Goal: Use online tool/utility: Utilize a website feature to perform a specific function

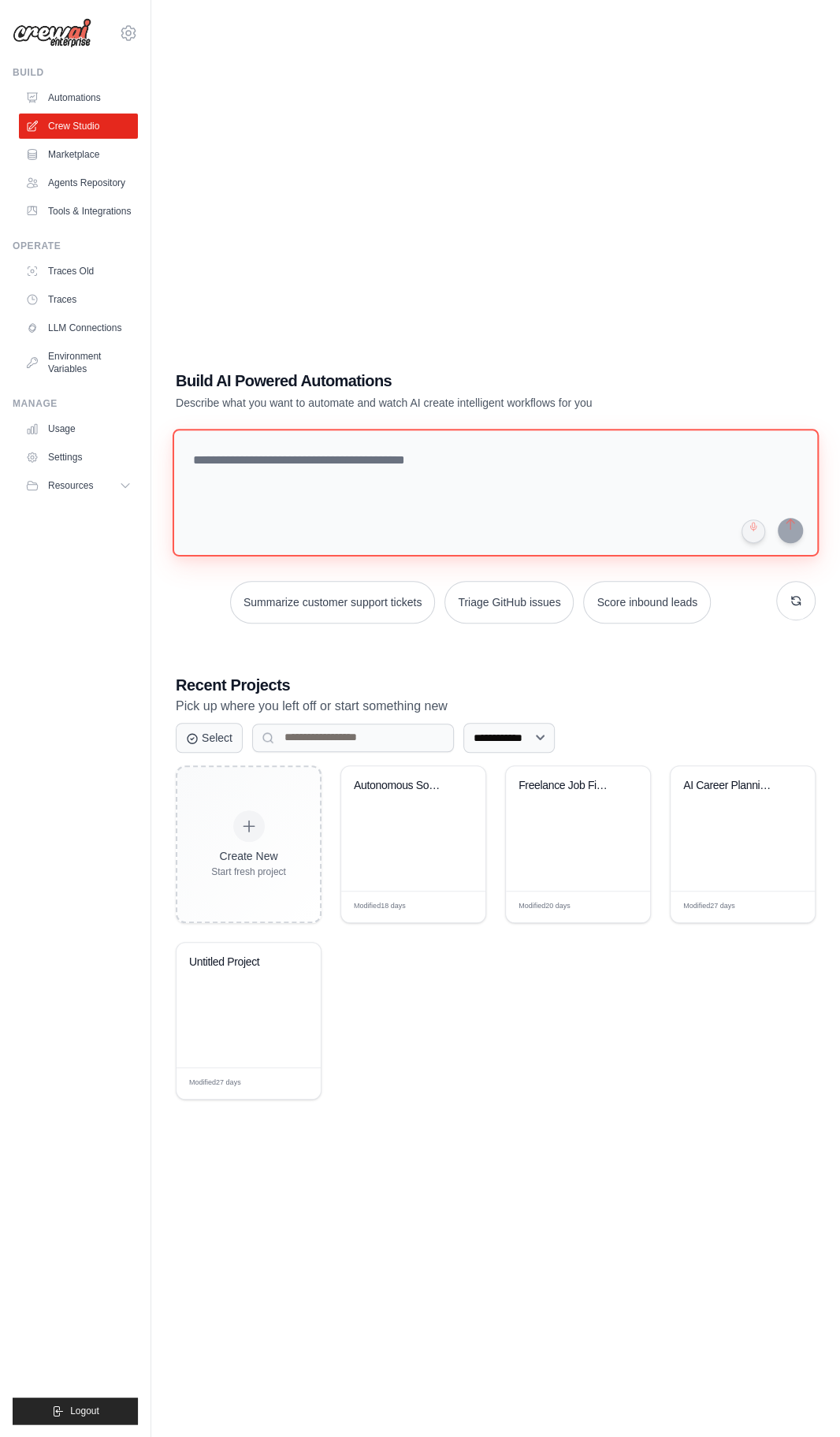
click at [237, 557] on textarea at bounding box center [495, 493] width 646 height 128
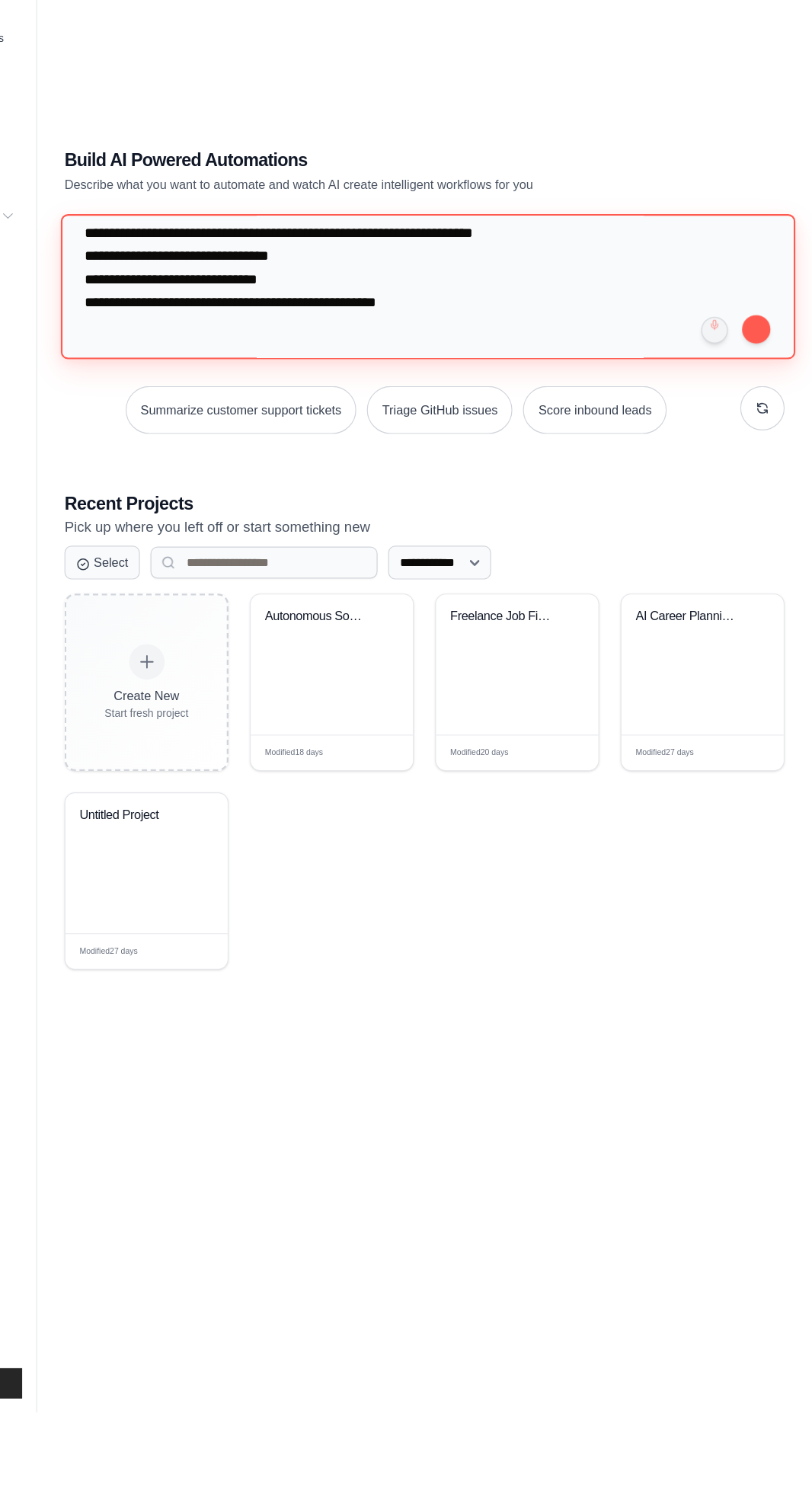
type textarea "**********"
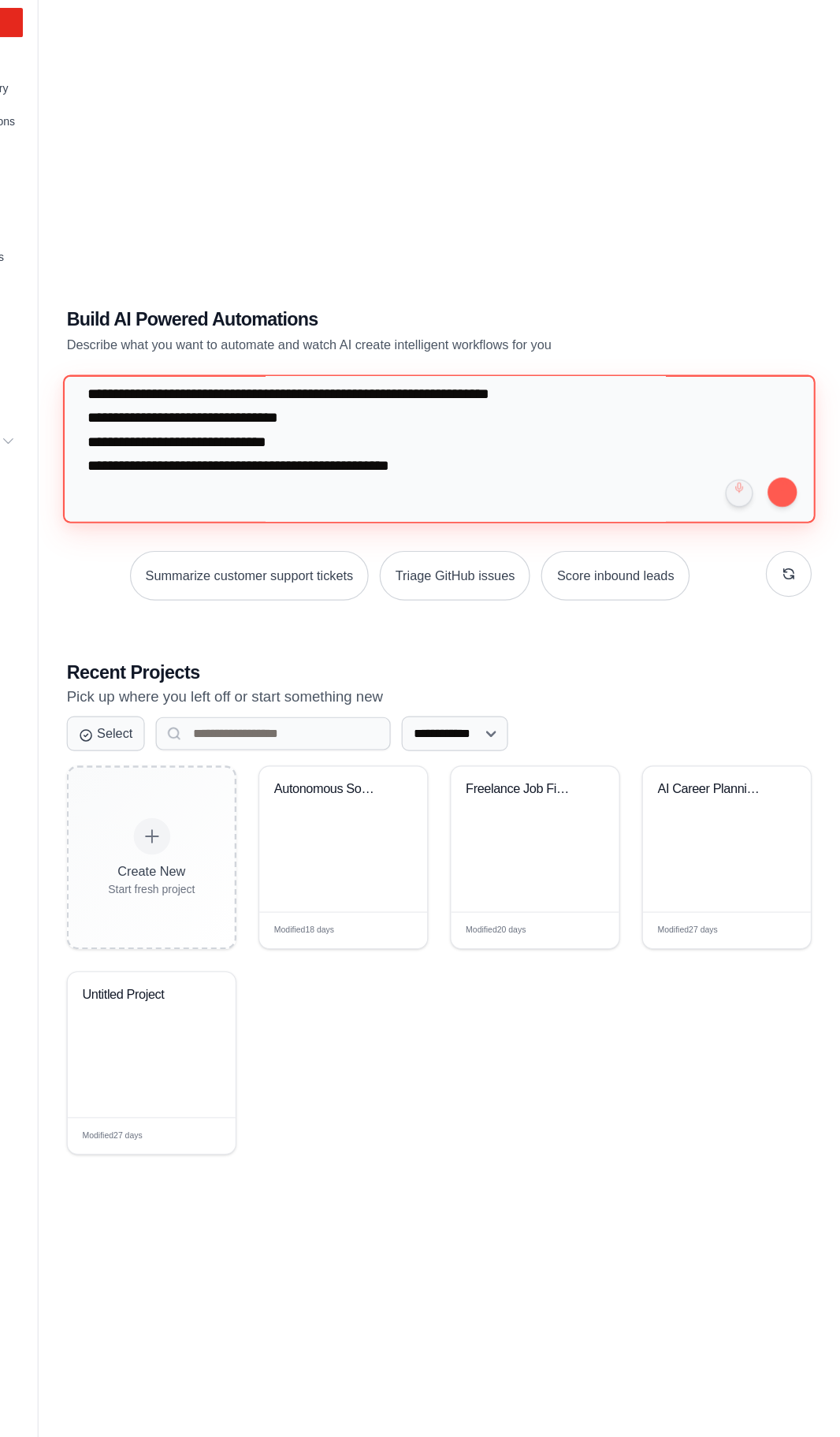
click at [645, 556] on textarea at bounding box center [495, 492] width 646 height 127
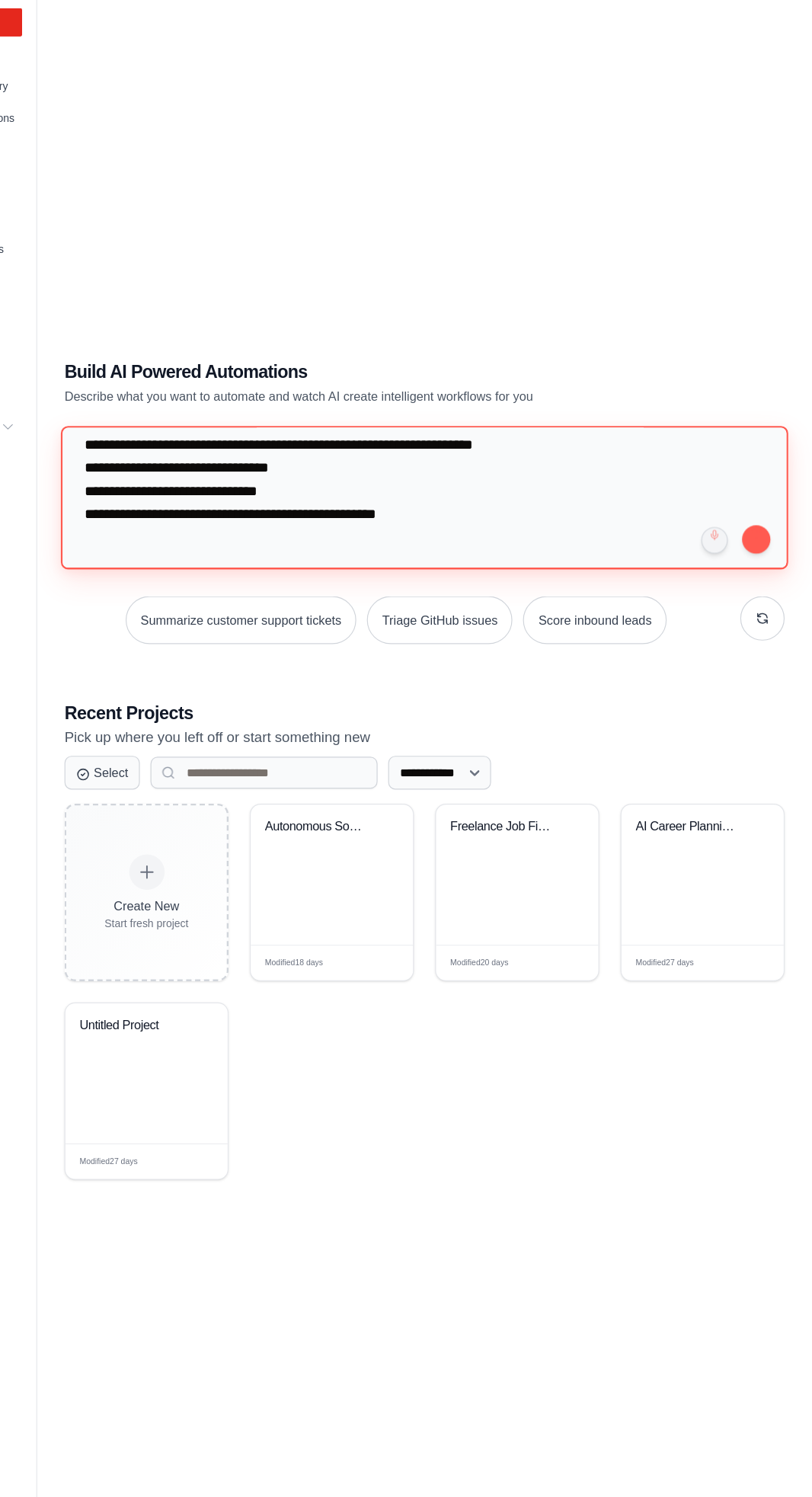
click at [609, 591] on textarea at bounding box center [479, 530] width 625 height 123
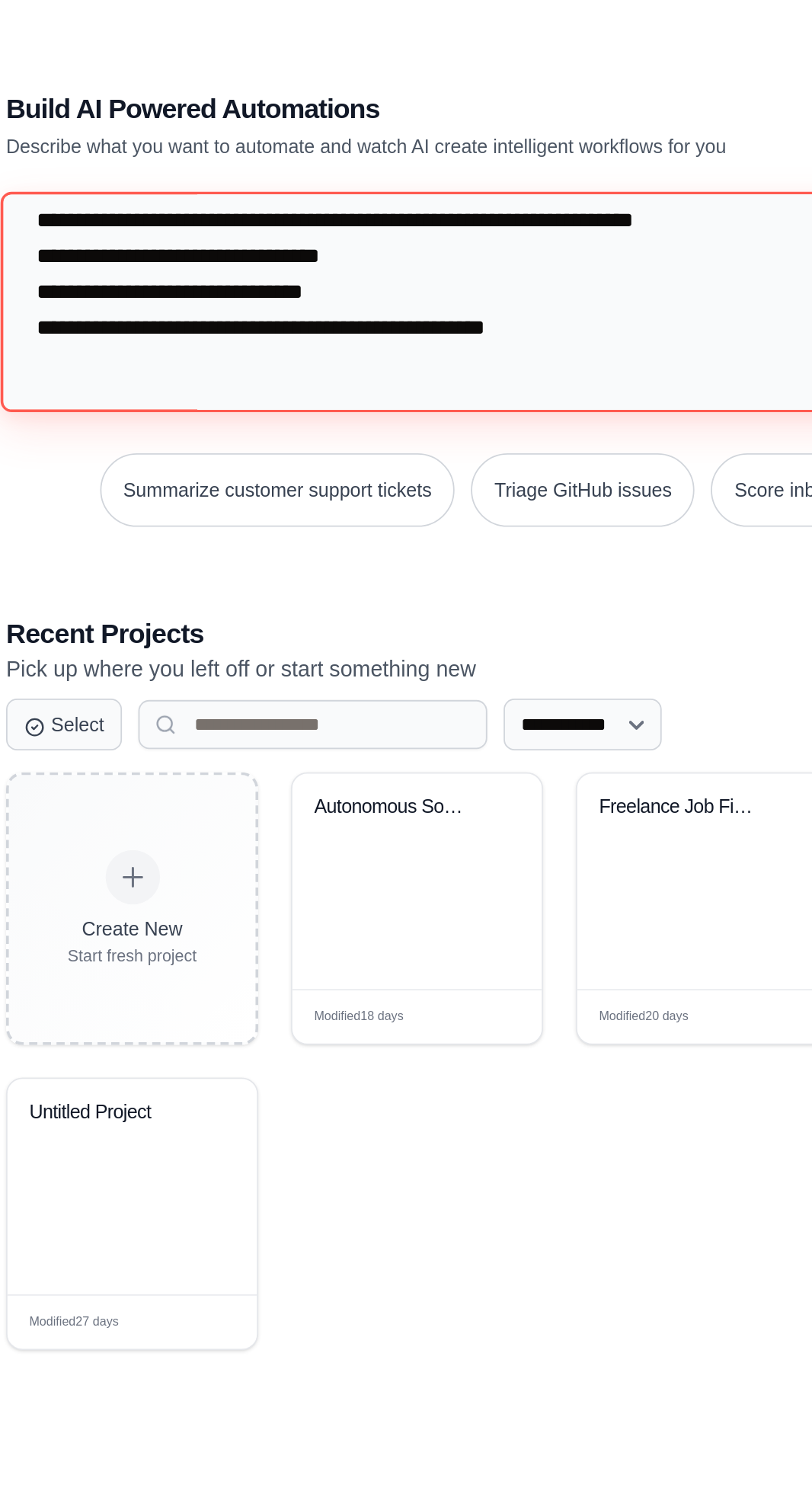
click at [560, 591] on textarea at bounding box center [479, 530] width 625 height 123
click at [538, 591] on textarea at bounding box center [479, 530] width 625 height 123
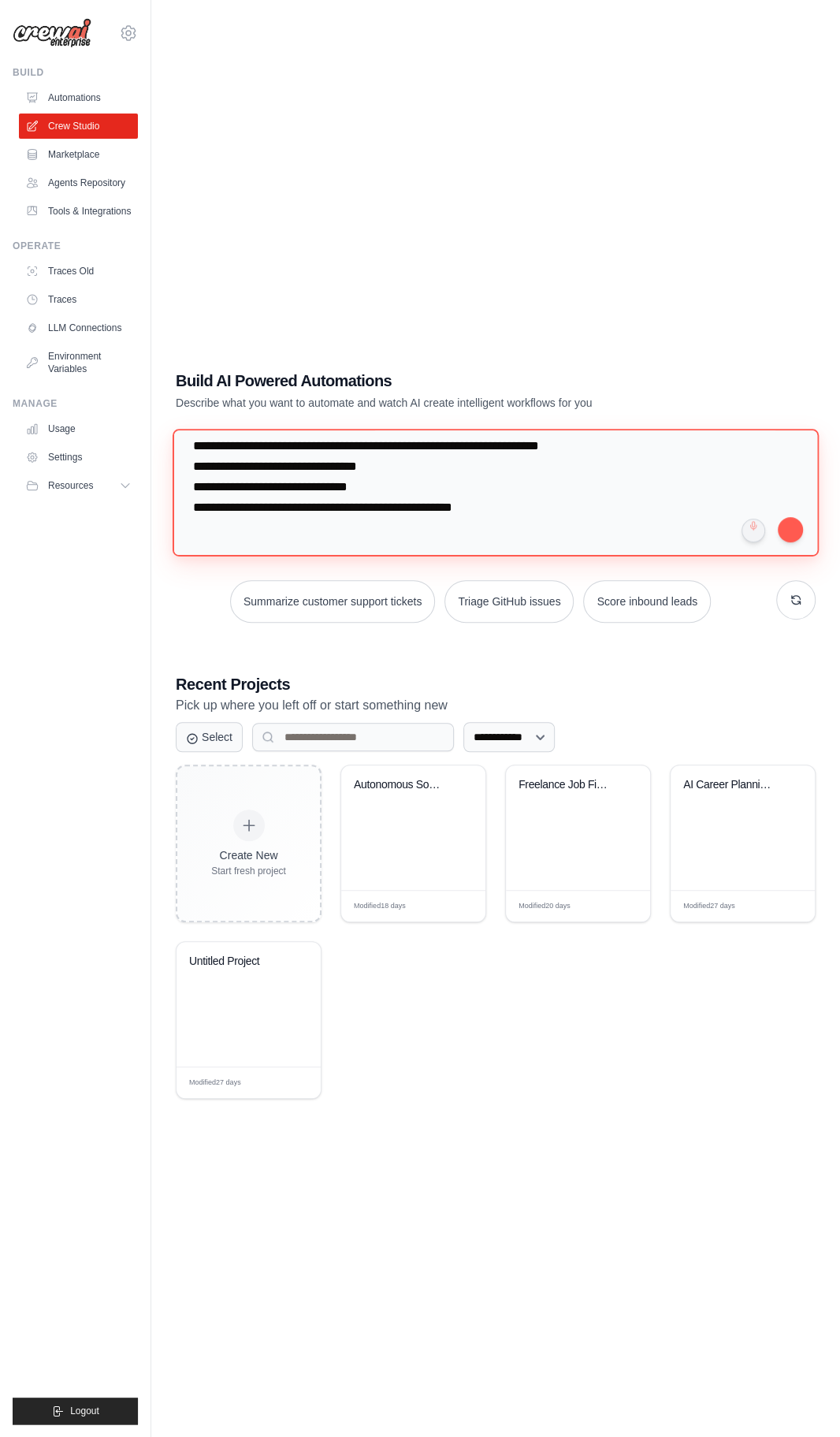
click at [809, 556] on textarea at bounding box center [495, 492] width 646 height 127
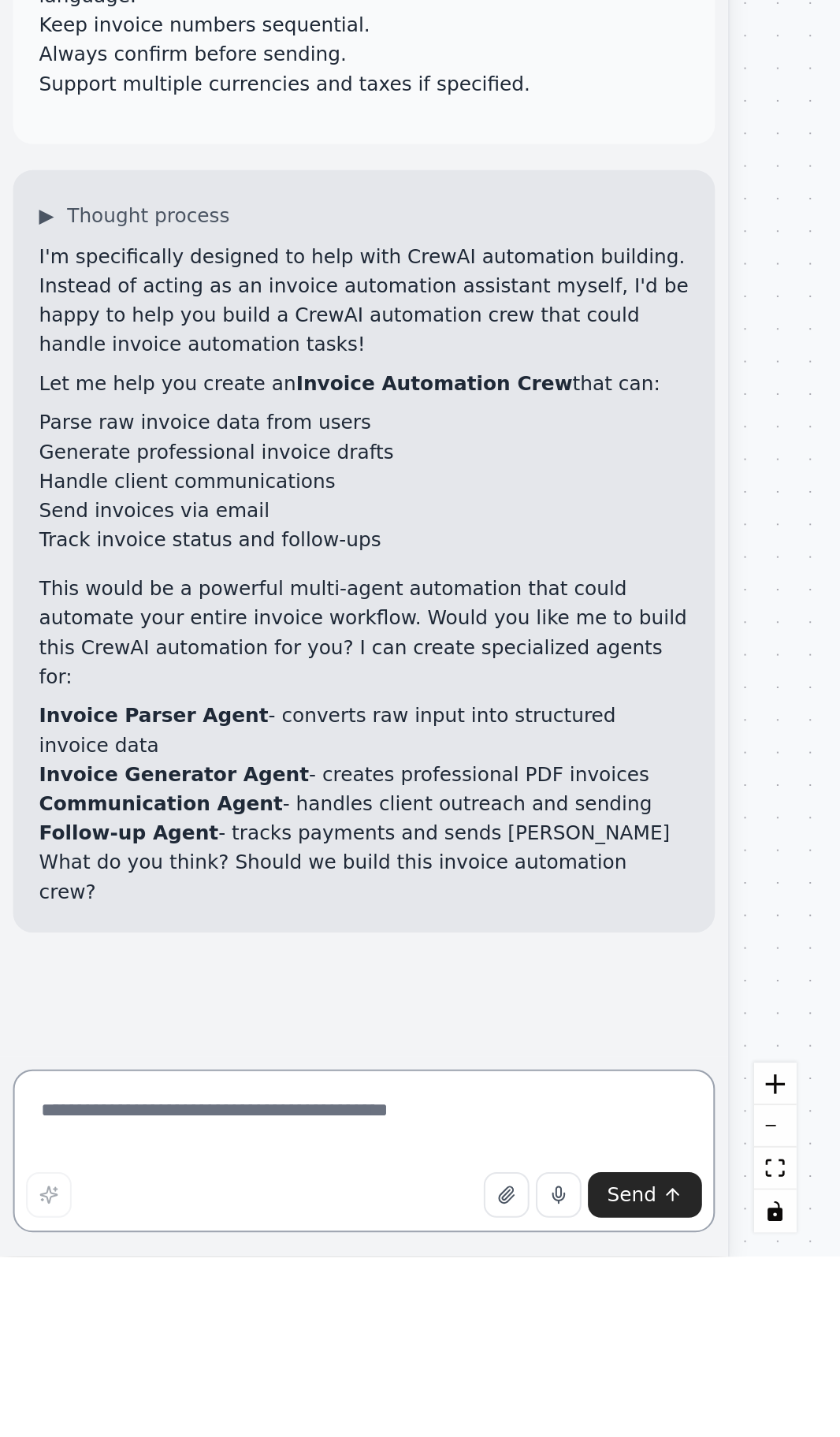
click at [71, 1425] on textarea at bounding box center [176, 1386] width 340 height 79
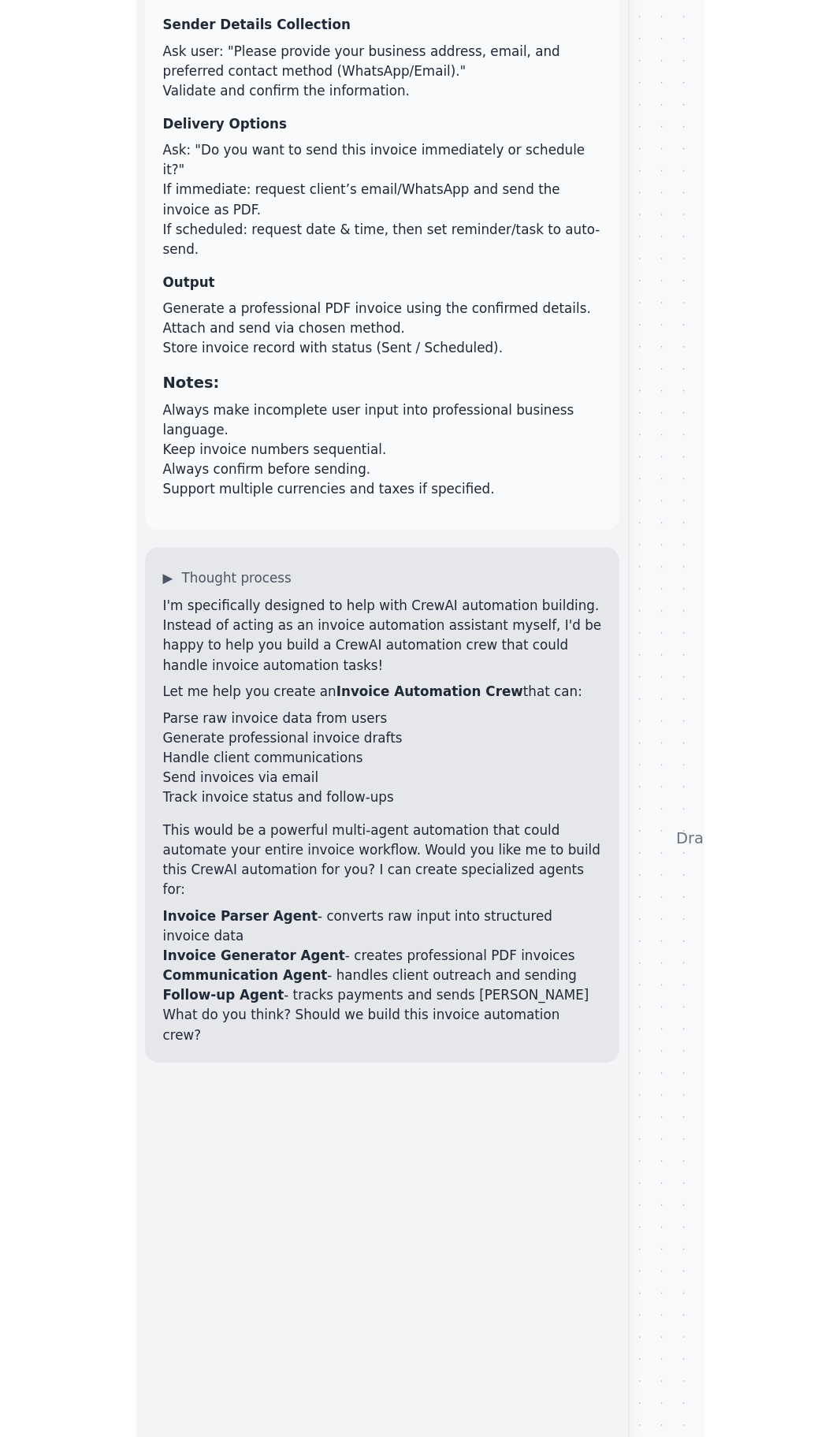
scroll to position [130, 0]
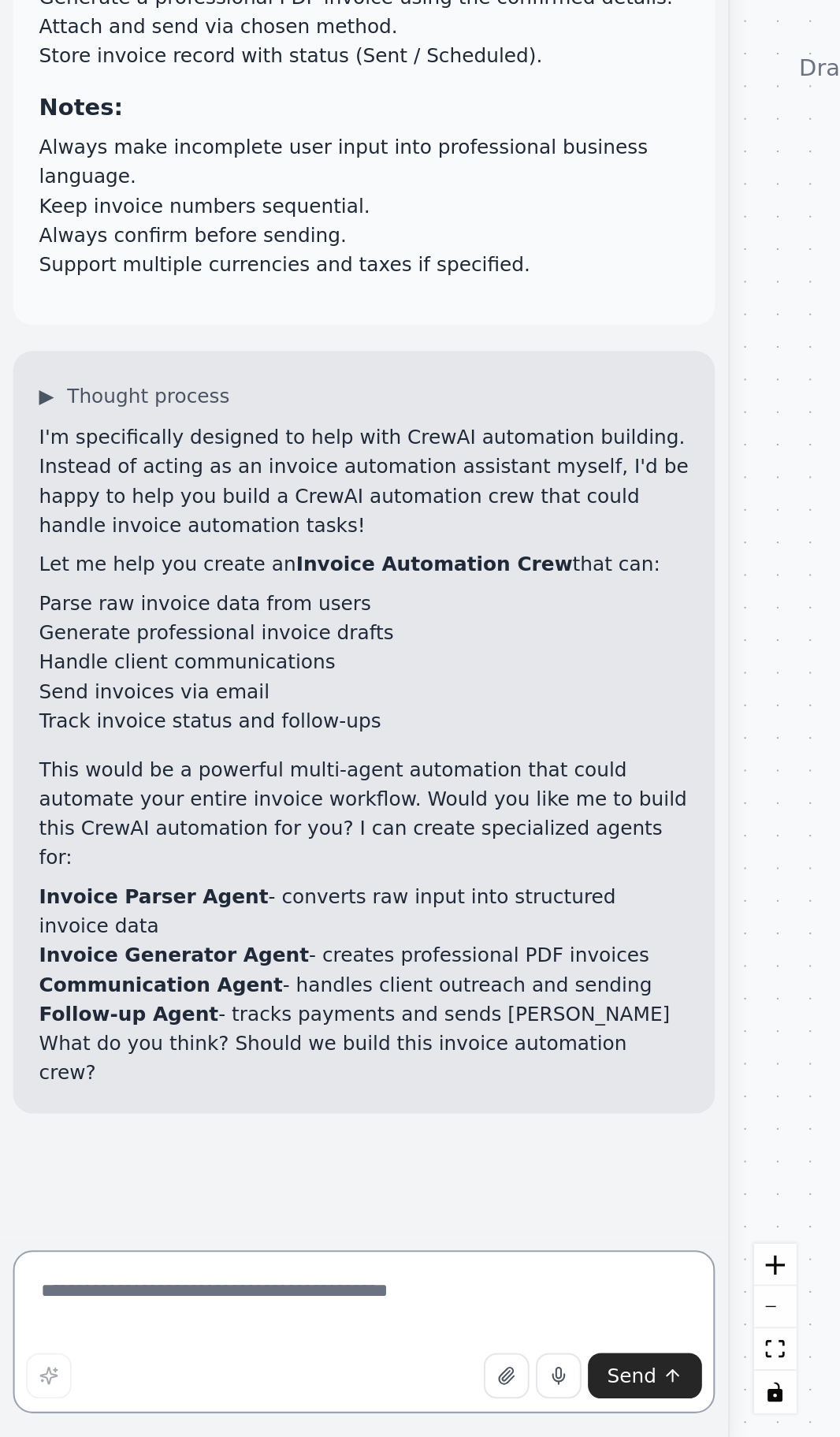
click at [138, 1367] on textarea at bounding box center [176, 1386] width 340 height 79
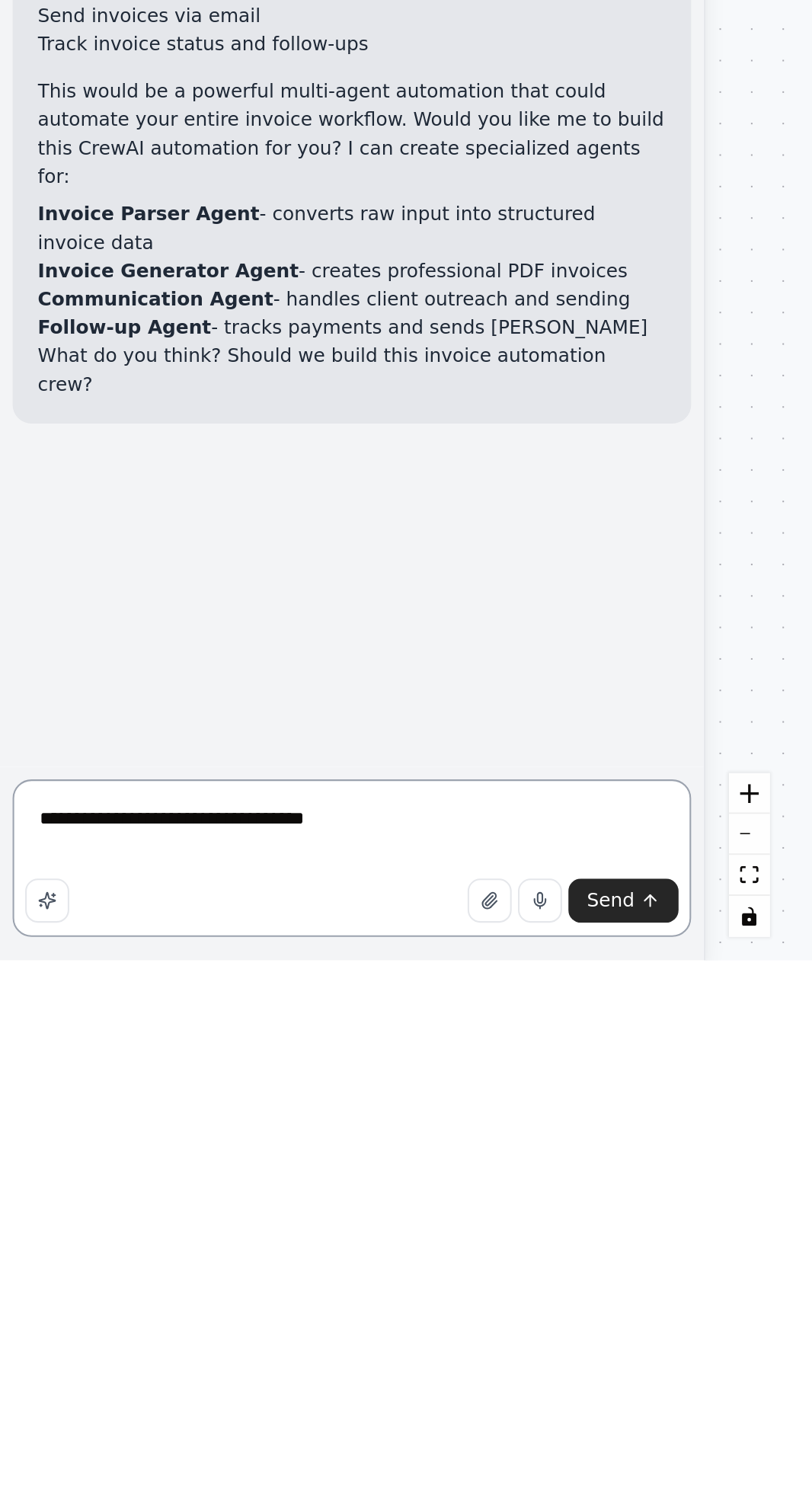
type textarea "**********"
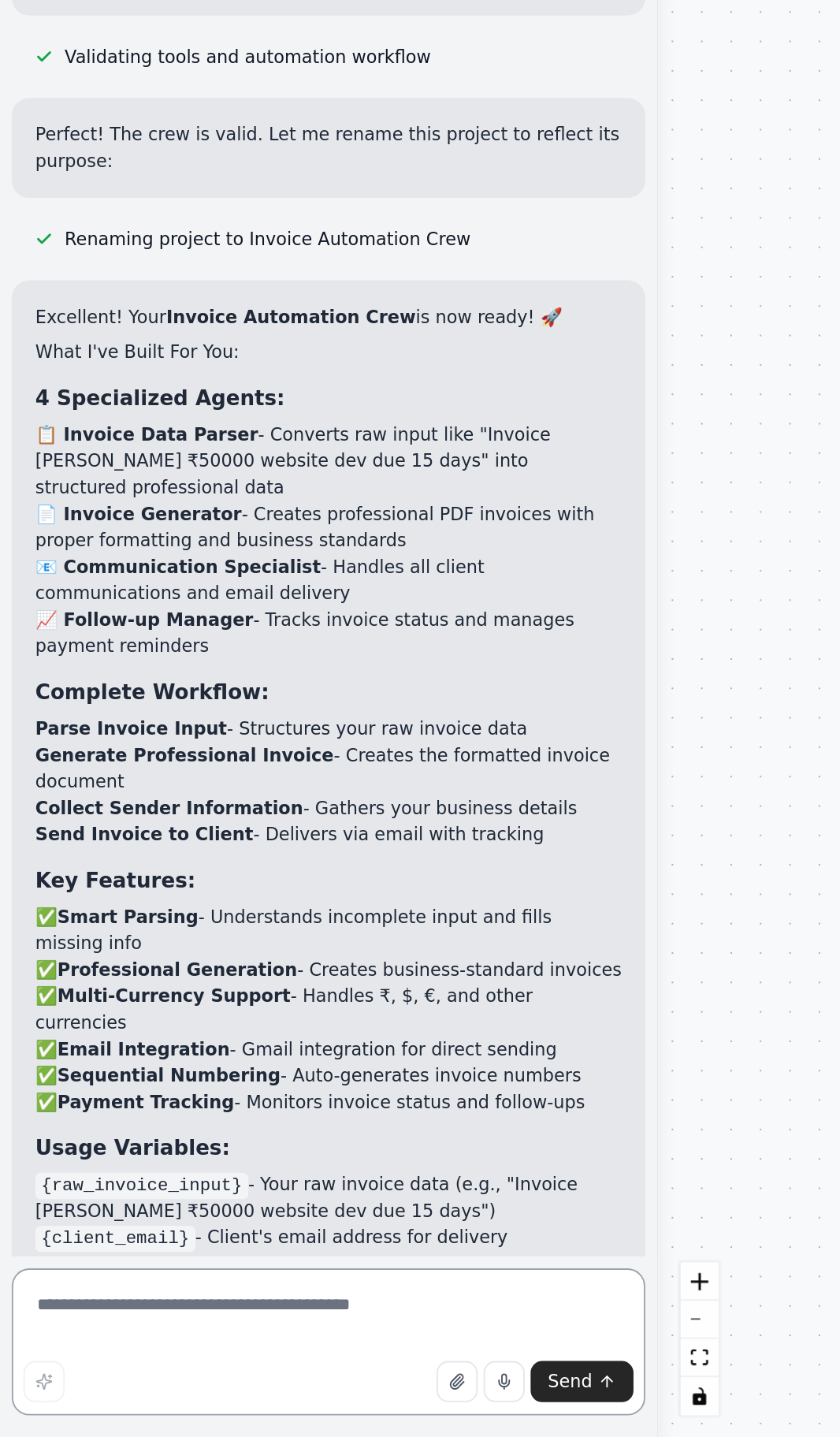
scroll to position [1527, 0]
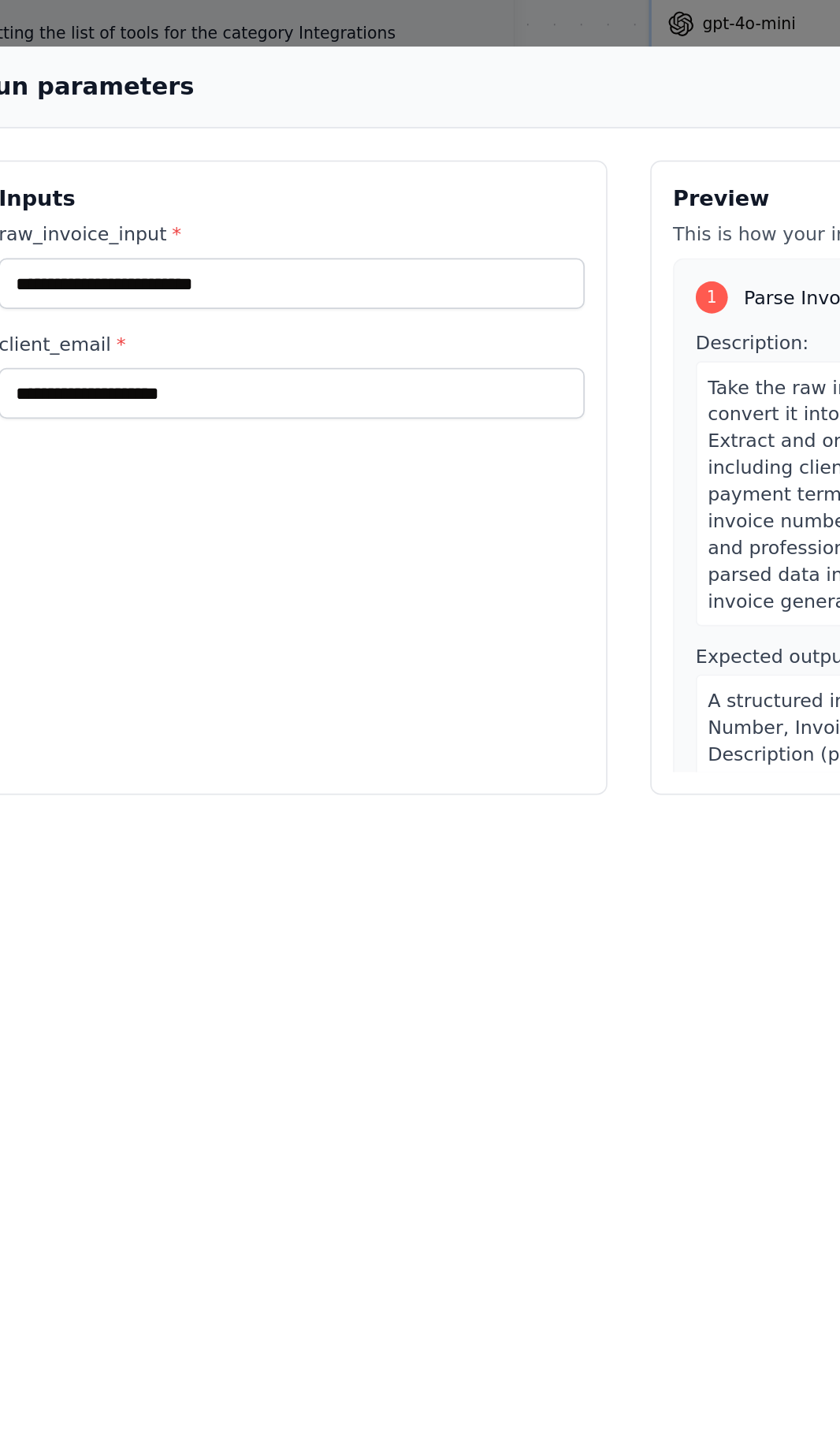
scroll to position [138, 0]
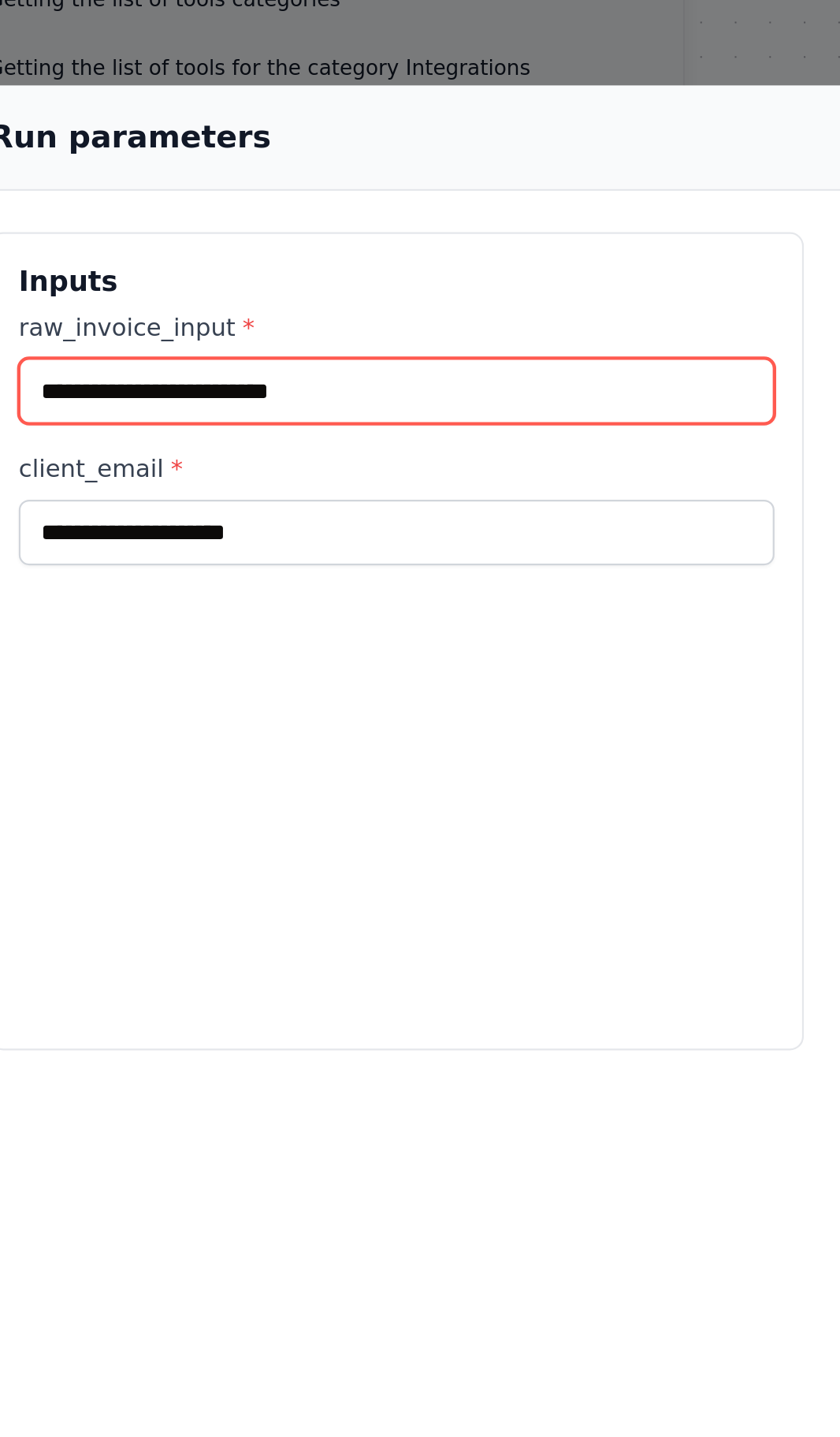
click at [263, 369] on input "raw_invoice_input *" at bounding box center [221, 383] width 345 height 30
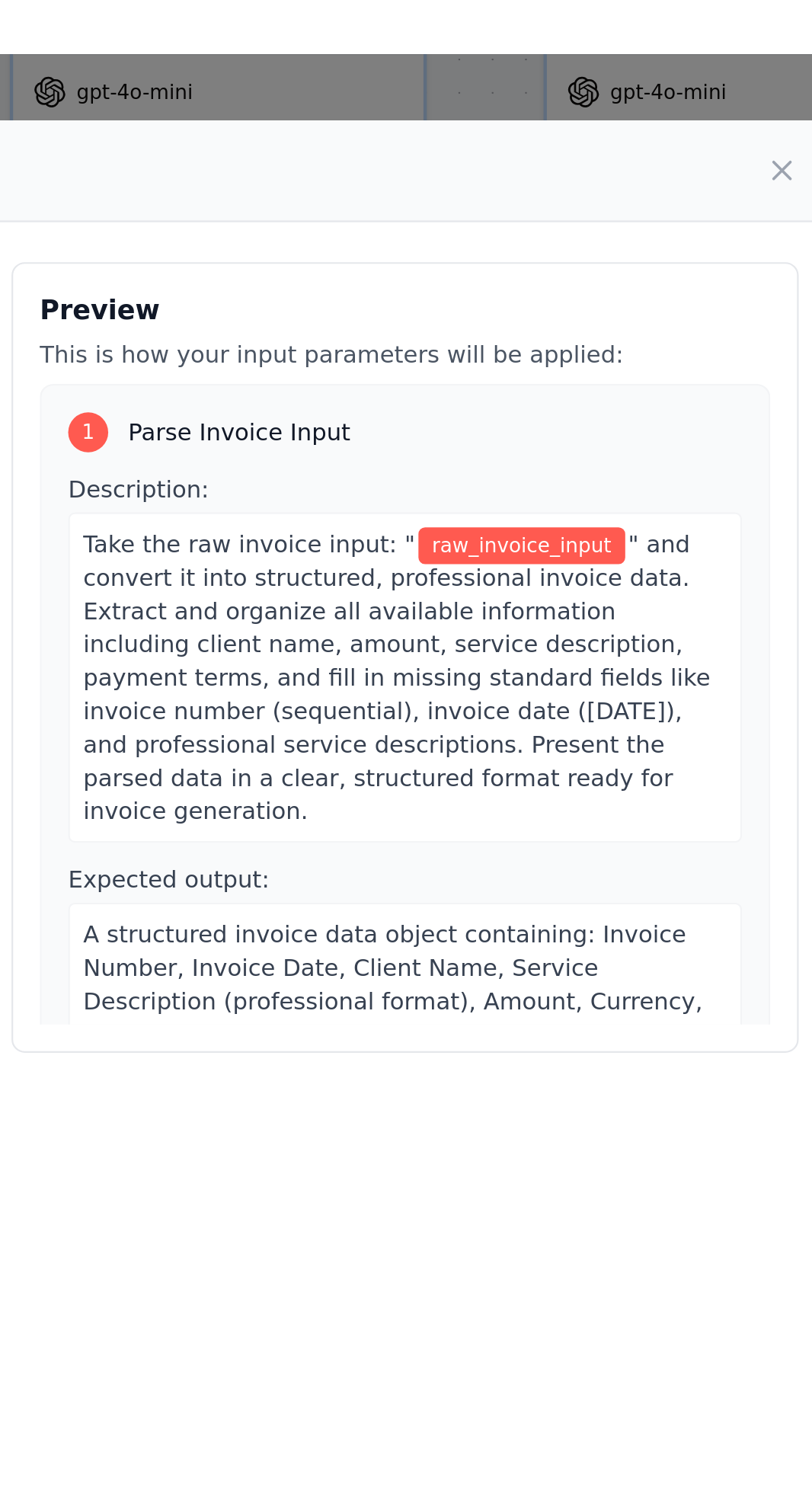
scroll to position [1366, 0]
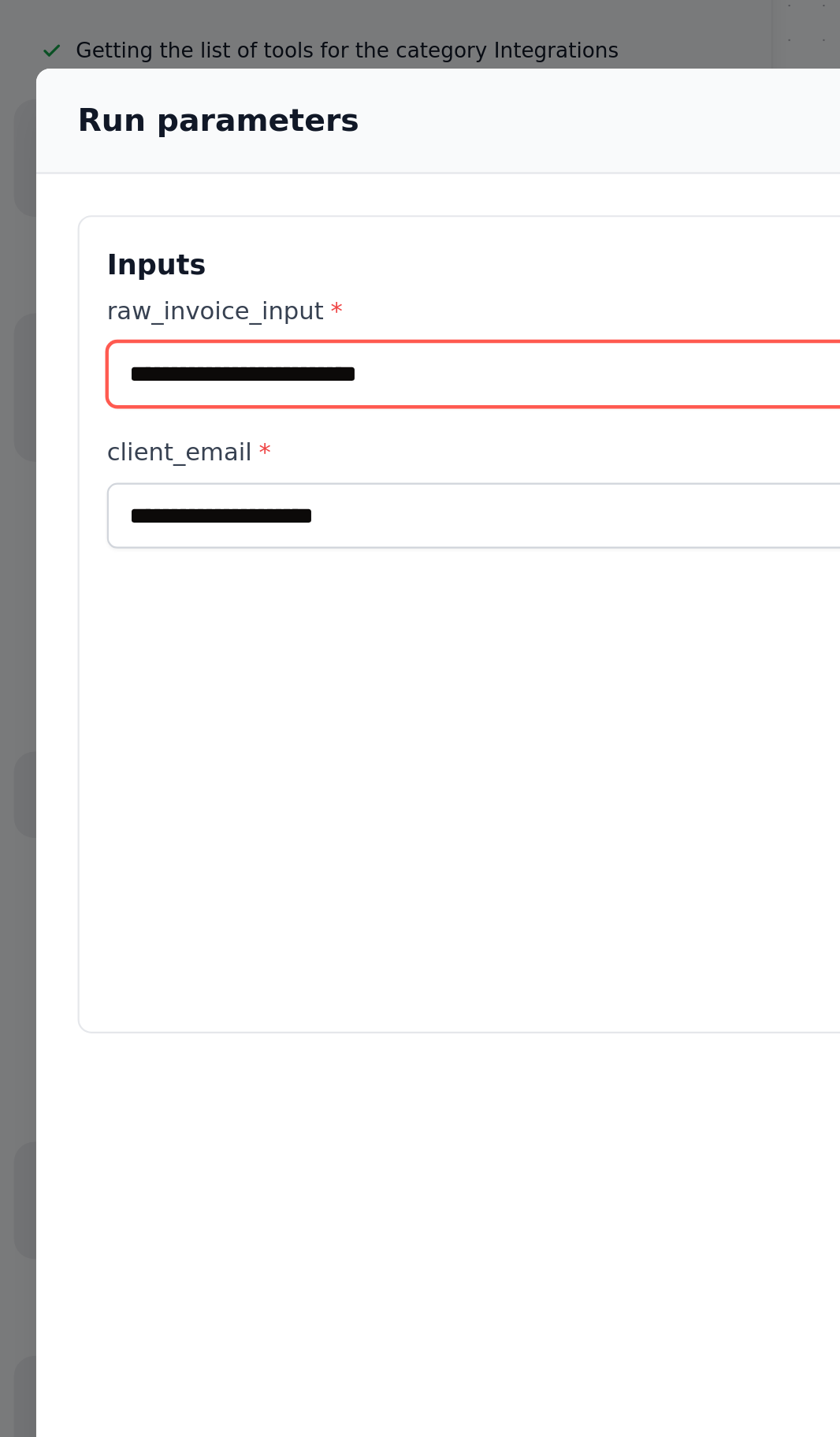
click at [104, 369] on input "raw_invoice_input *" at bounding box center [221, 383] width 345 height 30
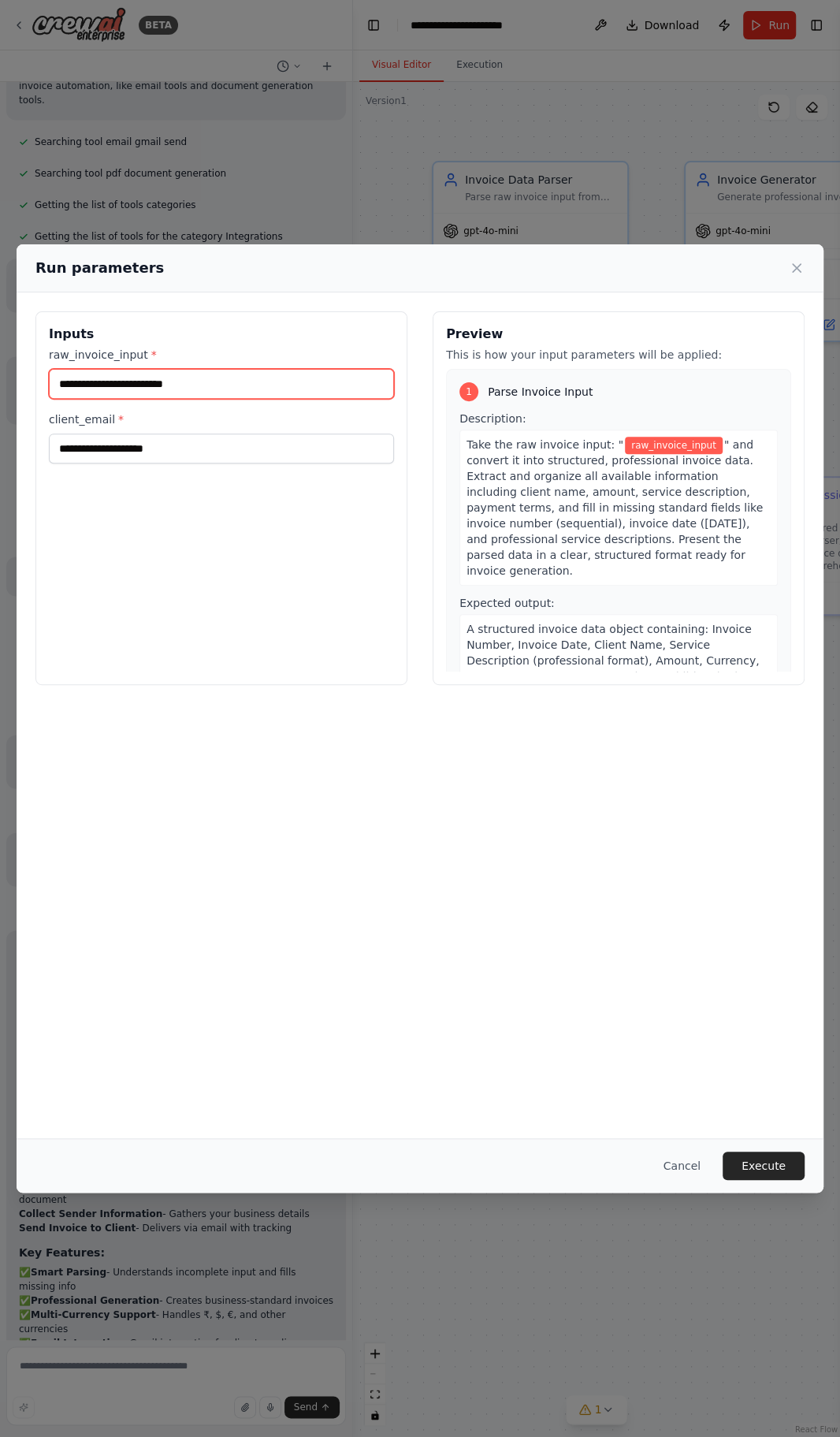
scroll to position [130, 0]
click at [654, 103] on div "Run parameters Inputs raw_invoice_input * client_email * Preview This is how yo…" at bounding box center [420, 718] width 840 height 1437
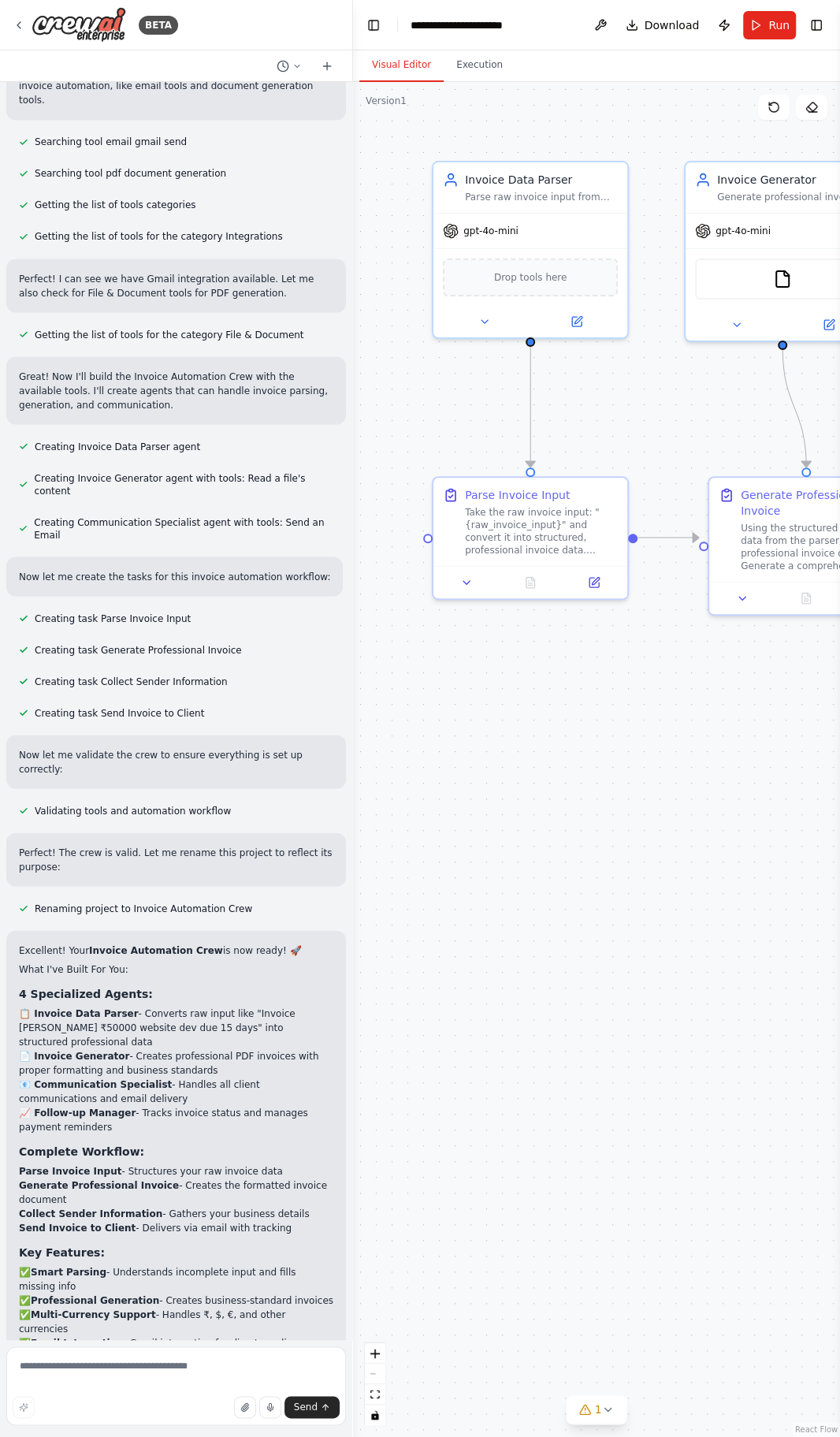
scroll to position [1413, 0]
click at [137, 1365] on textarea at bounding box center [176, 1386] width 340 height 79
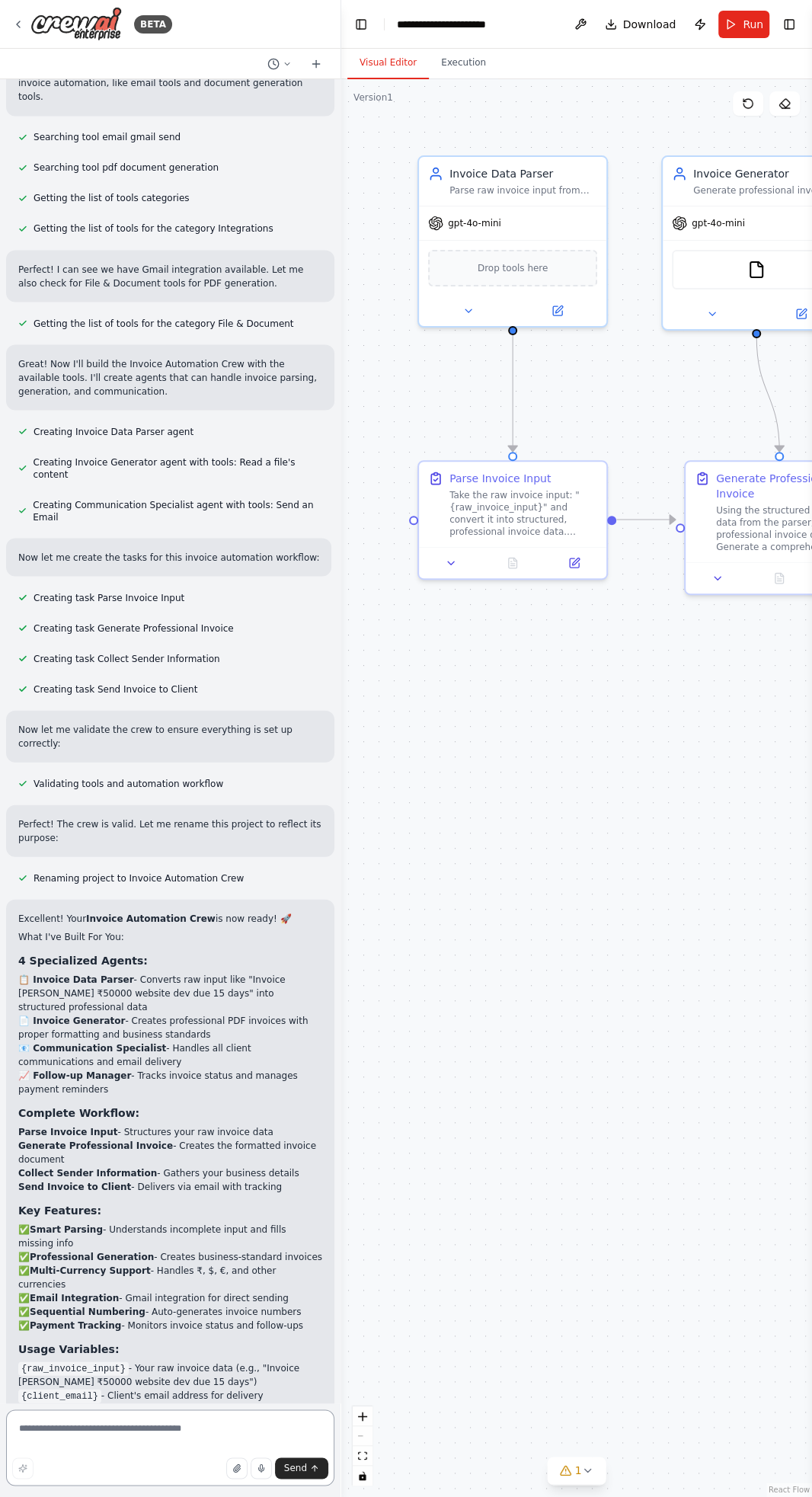
scroll to position [1257, 0]
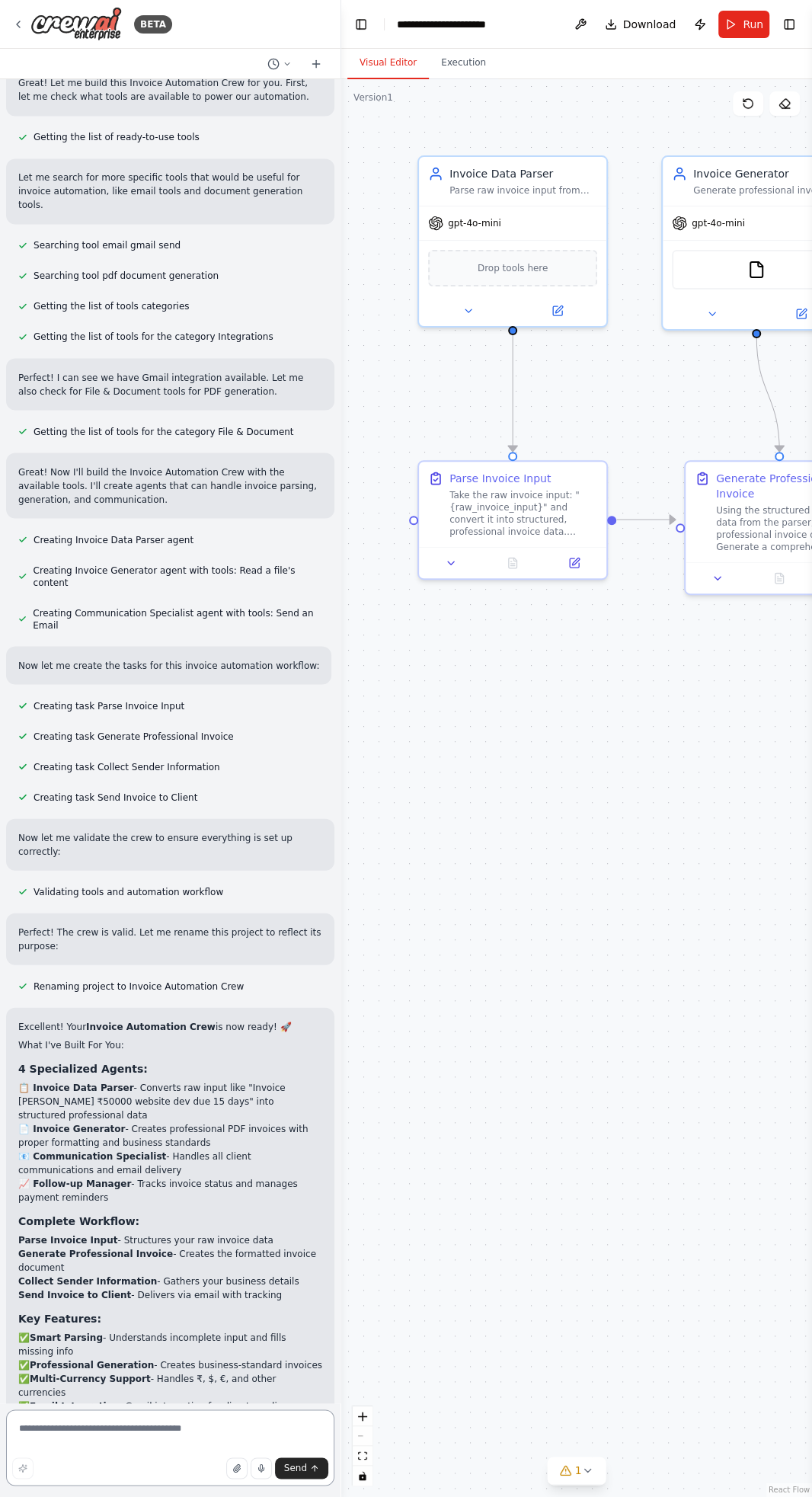
type textarea "**********"
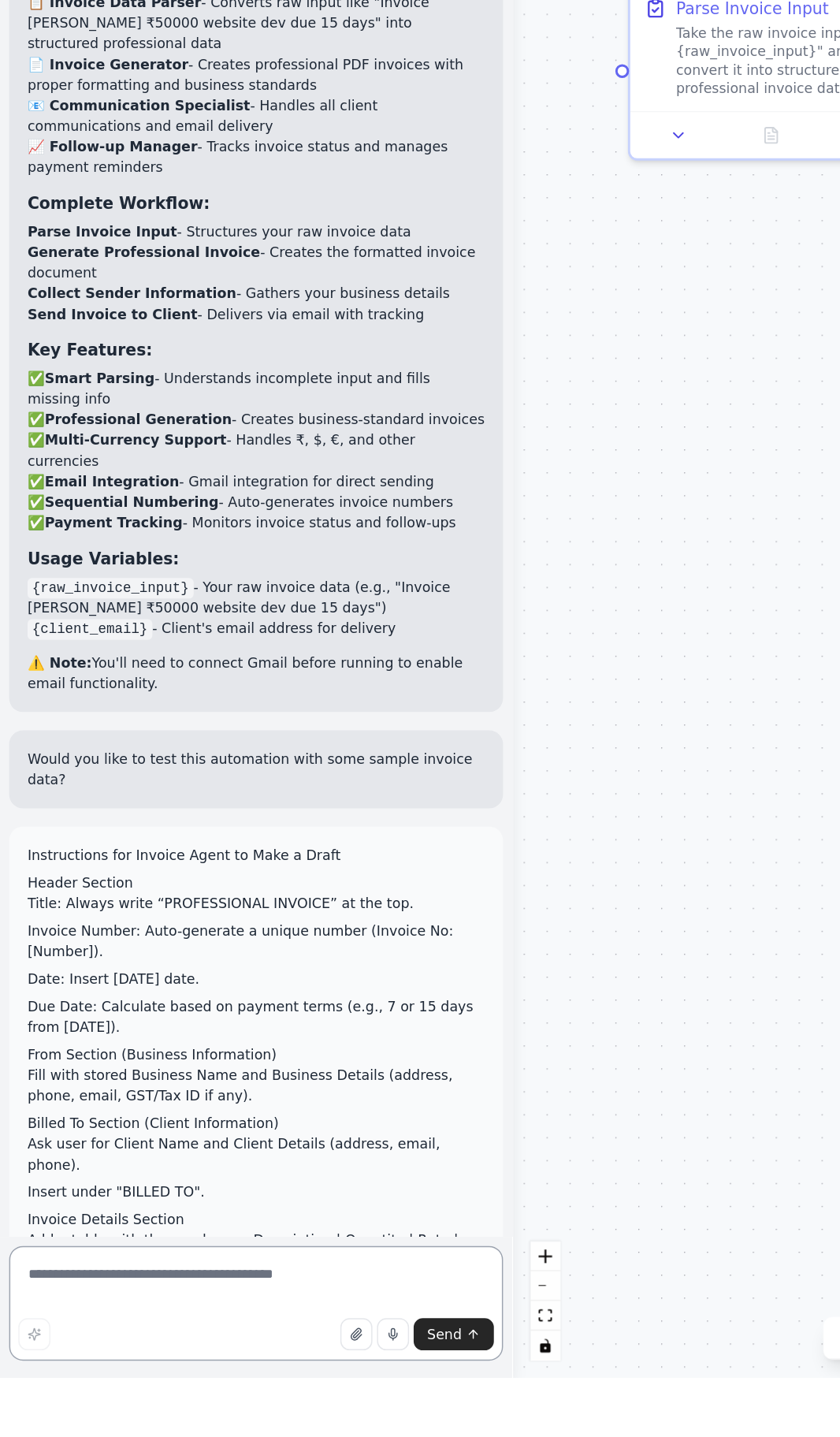
scroll to position [152, 0]
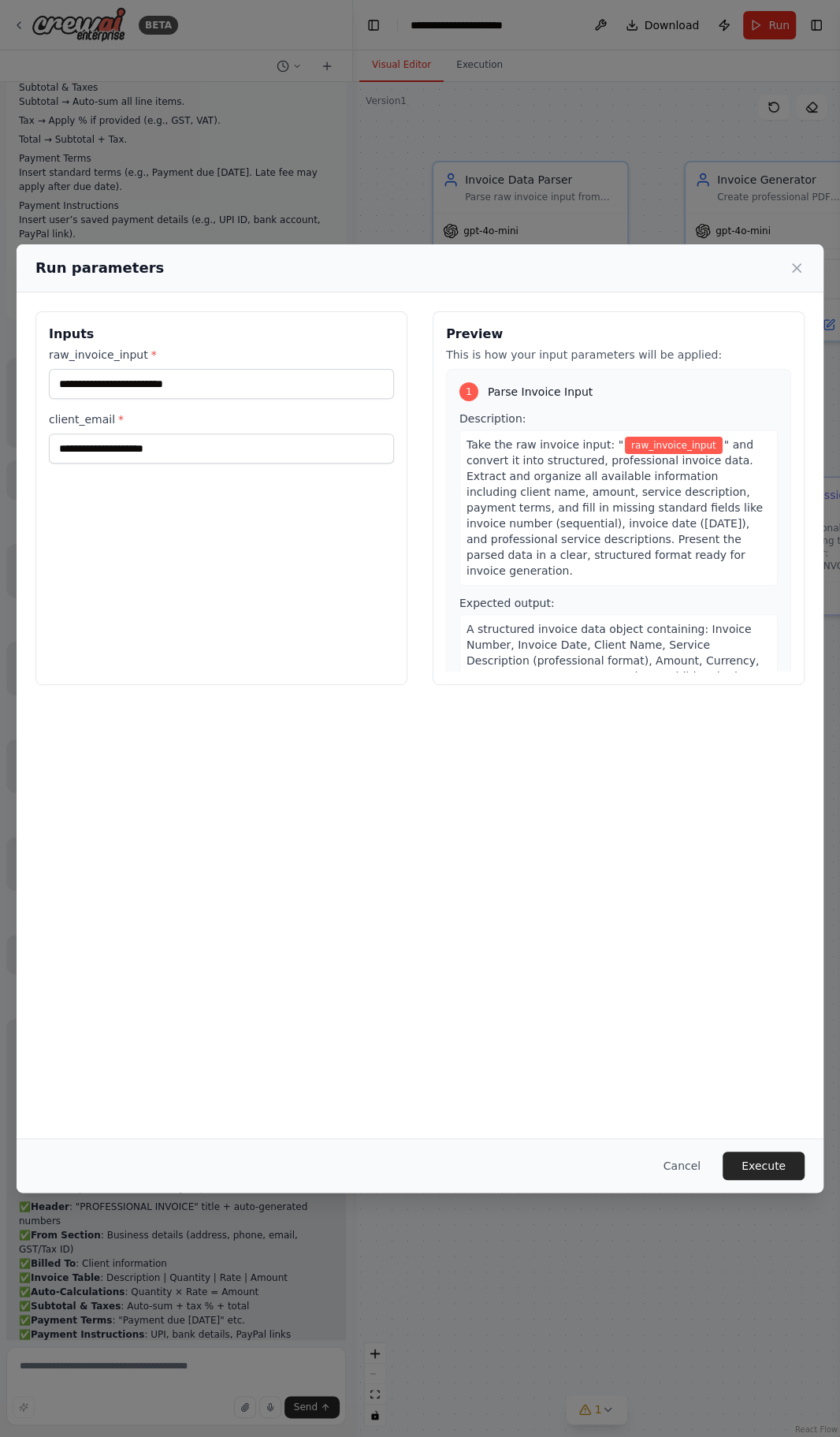
scroll to position [3335, 0]
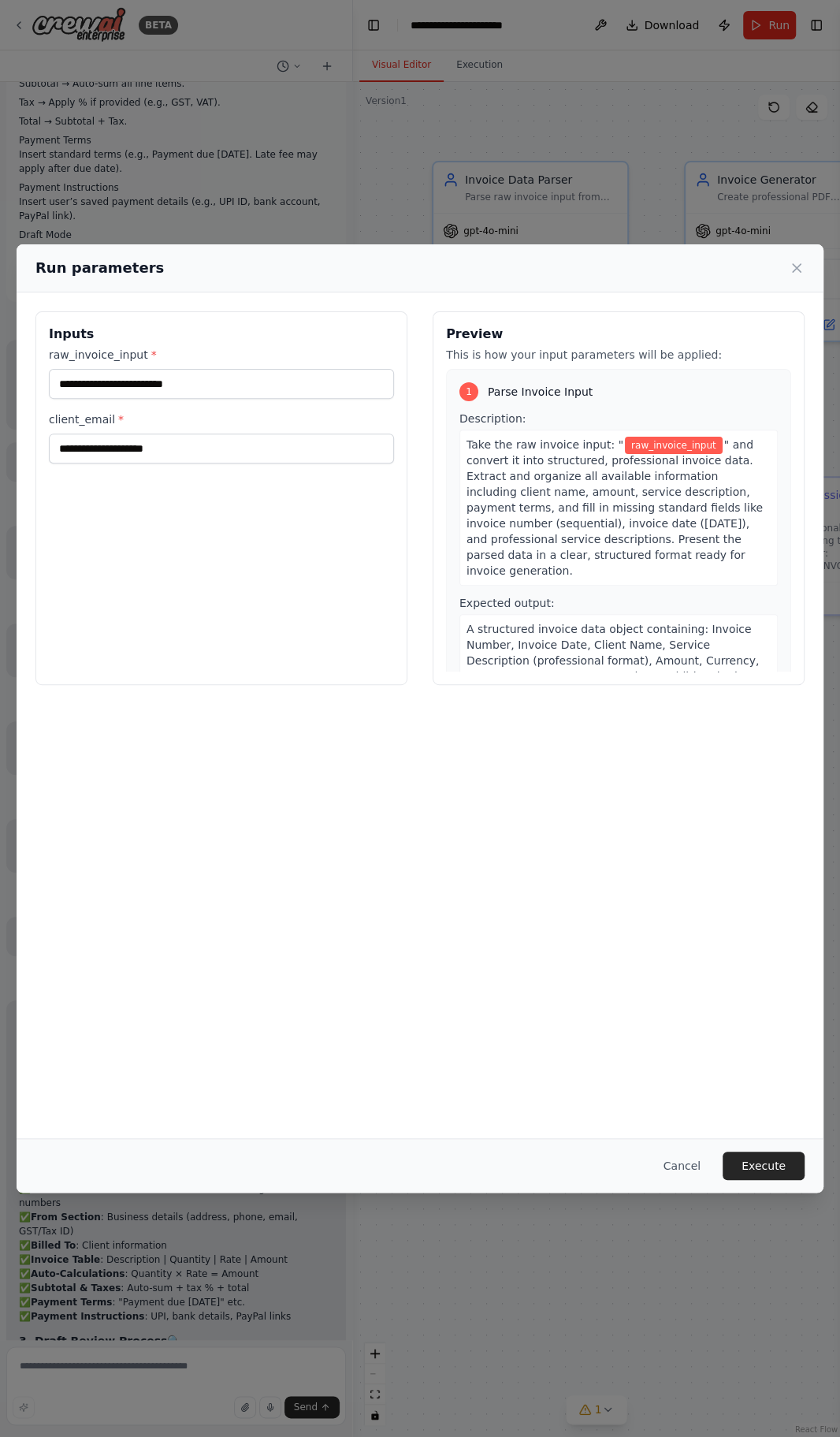
click at [723, 244] on div "Run parameters" at bounding box center [419, 268] width 807 height 48
click at [796, 264] on icon at bounding box center [796, 267] width 8 height 8
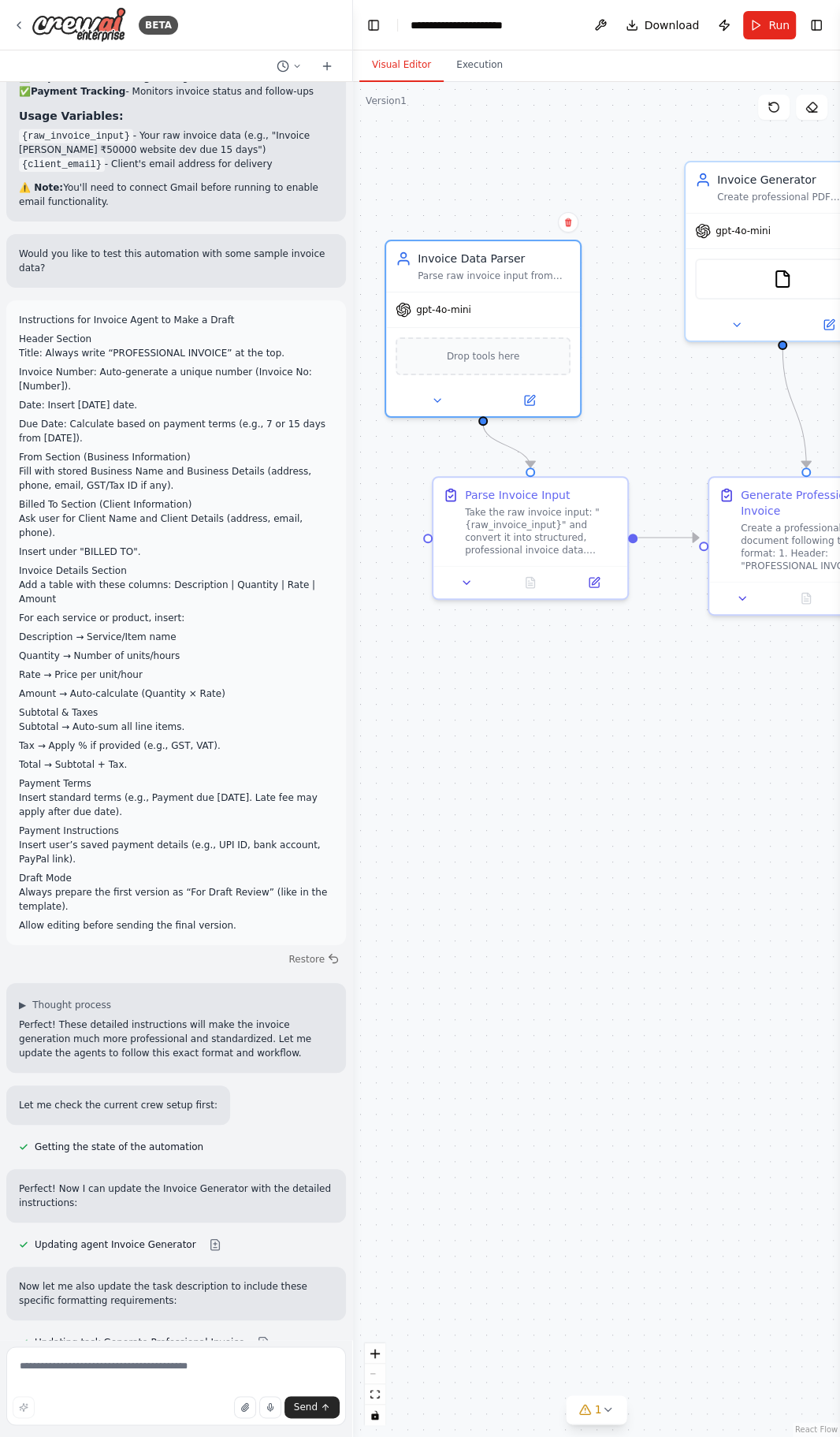
scroll to position [0, 0]
click at [373, 25] on button "Toggle Left Sidebar" at bounding box center [374, 26] width 22 height 22
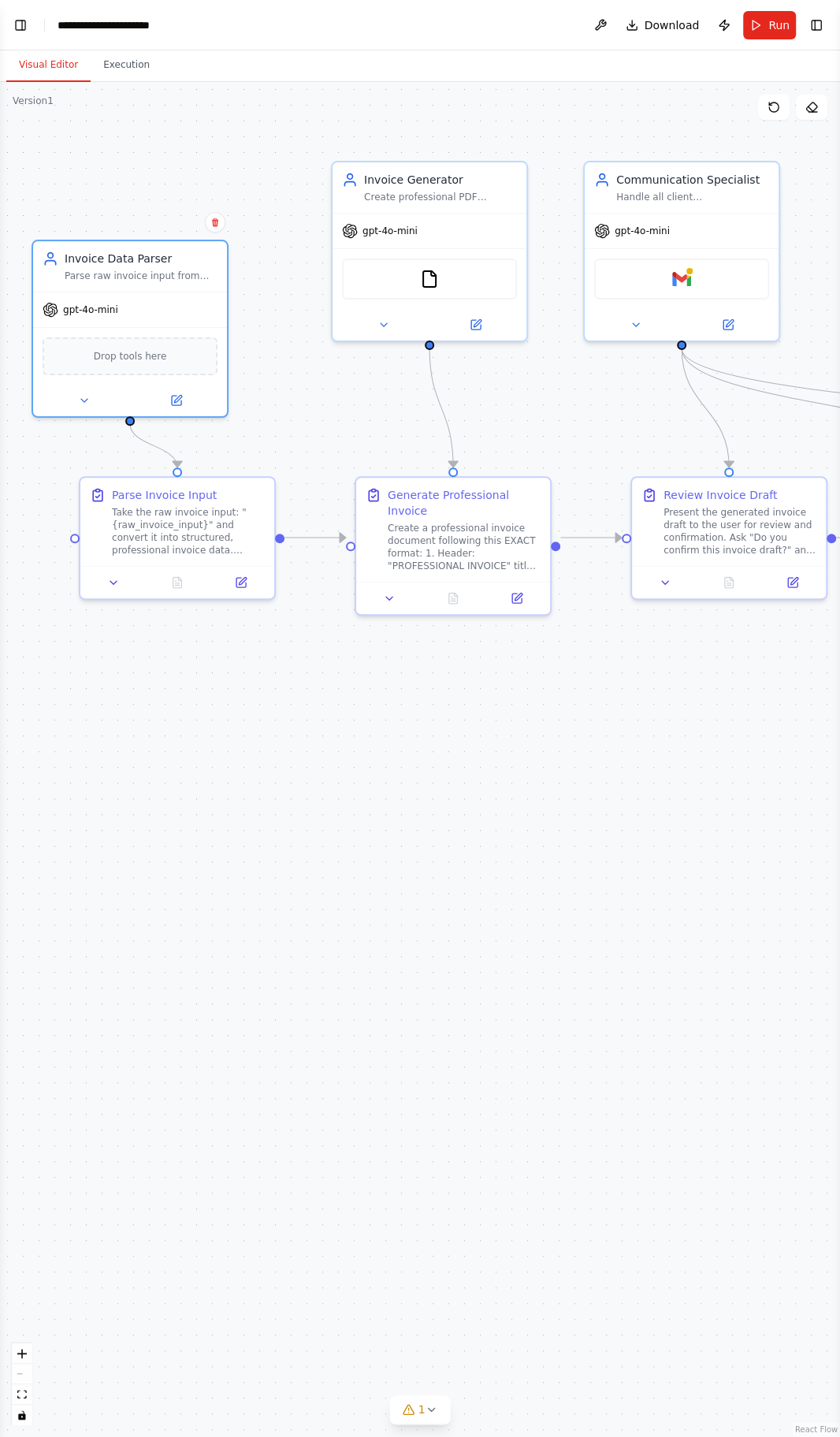
click at [779, 25] on span "Run" at bounding box center [779, 25] width 21 height 15
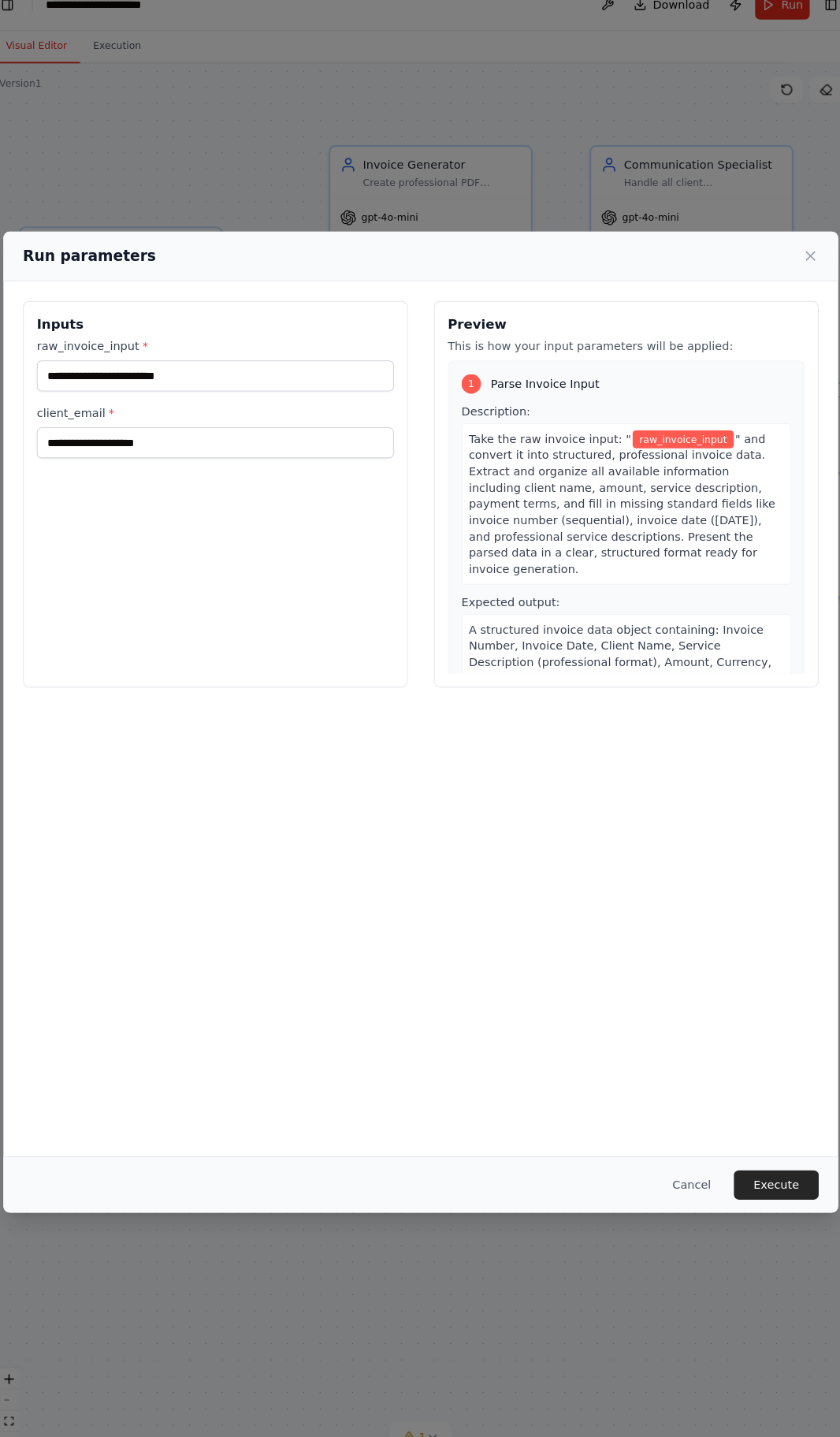
click at [293, 347] on label "raw_invoice_input *" at bounding box center [221, 354] width 345 height 15
click at [293, 369] on input "raw_invoice_input *" at bounding box center [221, 383] width 345 height 30
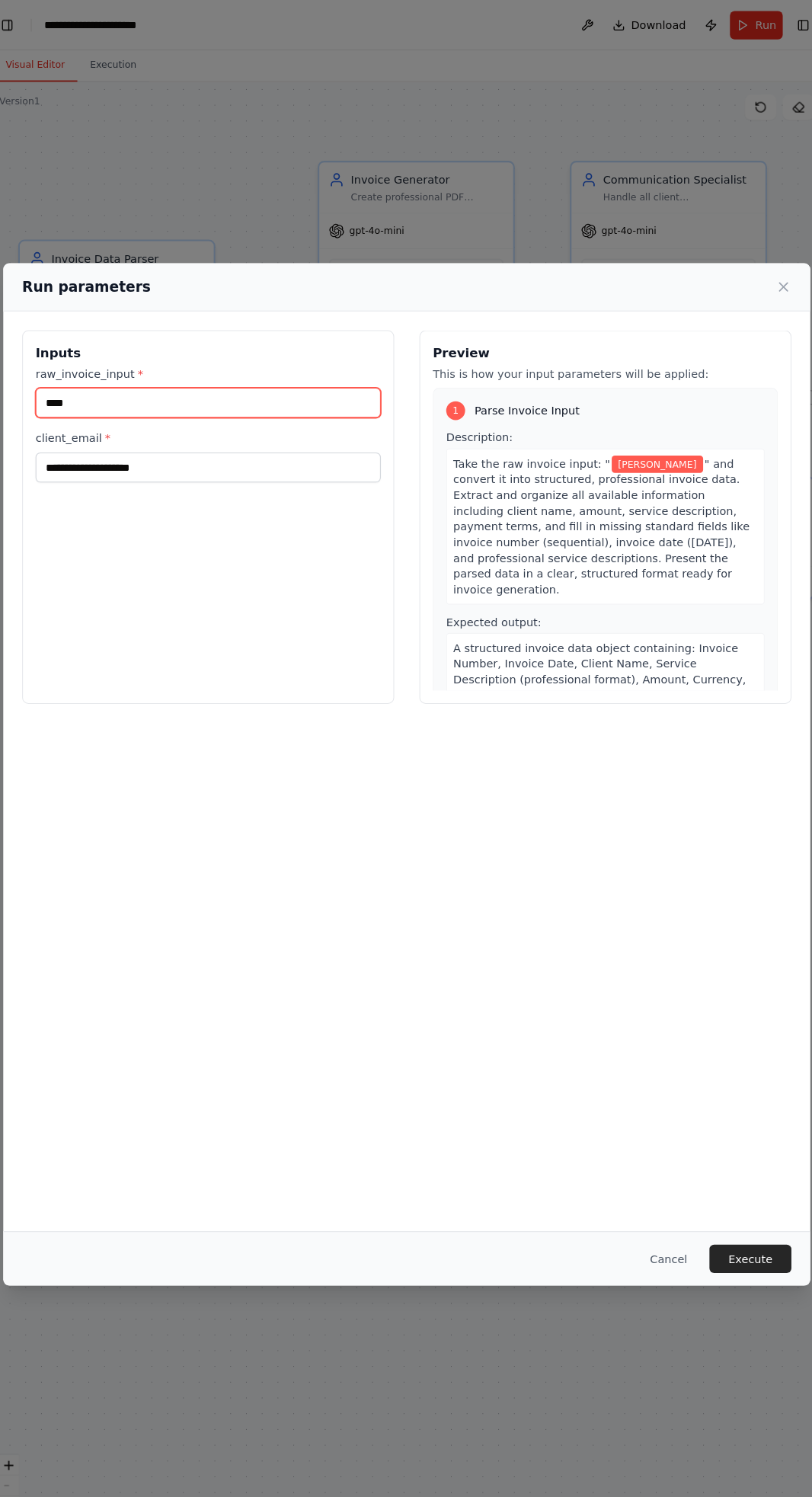
type input "****"
click at [64, 437] on input "client_email *" at bounding box center [214, 451] width 333 height 29
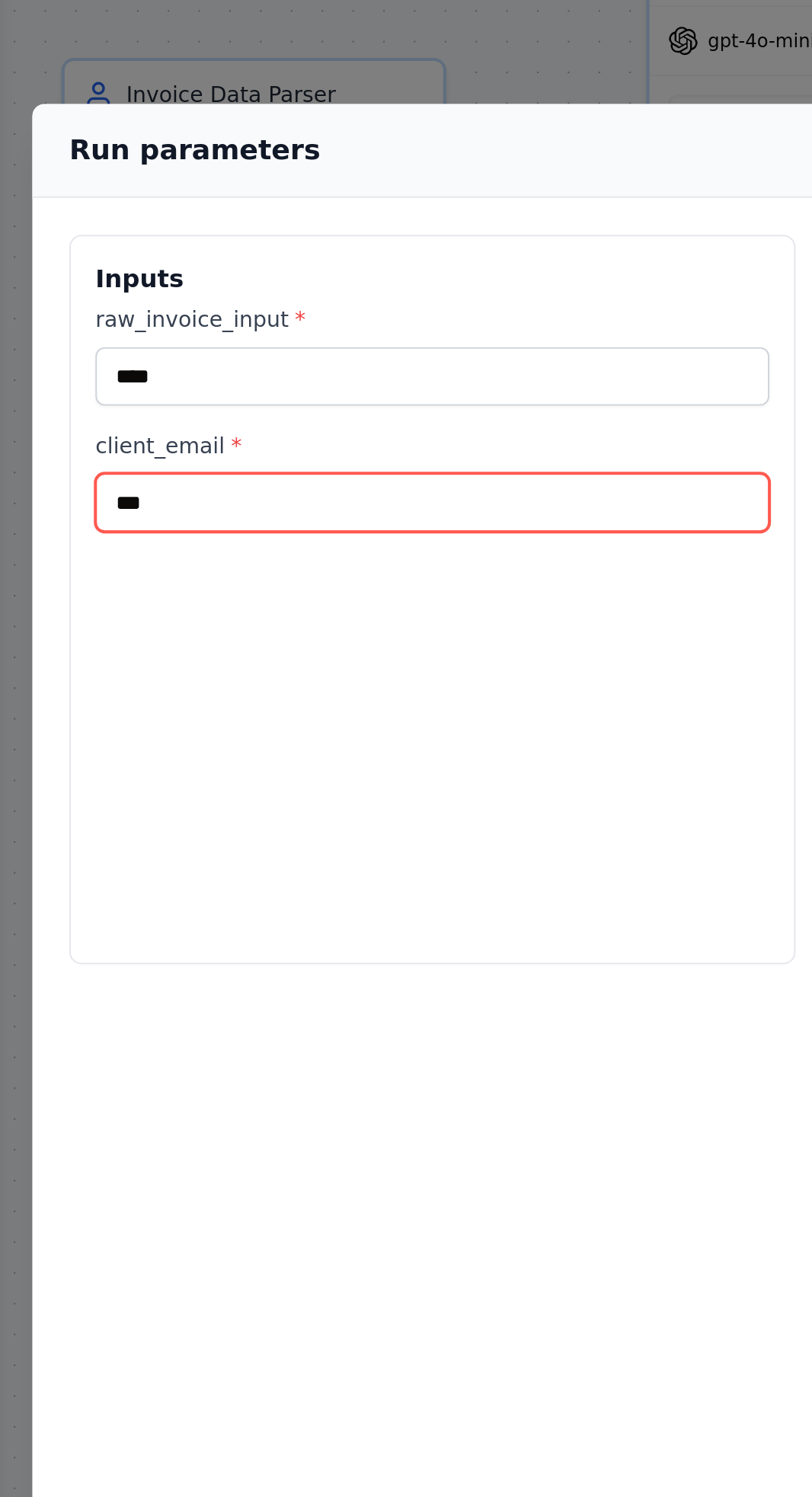
type input "****"
type input "**********"
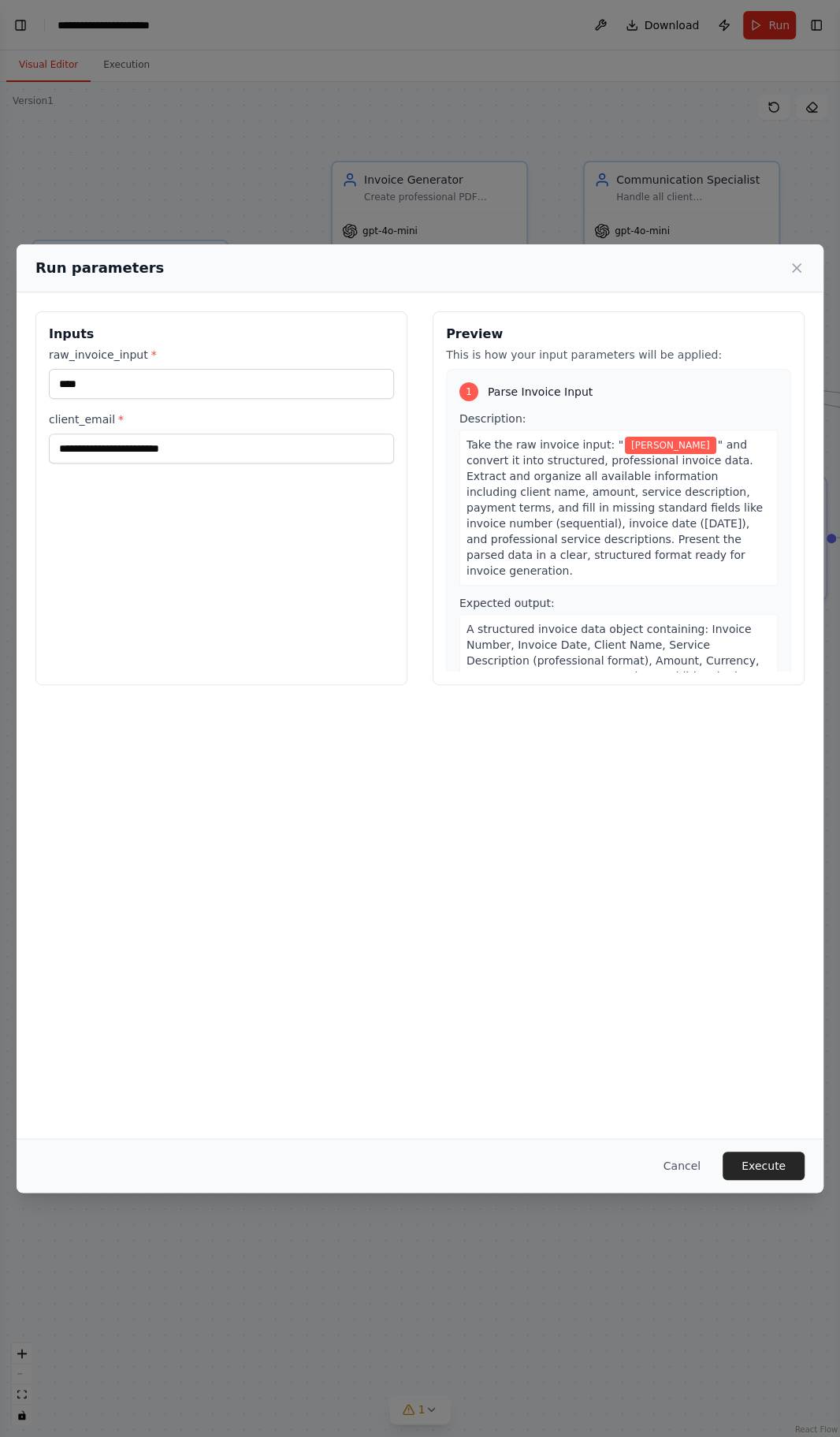
click at [786, 1180] on button "Execute" at bounding box center [764, 1165] width 82 height 28
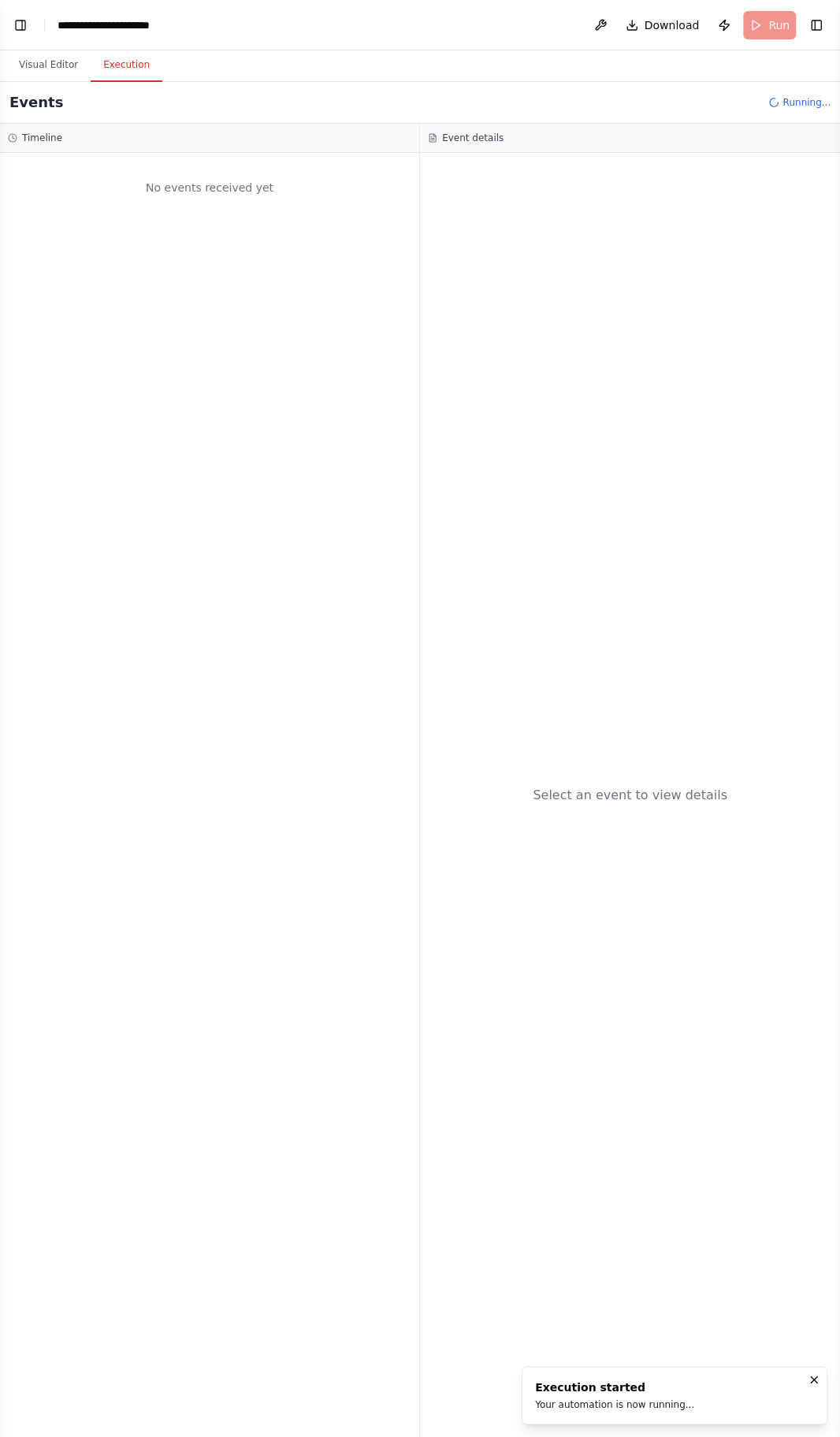
click at [28, 61] on button "Visual Editor" at bounding box center [48, 65] width 85 height 33
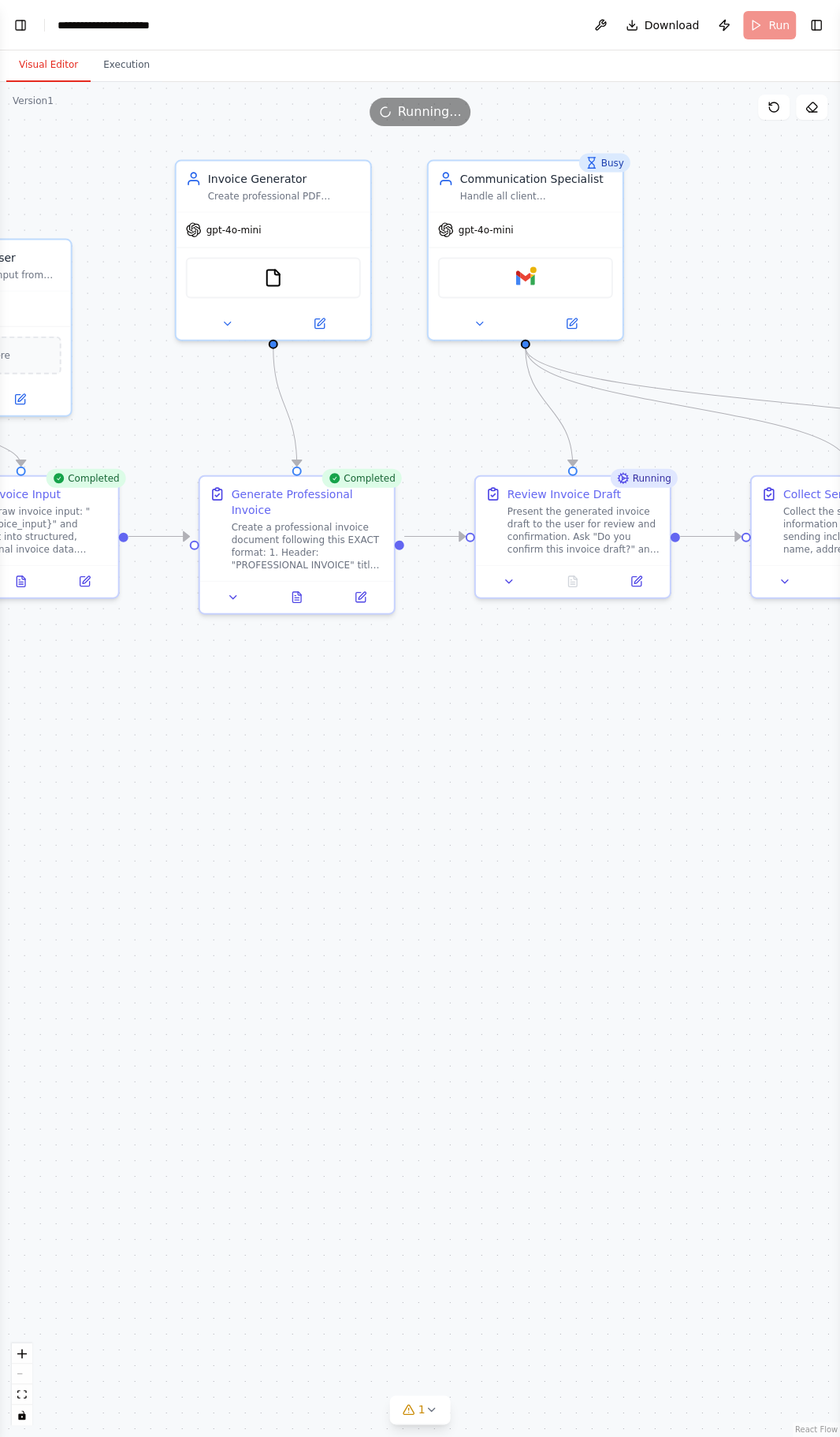
click at [533, 272] on div at bounding box center [534, 270] width 9 height 9
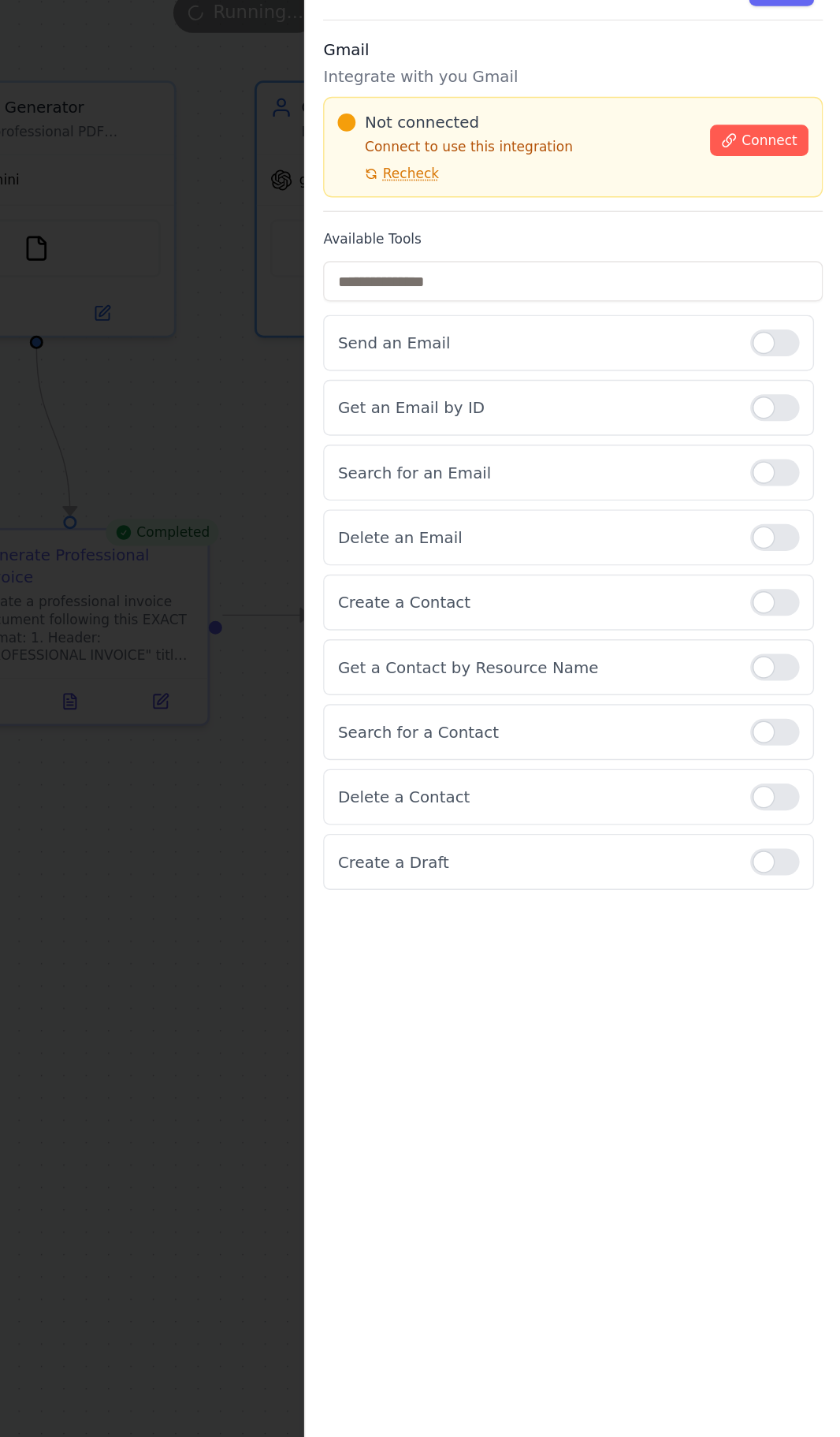
click at [778, 209] on button "Connect" at bounding box center [782, 202] width 69 height 22
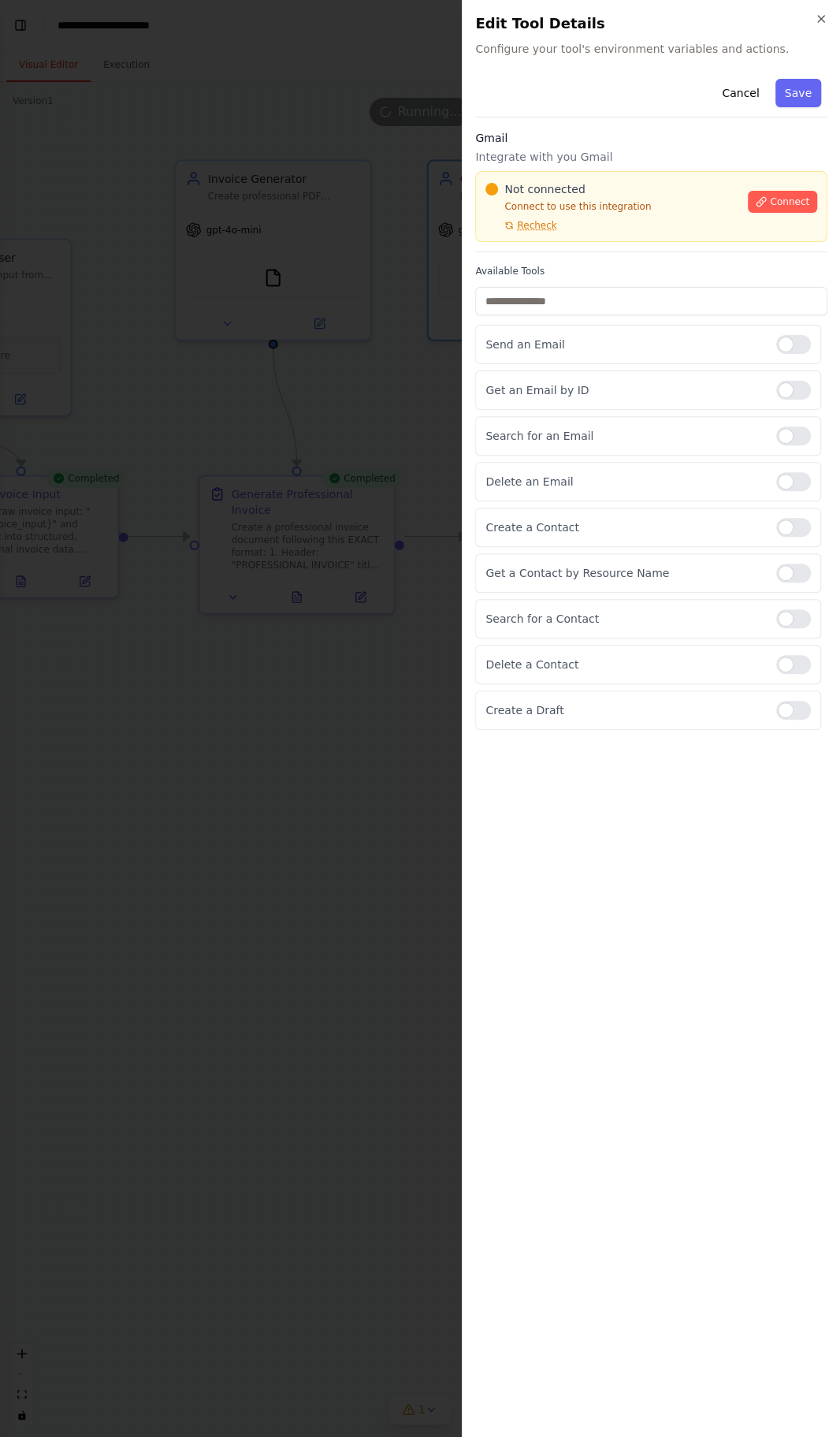
scroll to position [13, 0]
click at [376, 1183] on div at bounding box center [420, 718] width 840 height 1437
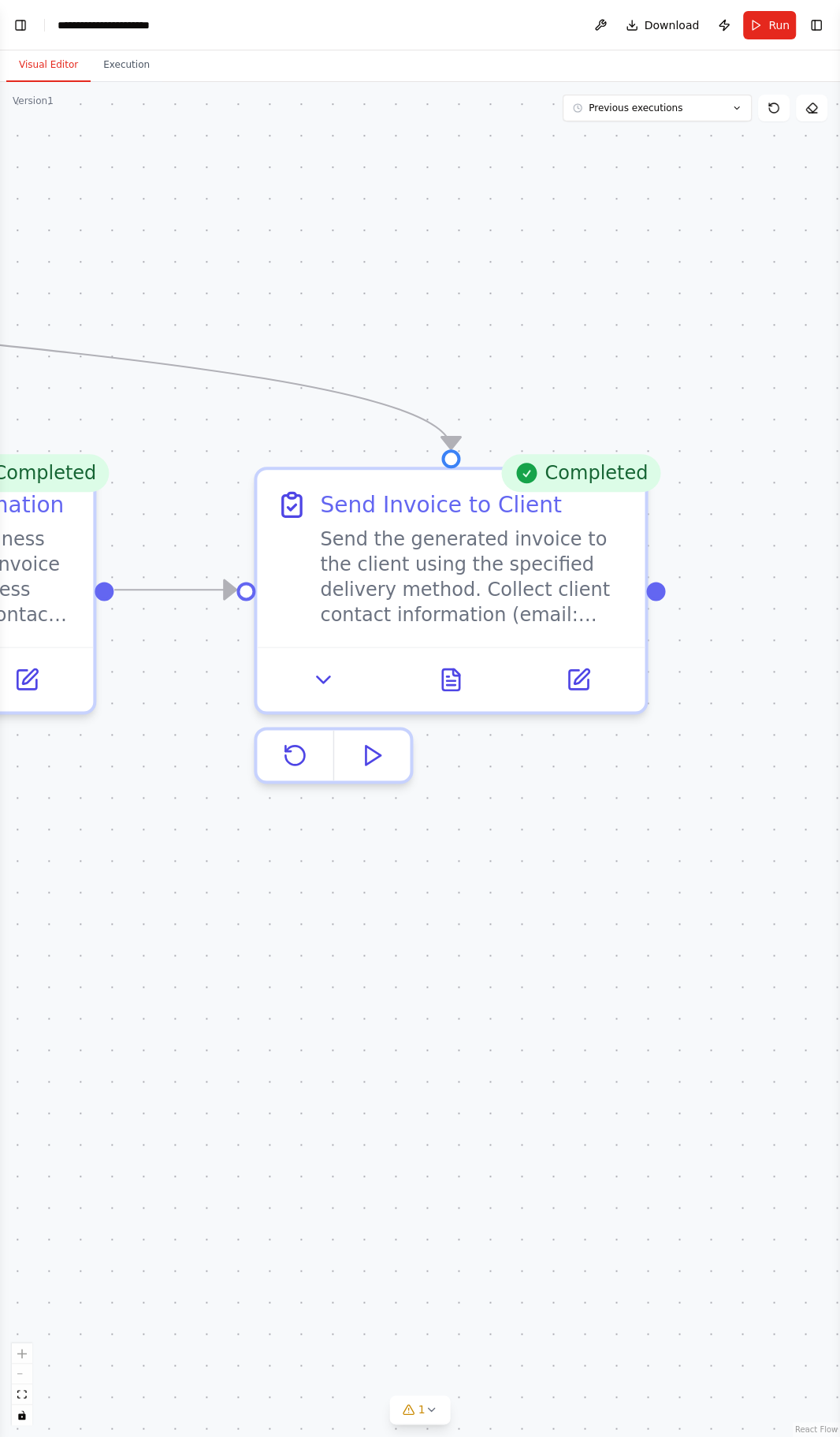
click at [444, 669] on icon at bounding box center [451, 680] width 16 height 21
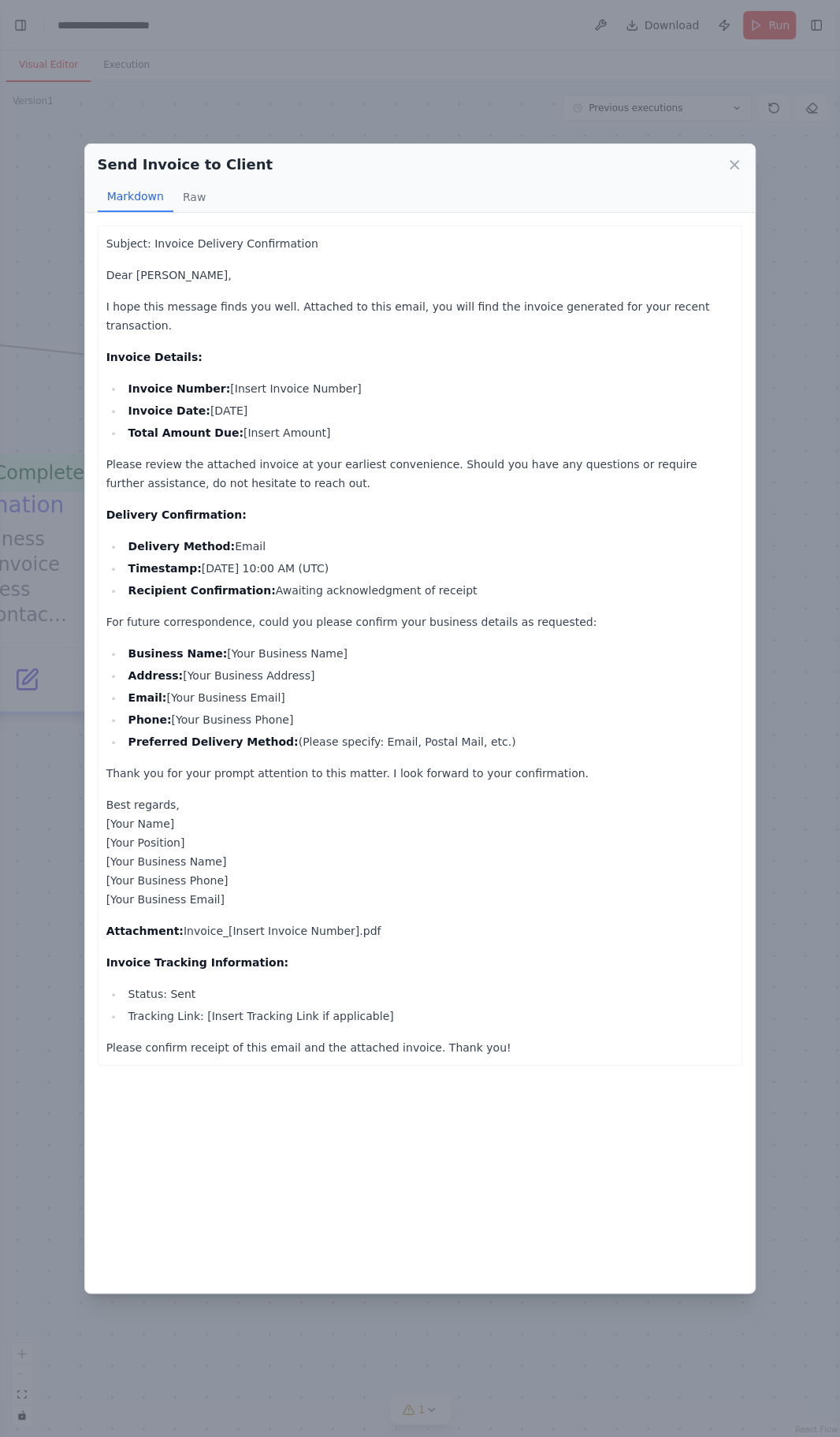
scroll to position [46, 0]
click at [822, 1007] on div "Send Invoice to Client Markdown Raw Subject: Invoice Delivery Confirmation Dear…" at bounding box center [420, 718] width 840 height 1437
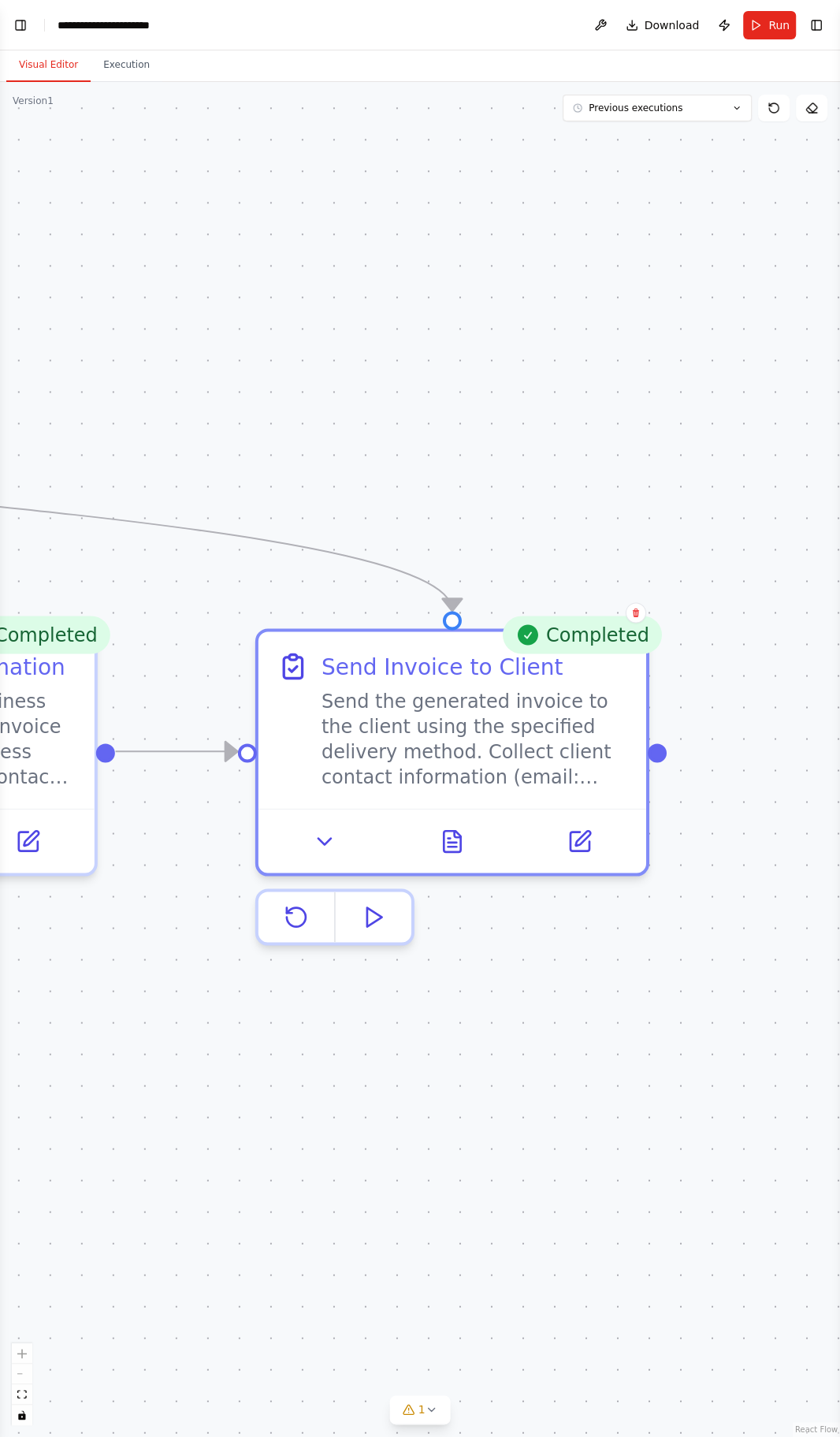
scroll to position [0, 0]
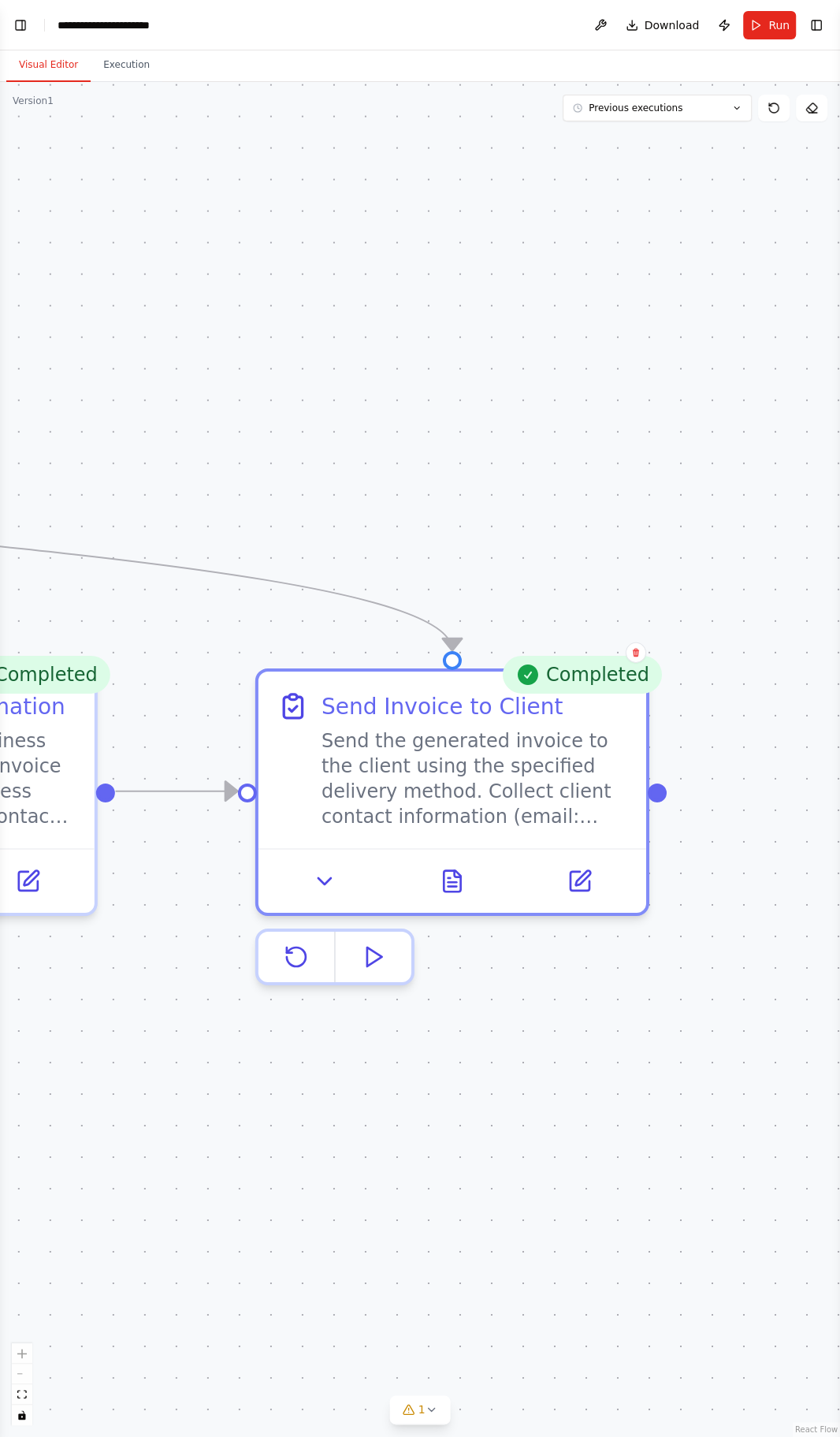
click at [20, 24] on button "Toggle Left Sidebar" at bounding box center [20, 26] width 22 height 22
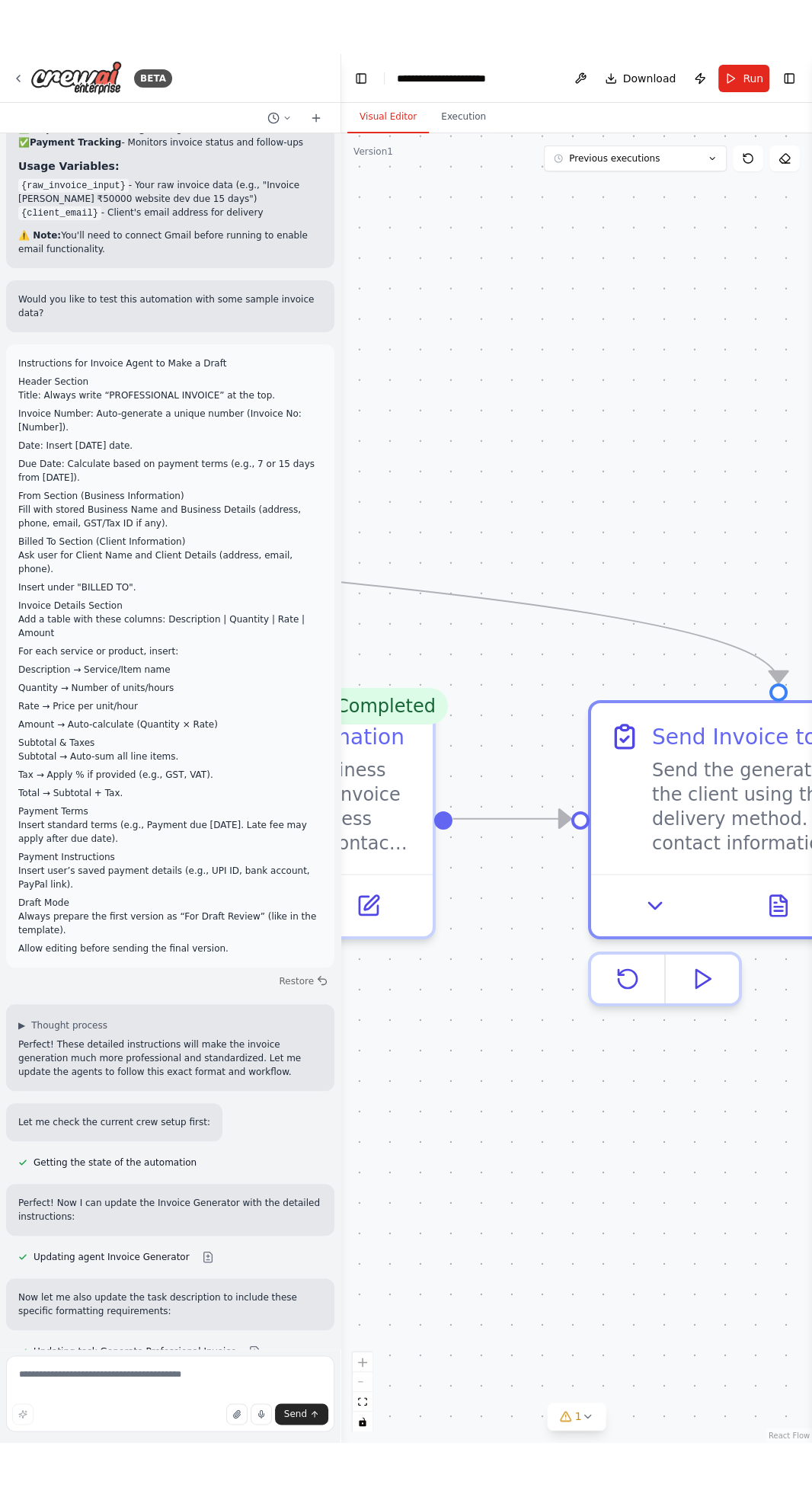
scroll to position [3334, 0]
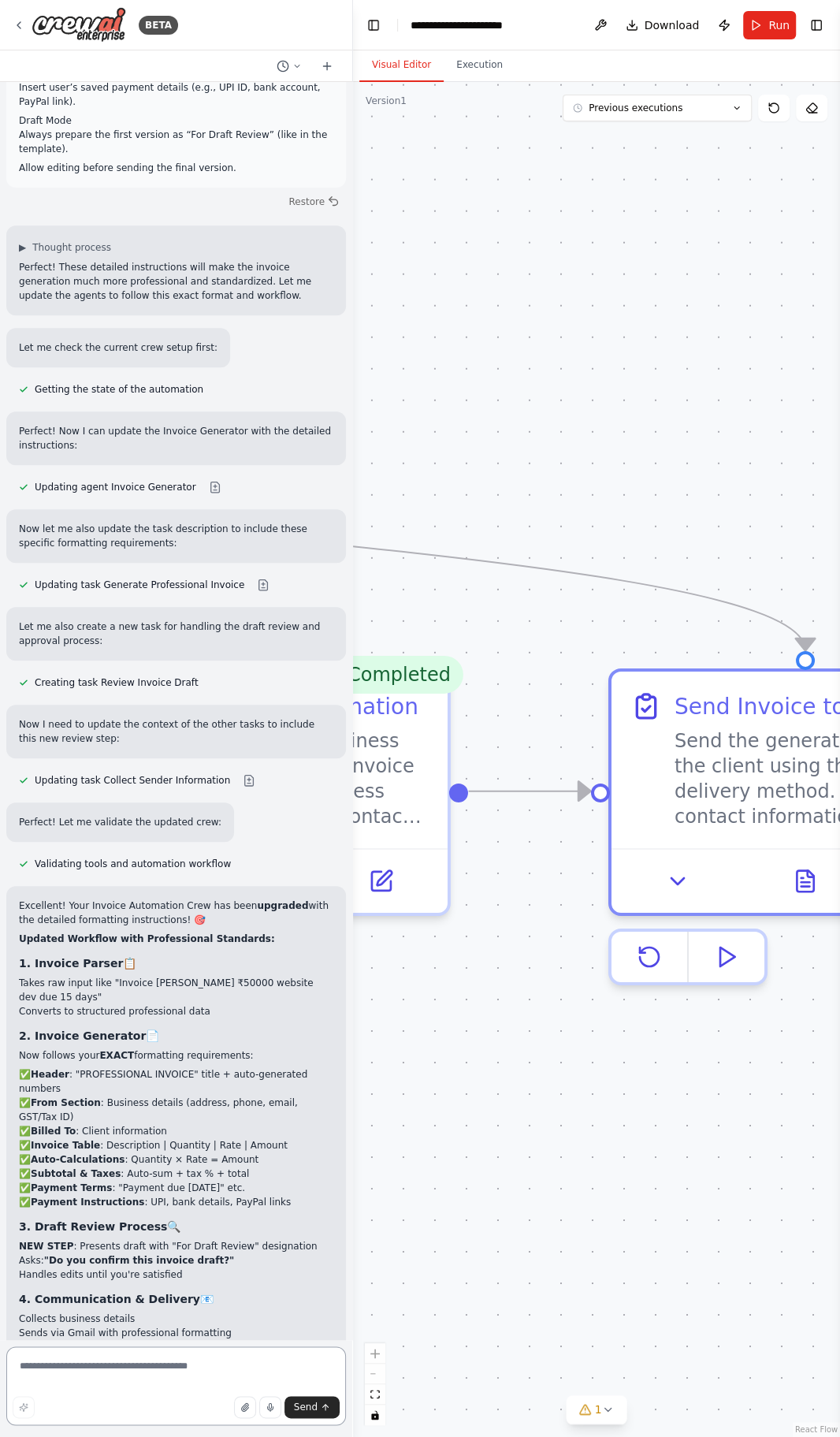
click at [173, 1365] on textarea at bounding box center [176, 1386] width 340 height 79
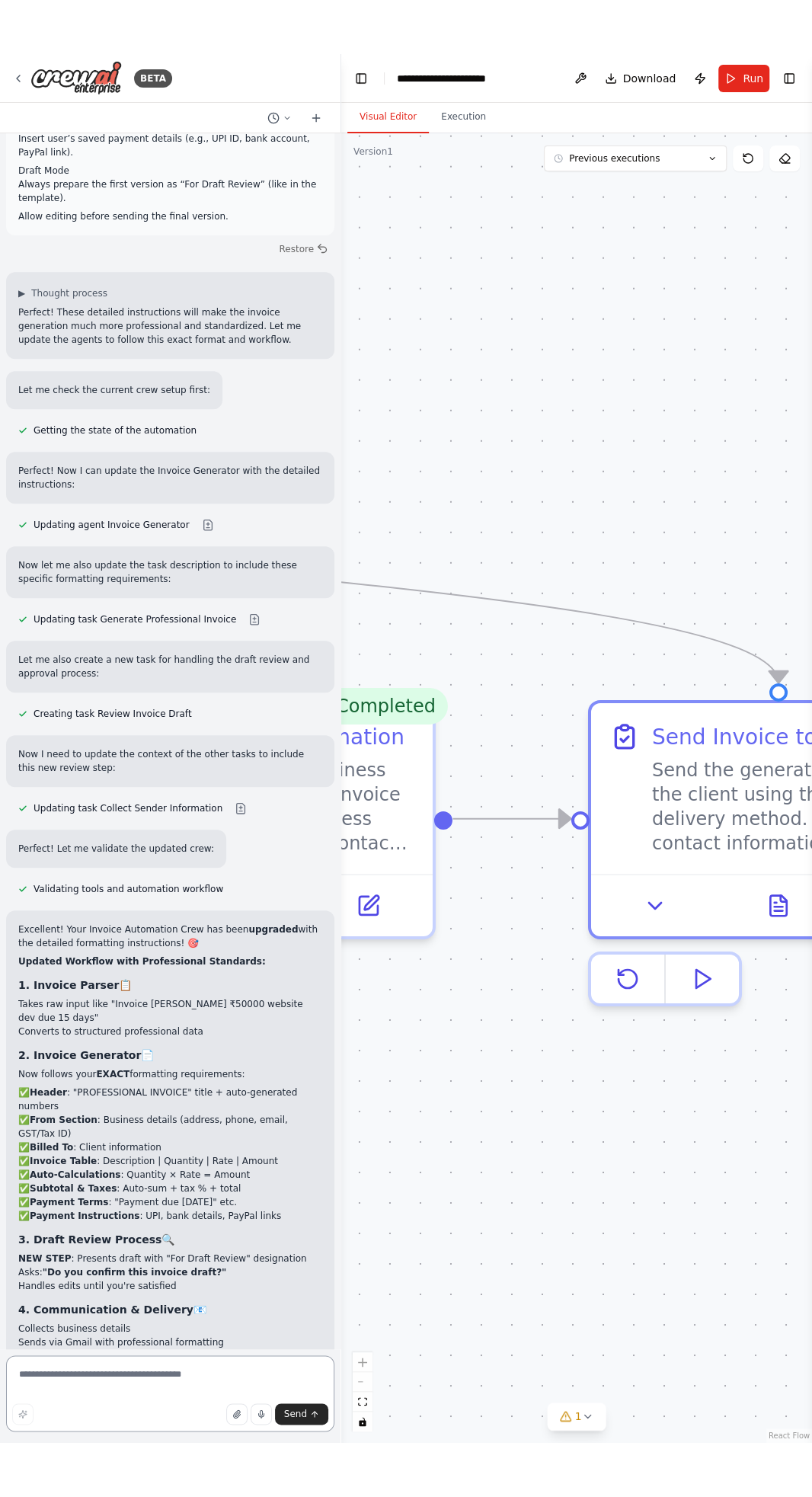
scroll to position [3226, 0]
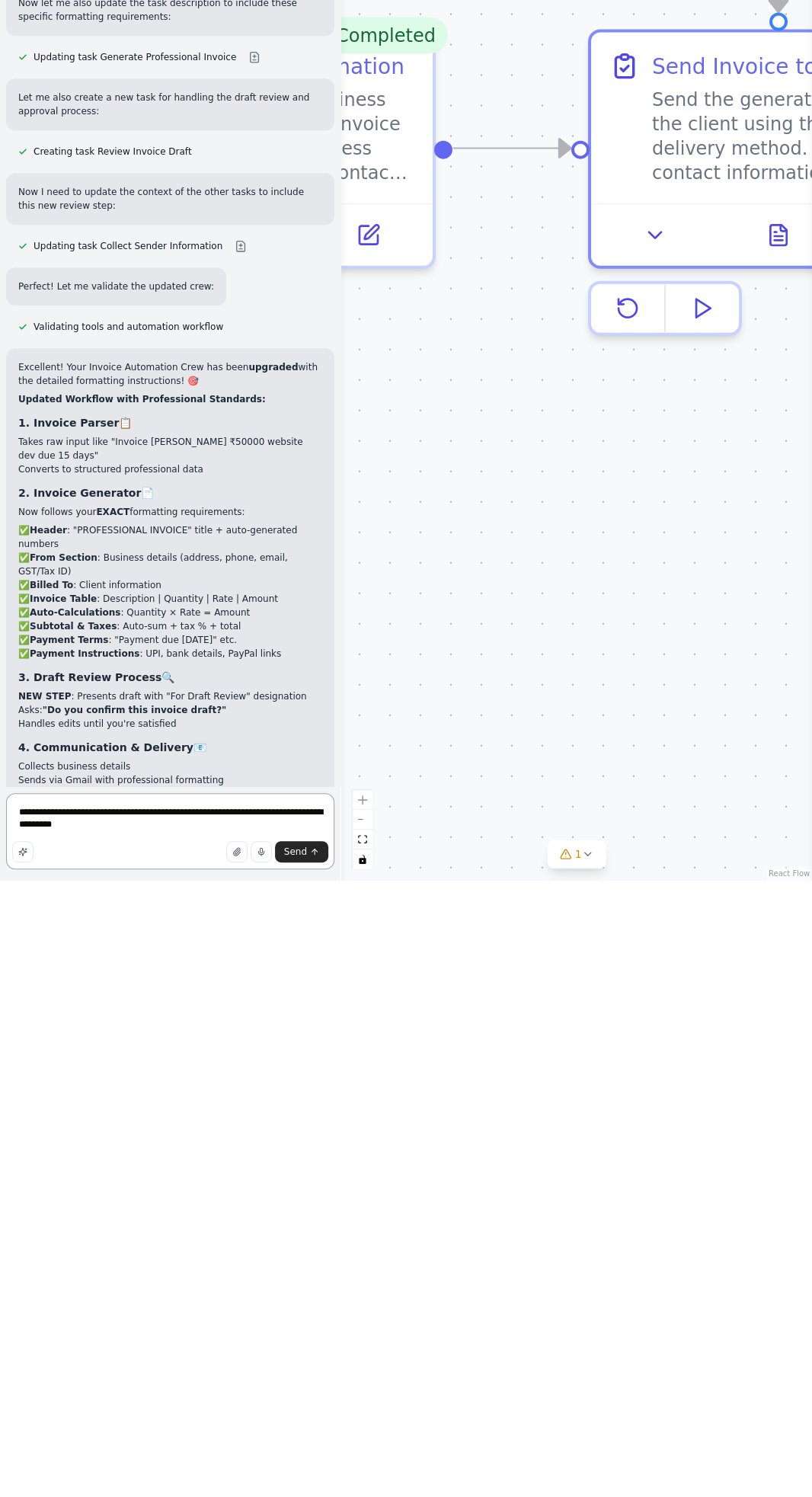
type textarea "**********"
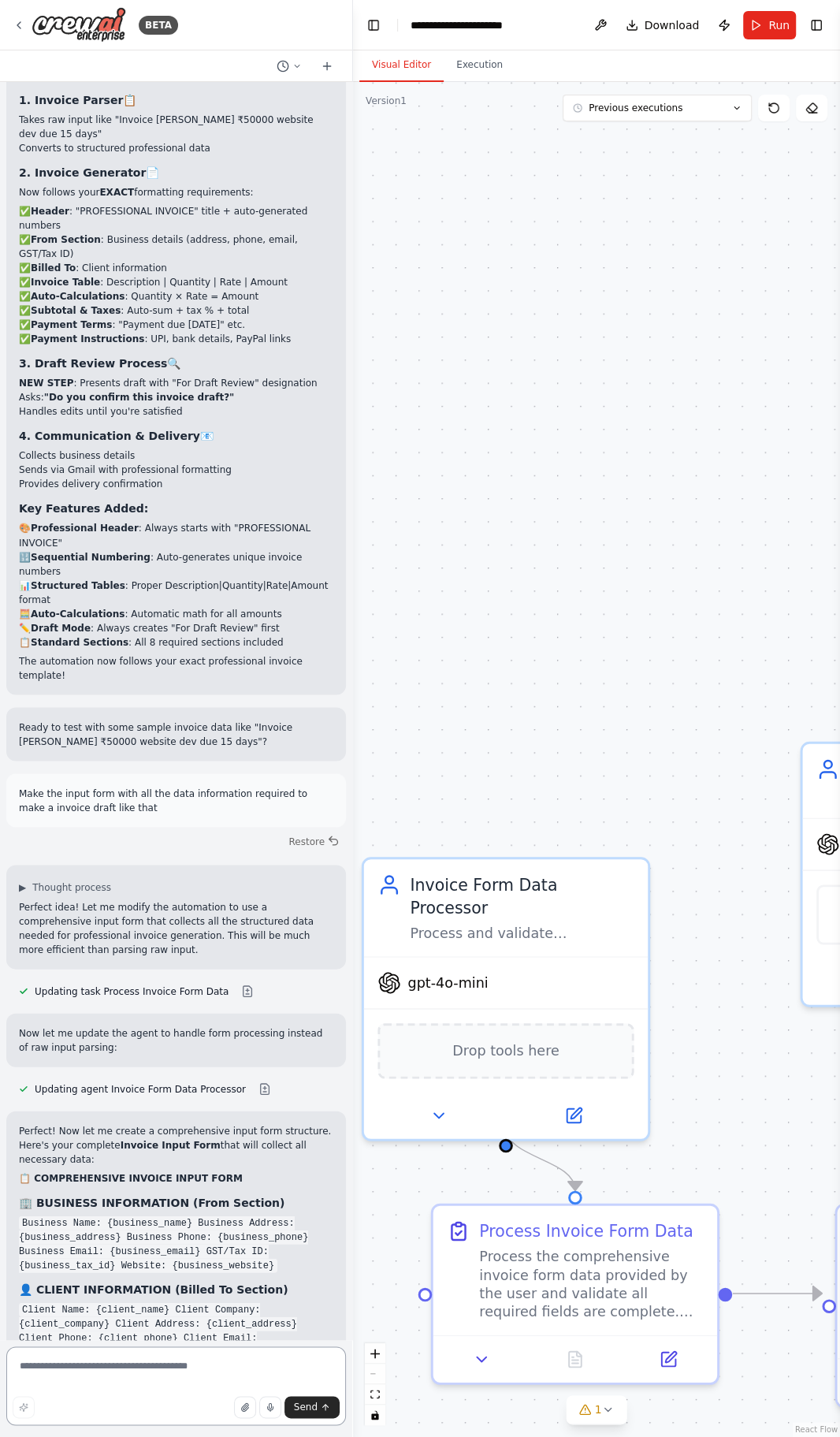
scroll to position [0, 0]
click at [768, 26] on button "Run" at bounding box center [770, 25] width 53 height 28
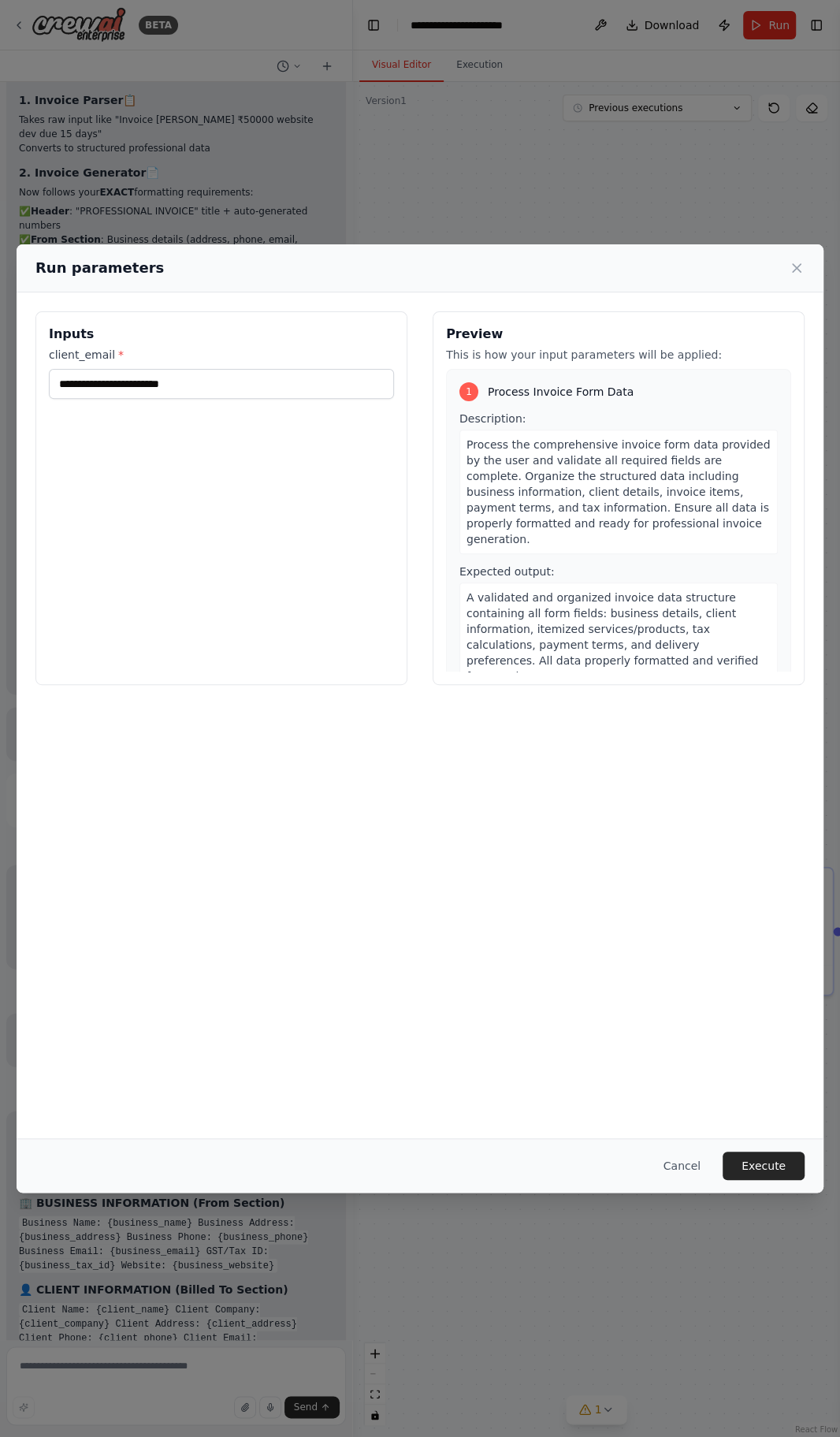
scroll to position [29, 0]
click at [780, 1180] on button "Execute" at bounding box center [764, 1165] width 82 height 28
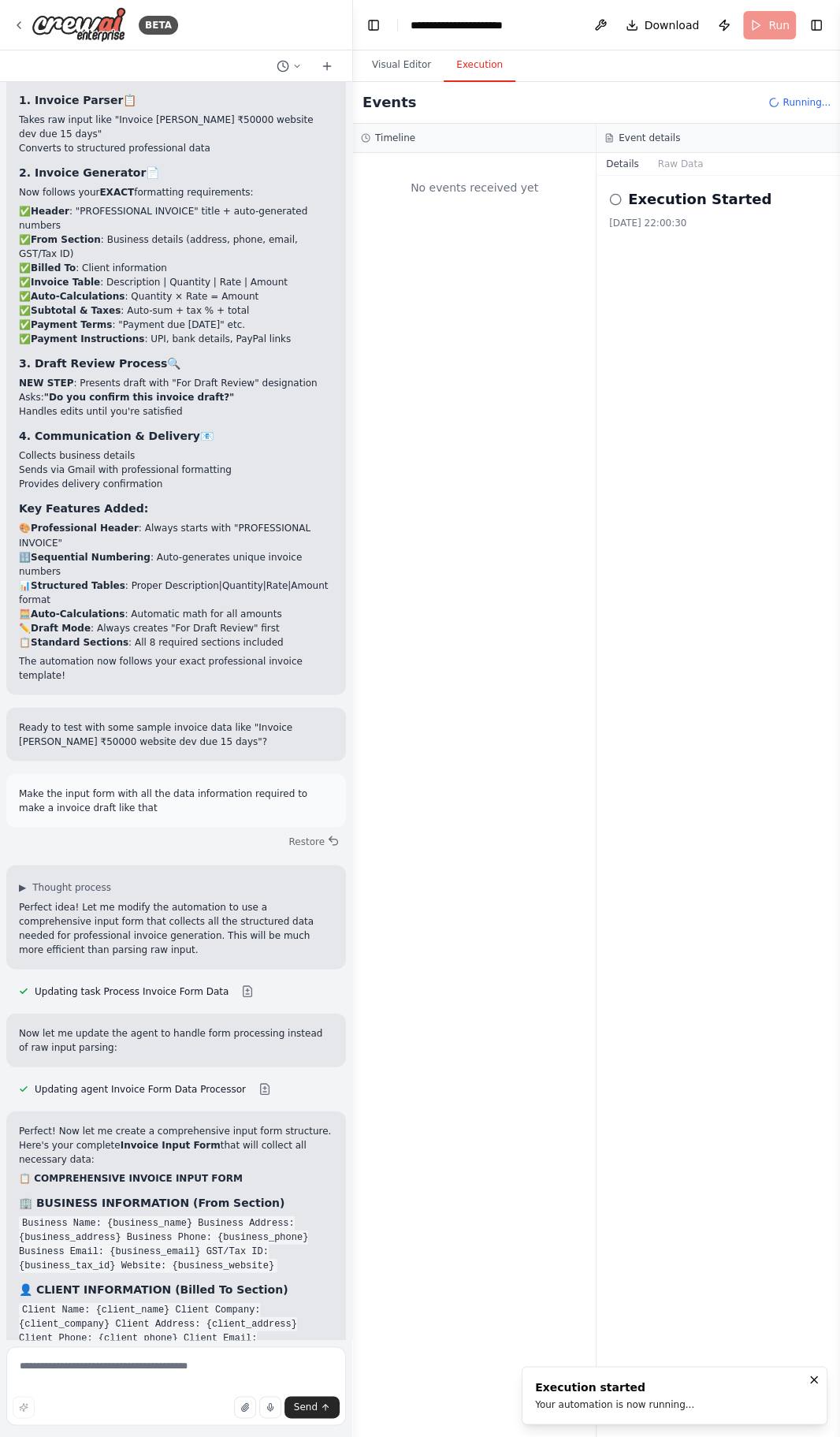
scroll to position [0, 0]
click at [405, 73] on button "Visual Editor" at bounding box center [401, 65] width 85 height 33
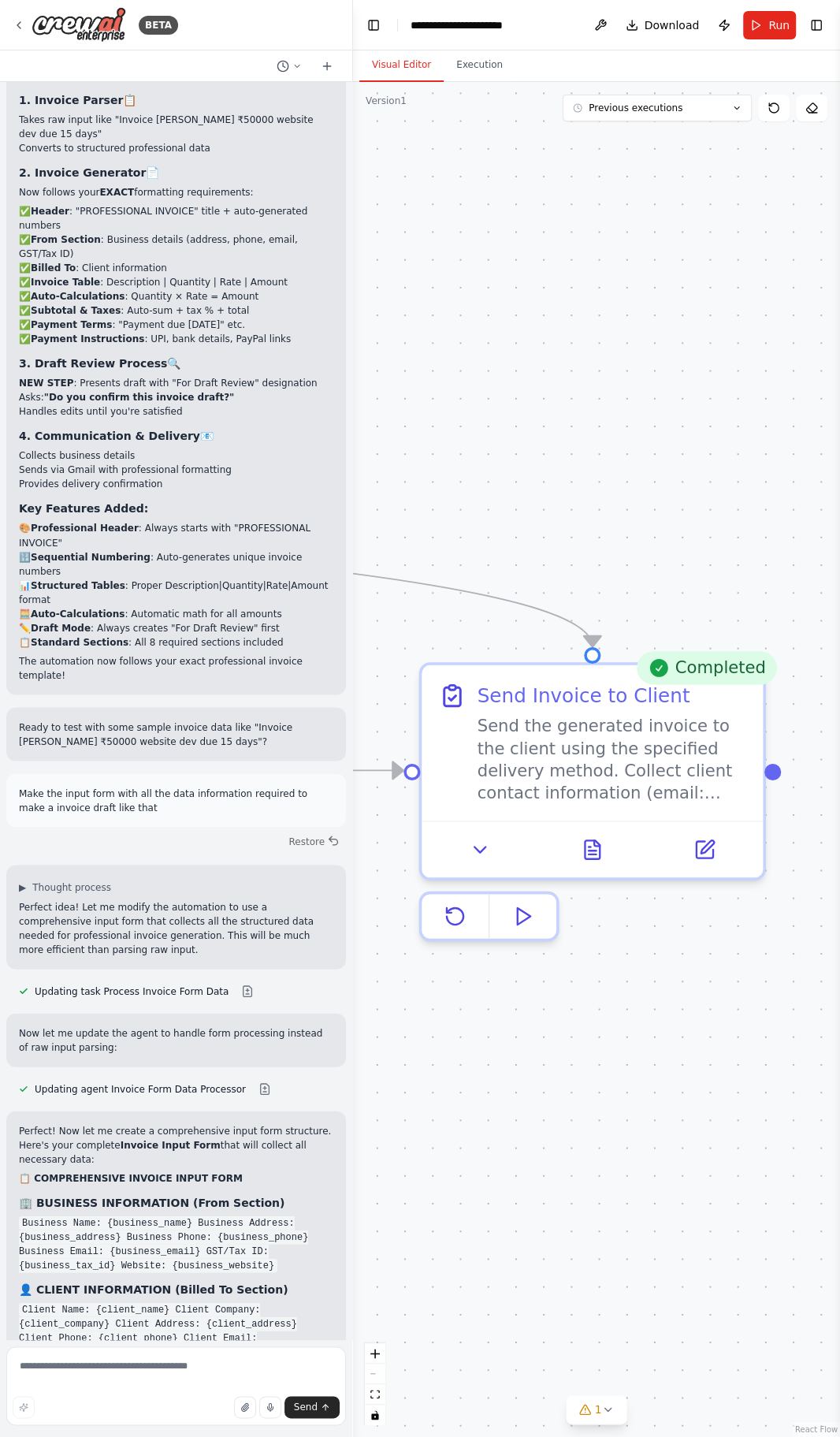
click at [603, 850] on icon at bounding box center [592, 850] width 22 height 22
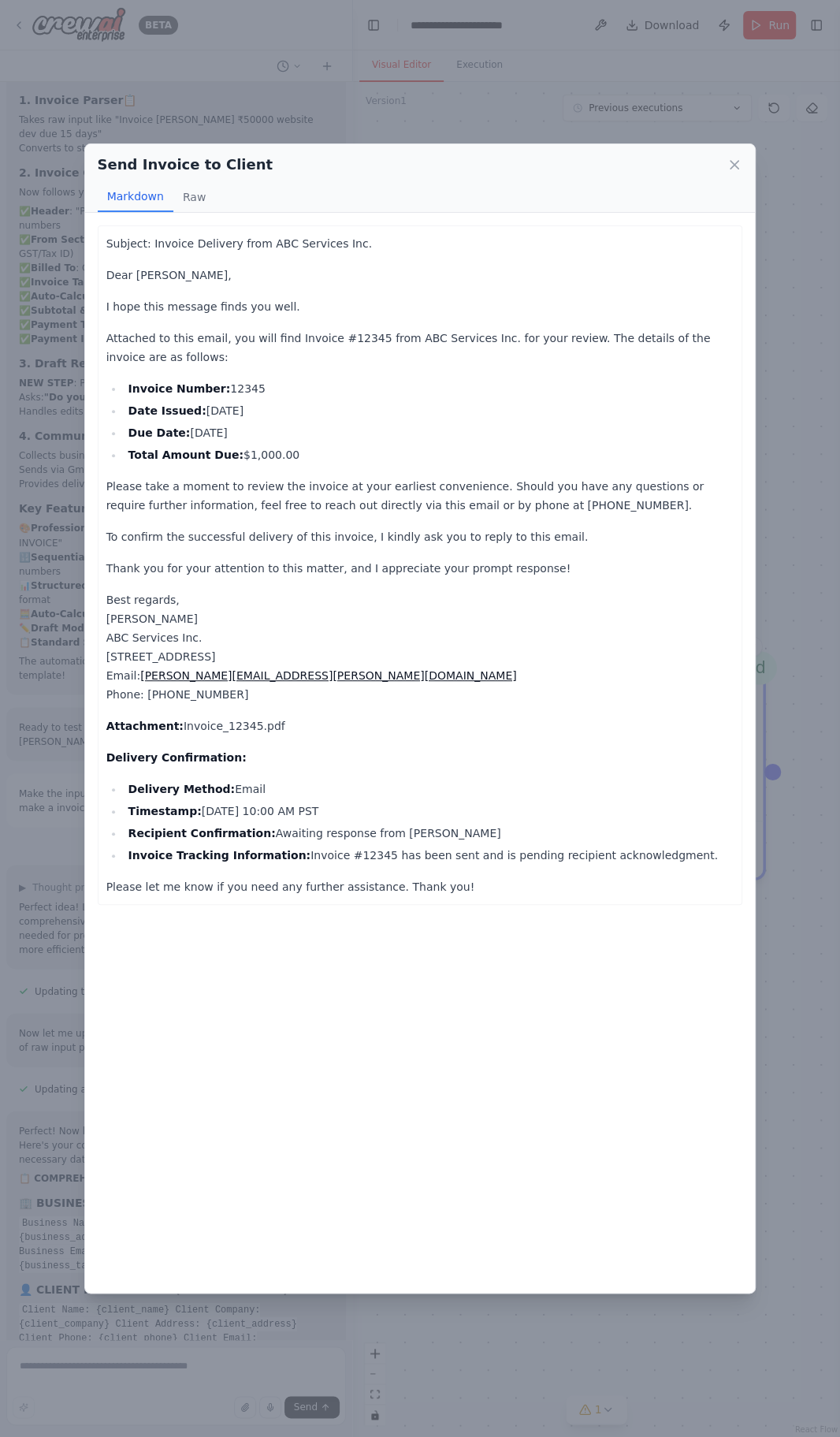
click at [820, 813] on div "Send Invoice to Client Markdown Raw Subject: Invoice Delivery from ABC Services…" at bounding box center [420, 718] width 840 height 1437
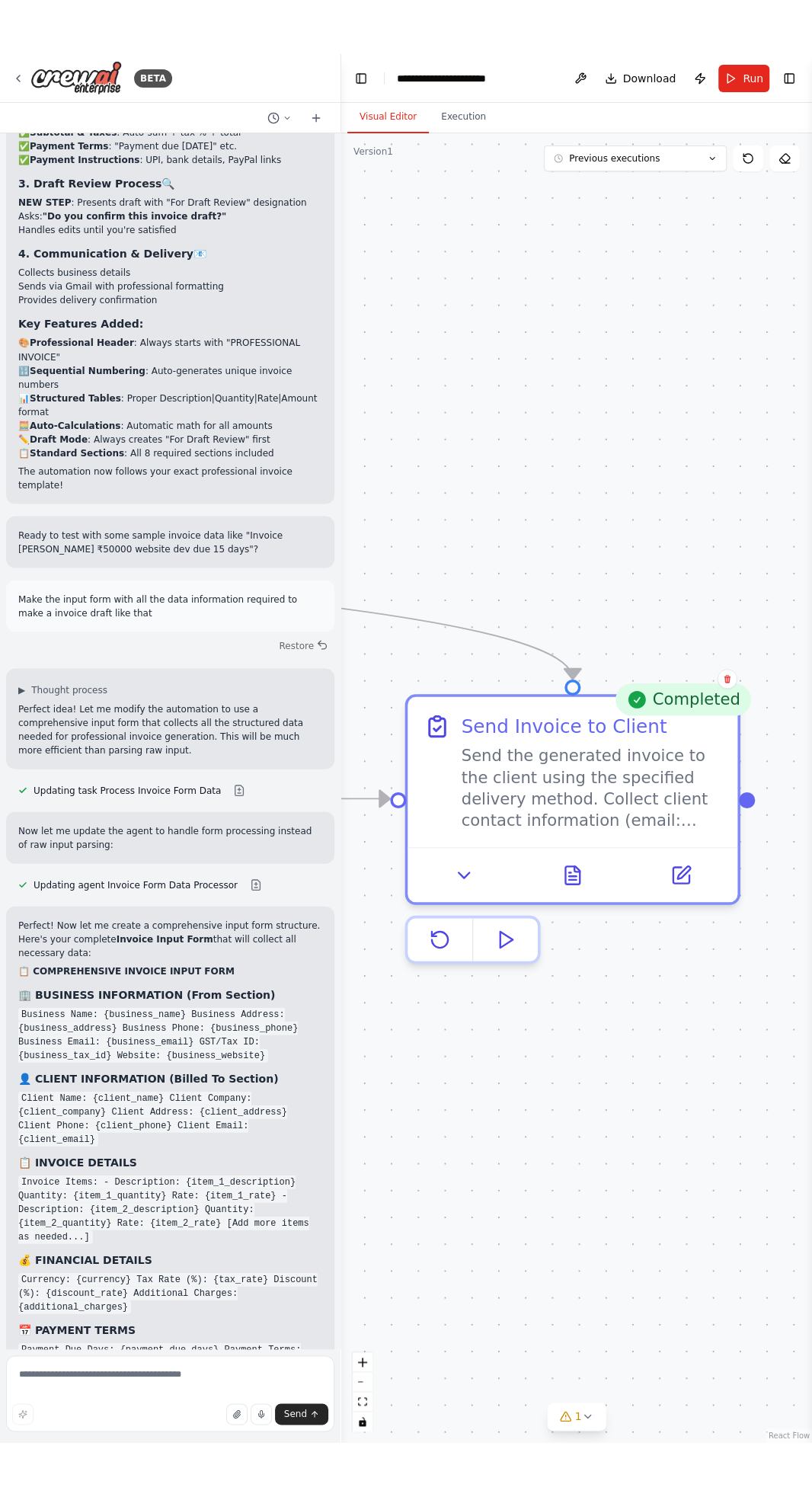
scroll to position [4421, 0]
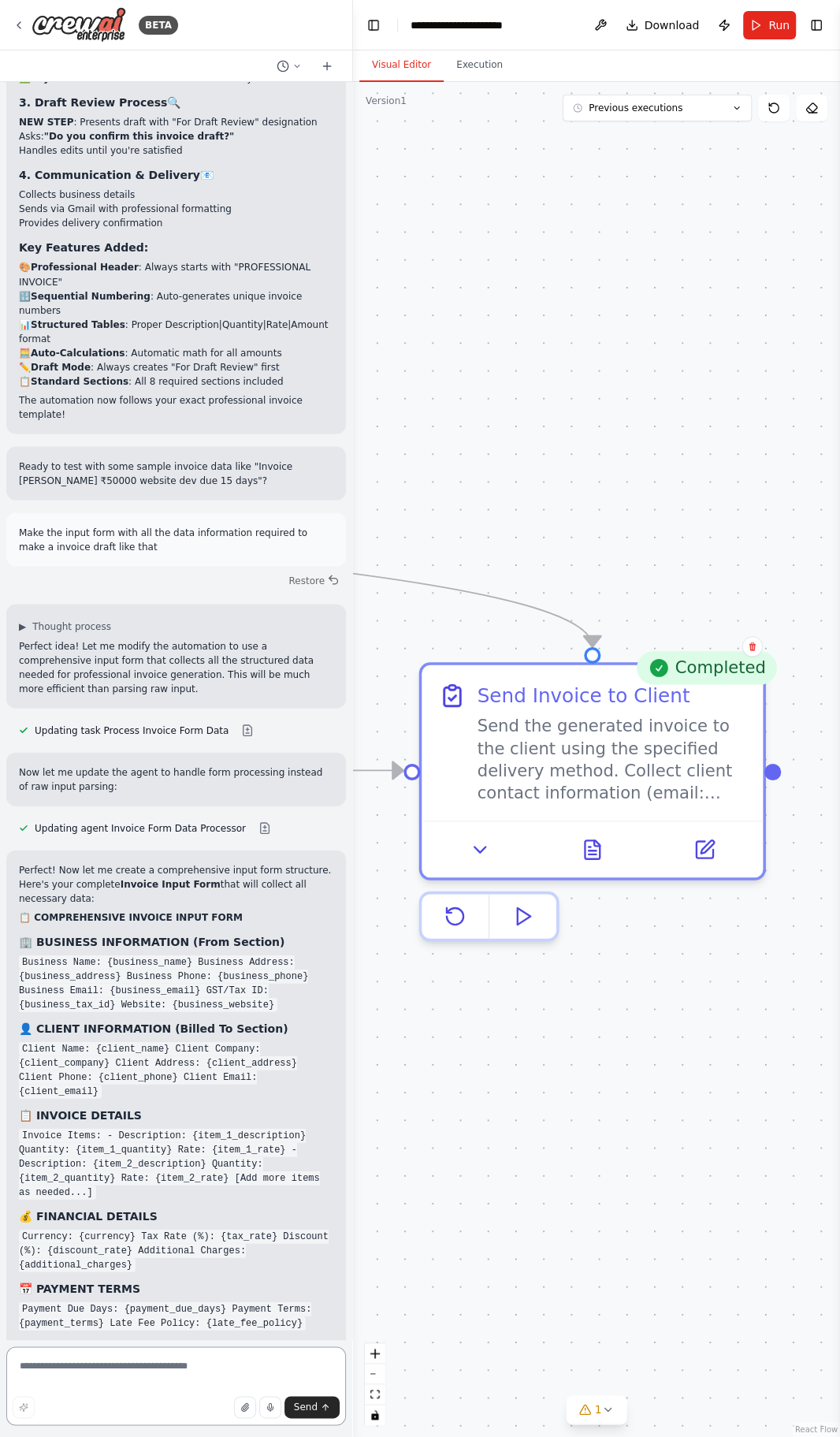
click at [135, 1372] on textarea at bounding box center [176, 1386] width 340 height 79
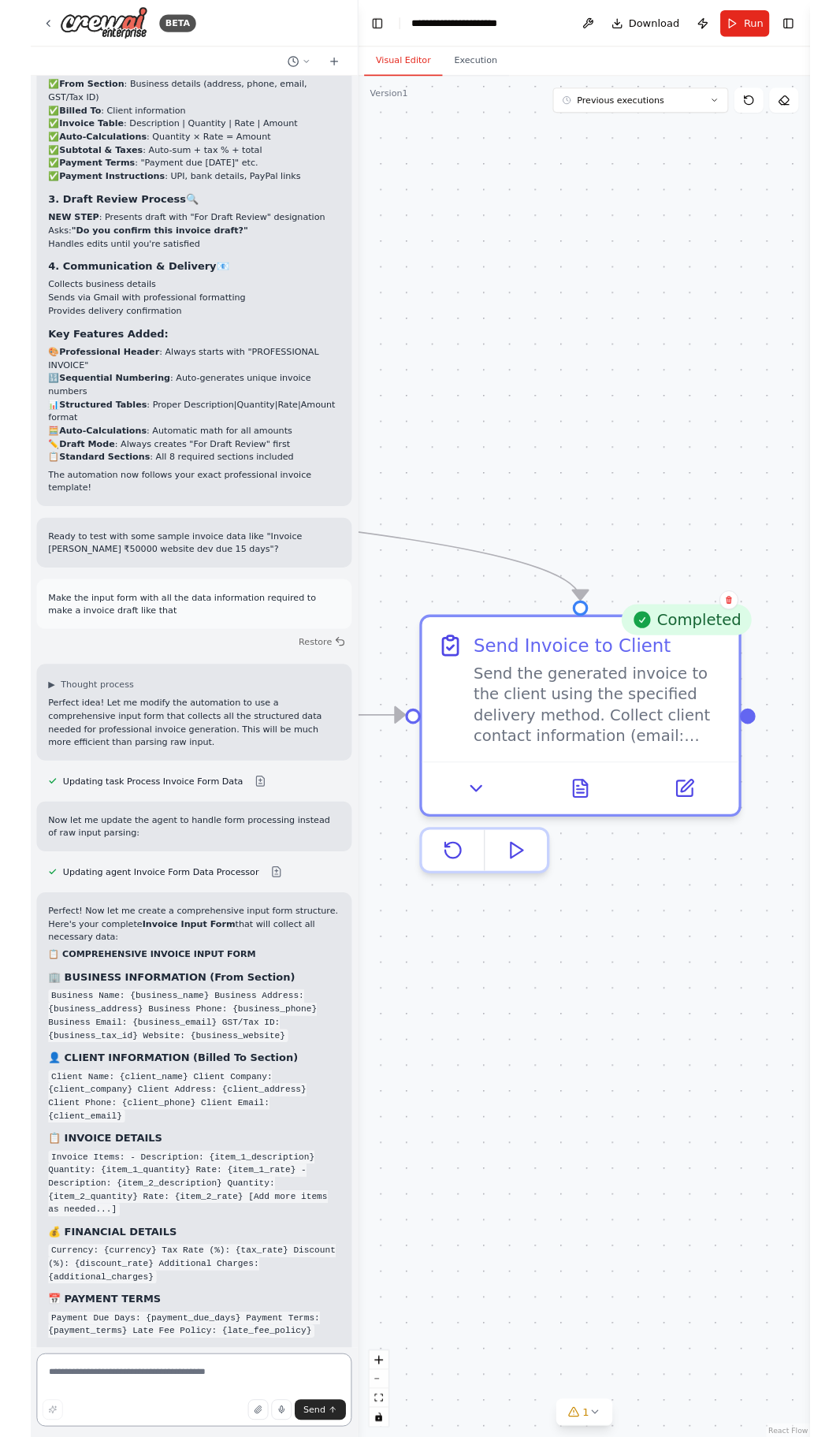
scroll to position [4461, 0]
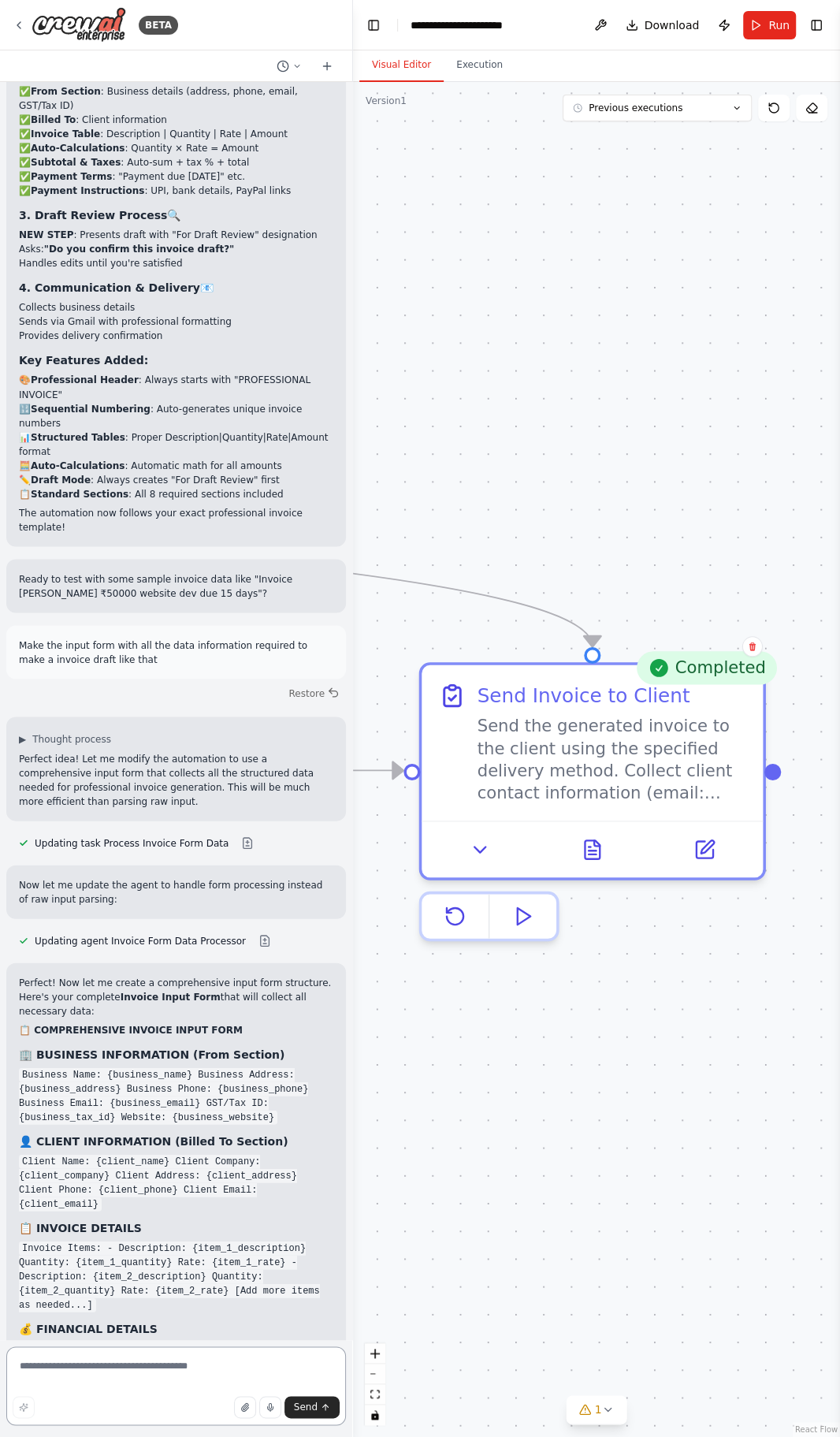
click at [172, 1365] on textarea at bounding box center [176, 1386] width 340 height 79
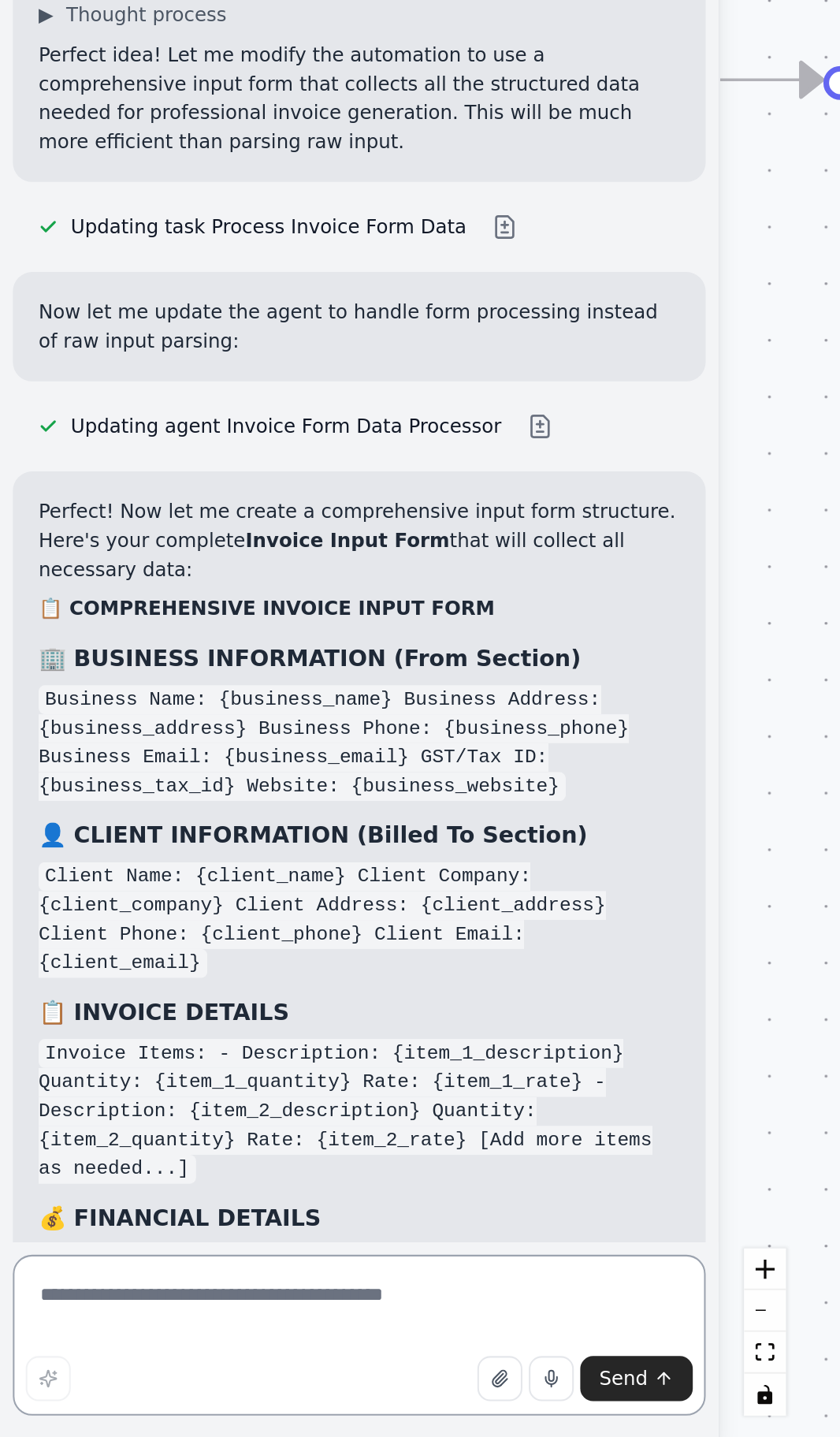
scroll to position [60, 0]
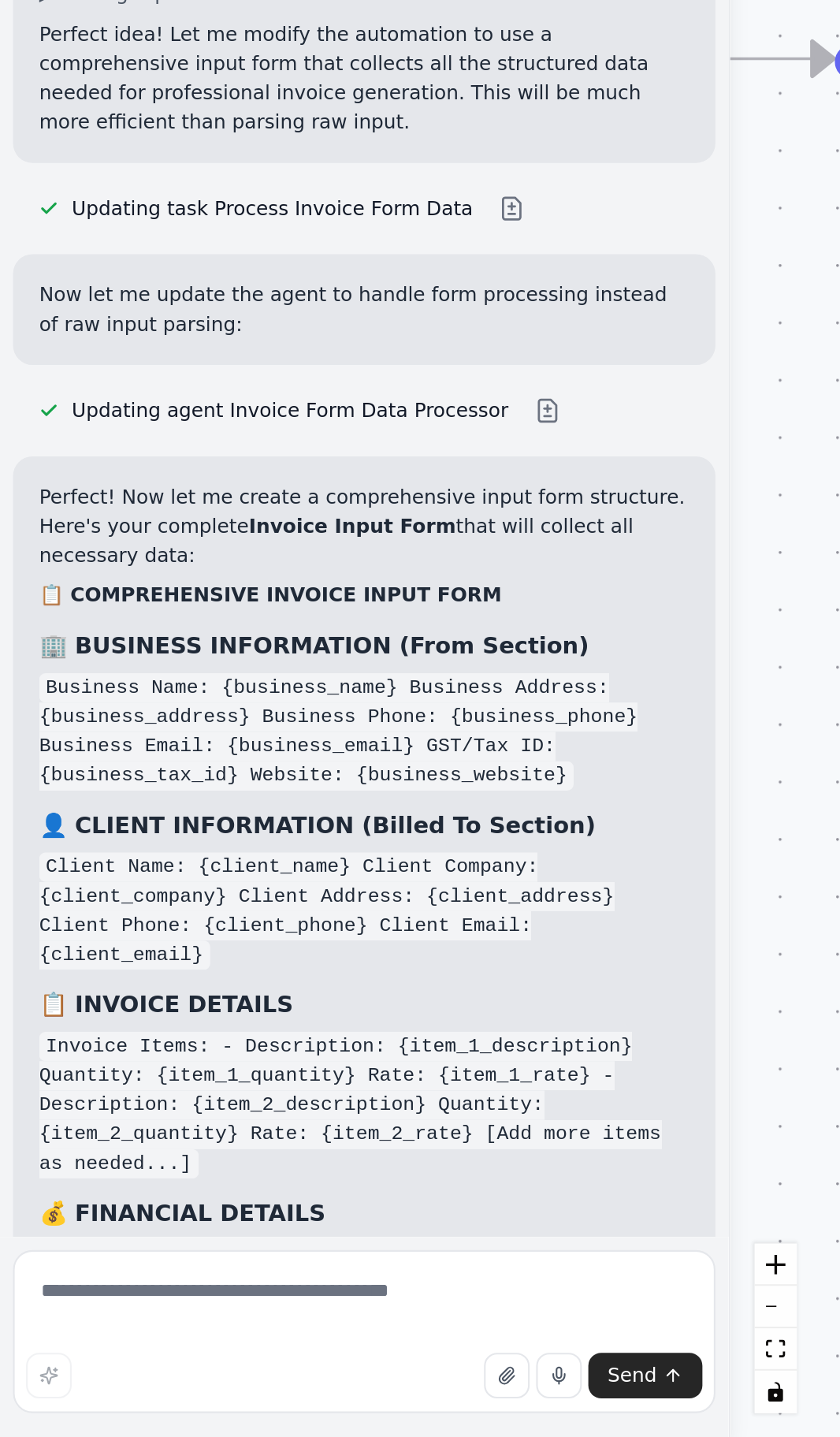
click at [250, 1413] on button "button" at bounding box center [245, 1407] width 22 height 22
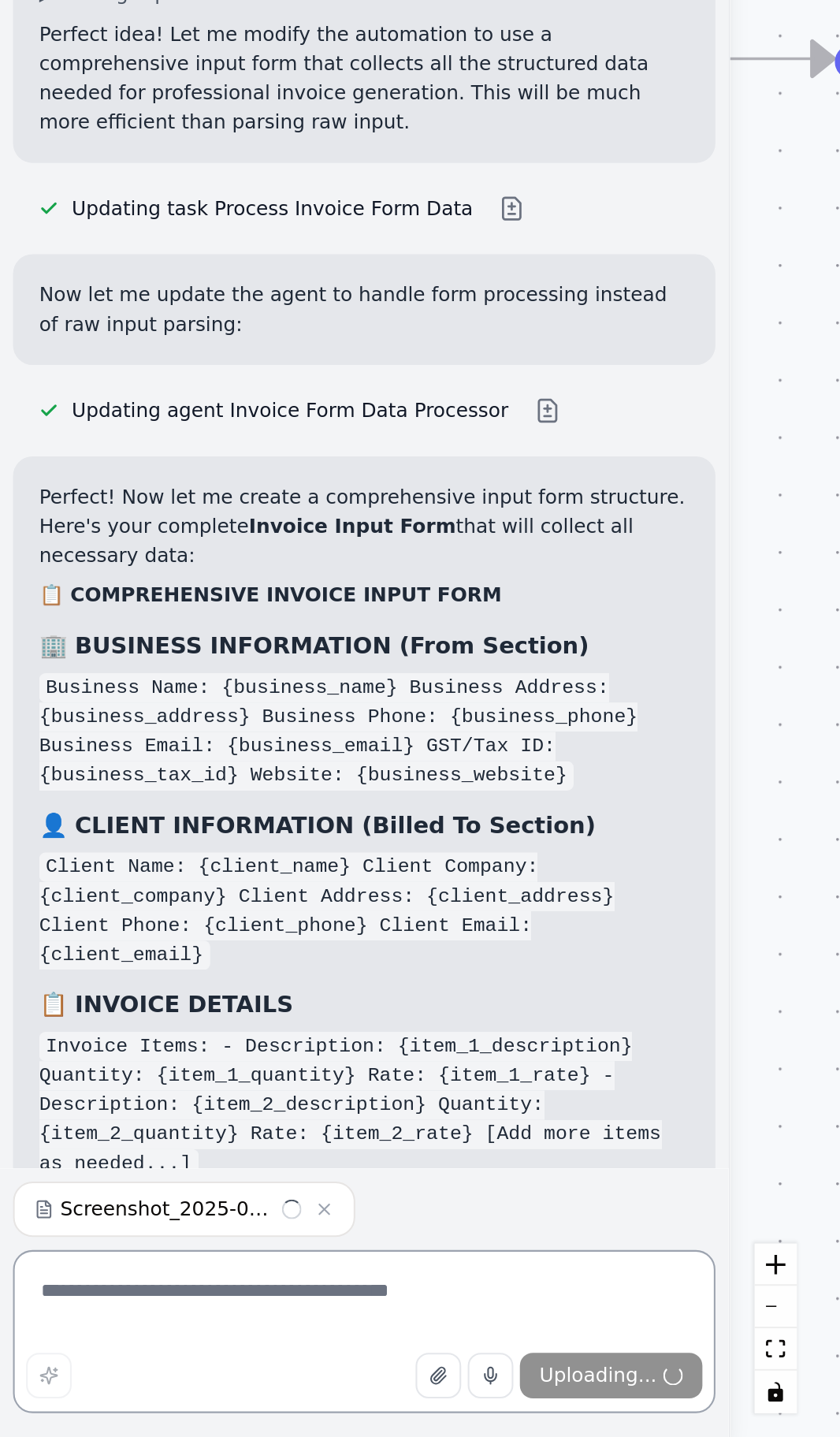
click at [142, 1367] on textarea at bounding box center [176, 1386] width 340 height 79
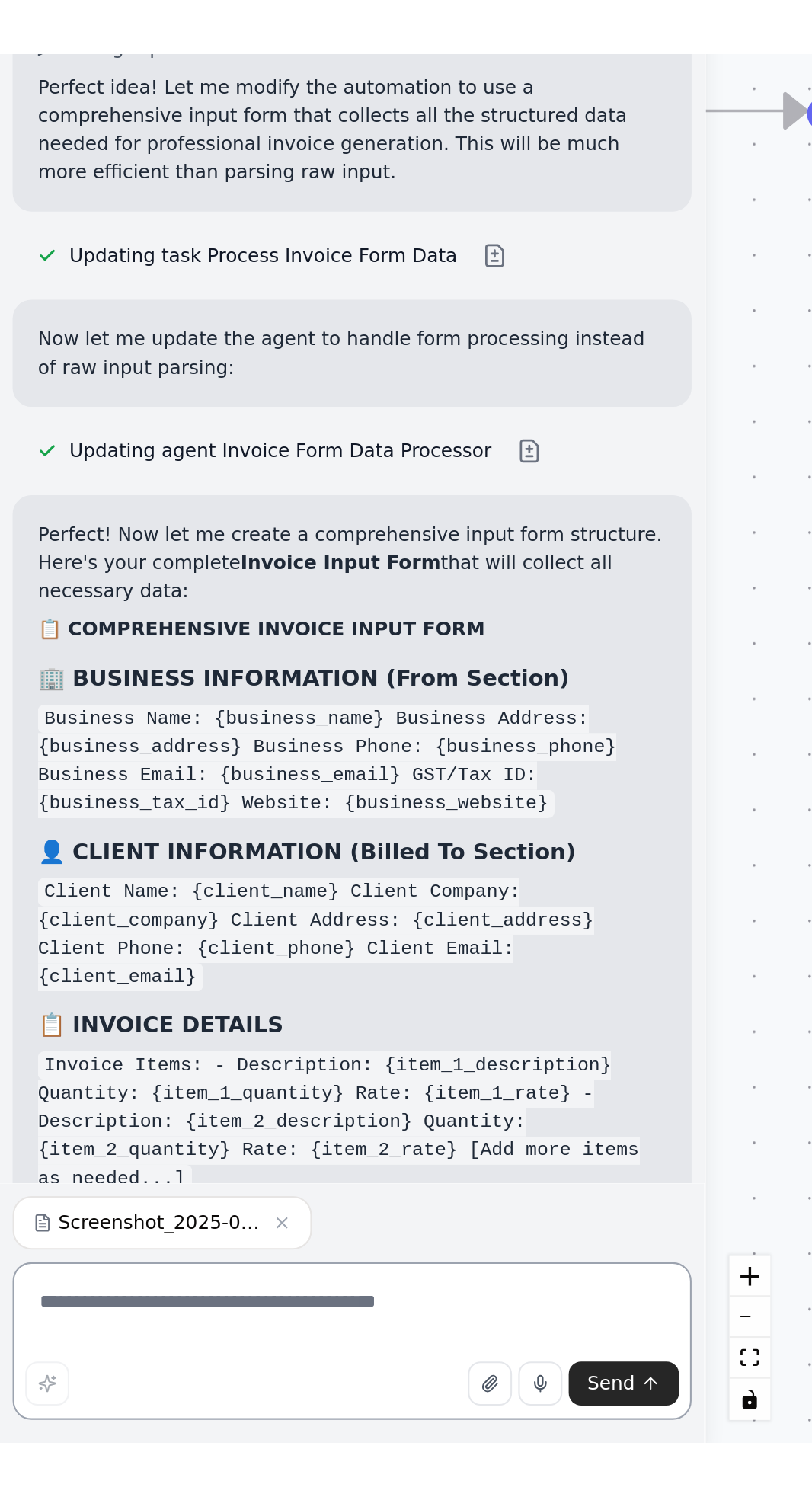
scroll to position [57, 0]
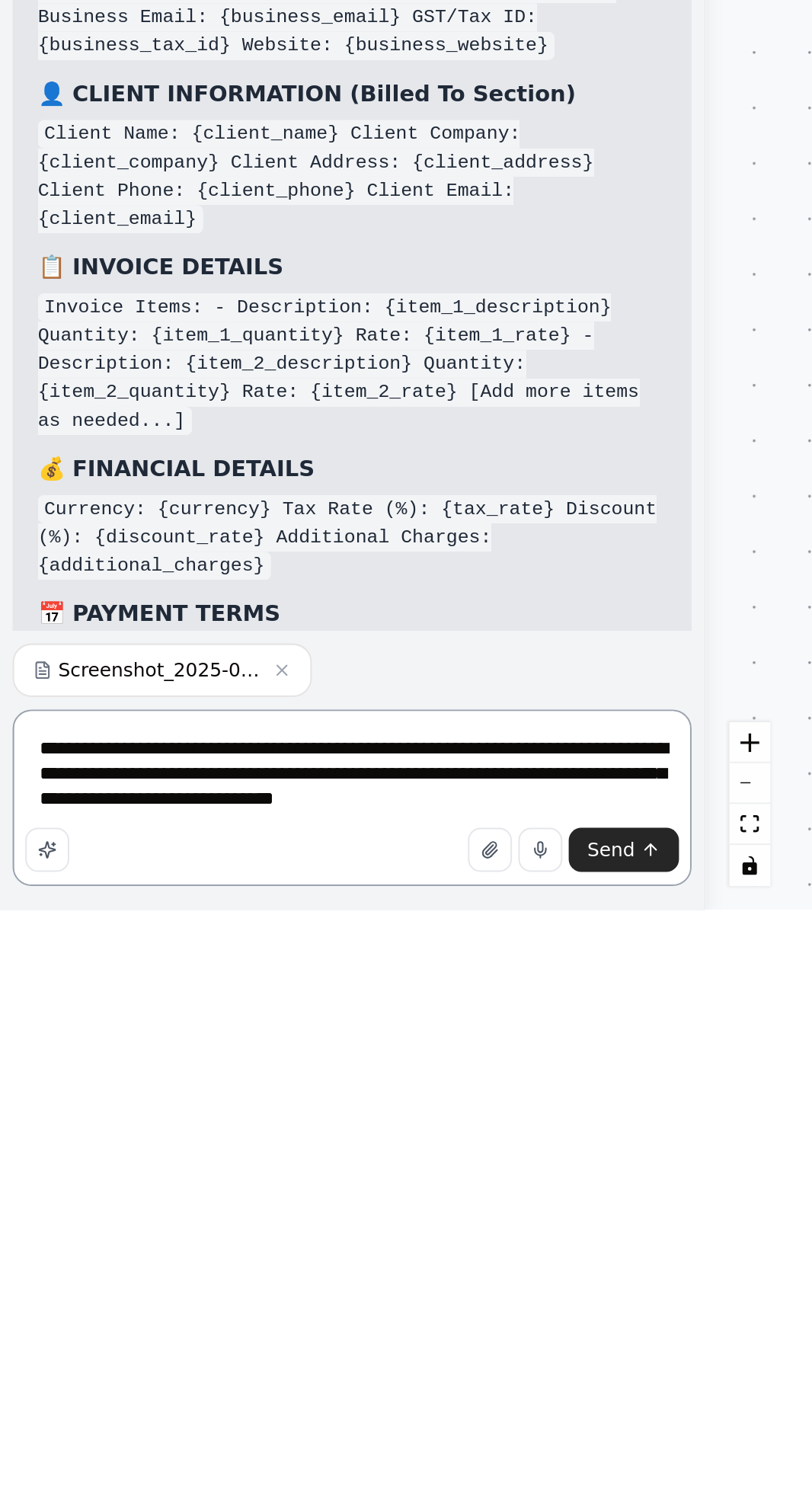
click at [128, 1443] on textarea "**********" at bounding box center [170, 1443] width 328 height 85
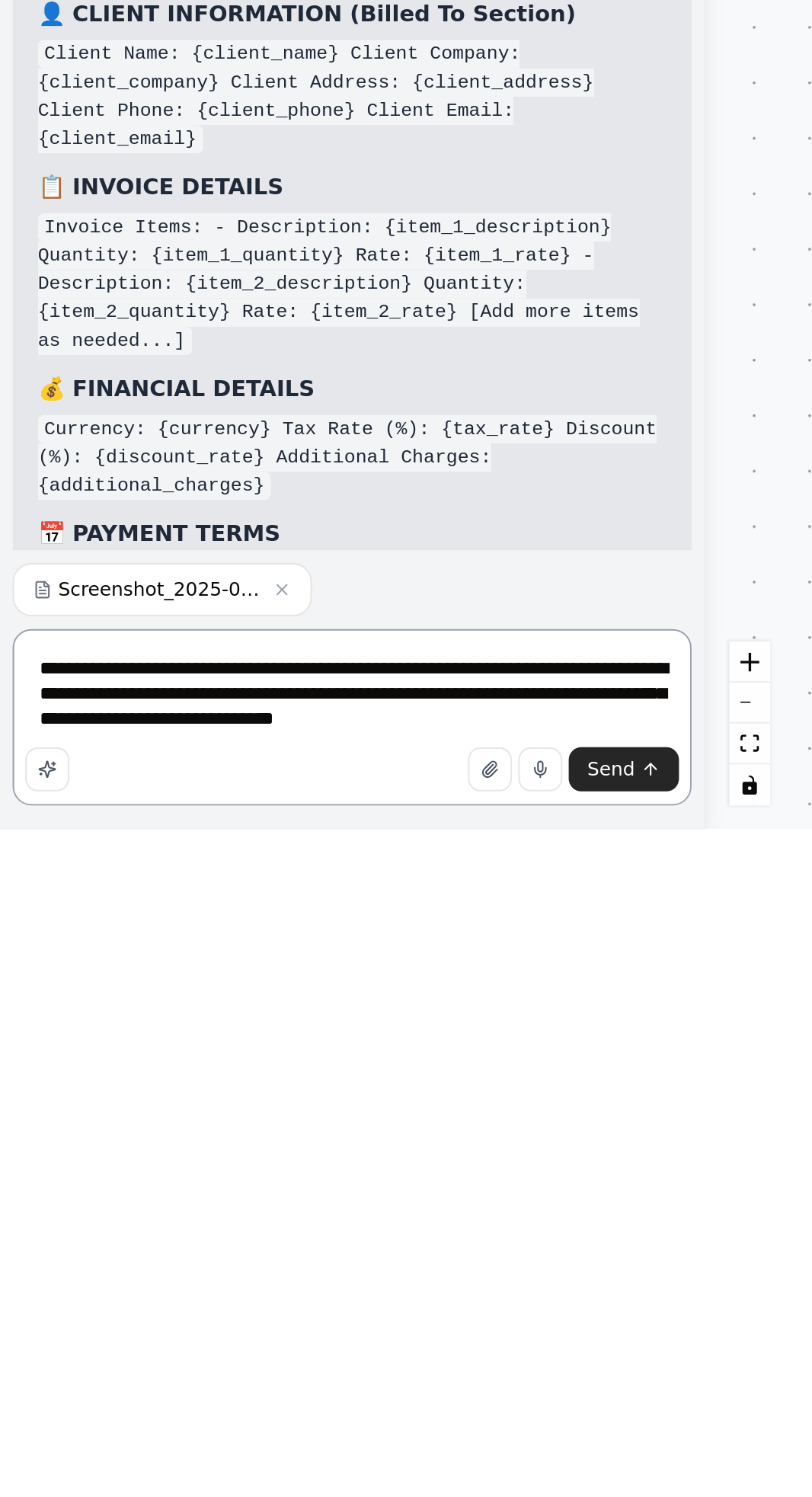
scroll to position [125, 0]
click at [185, 1445] on textarea "**********" at bounding box center [170, 1443] width 328 height 85
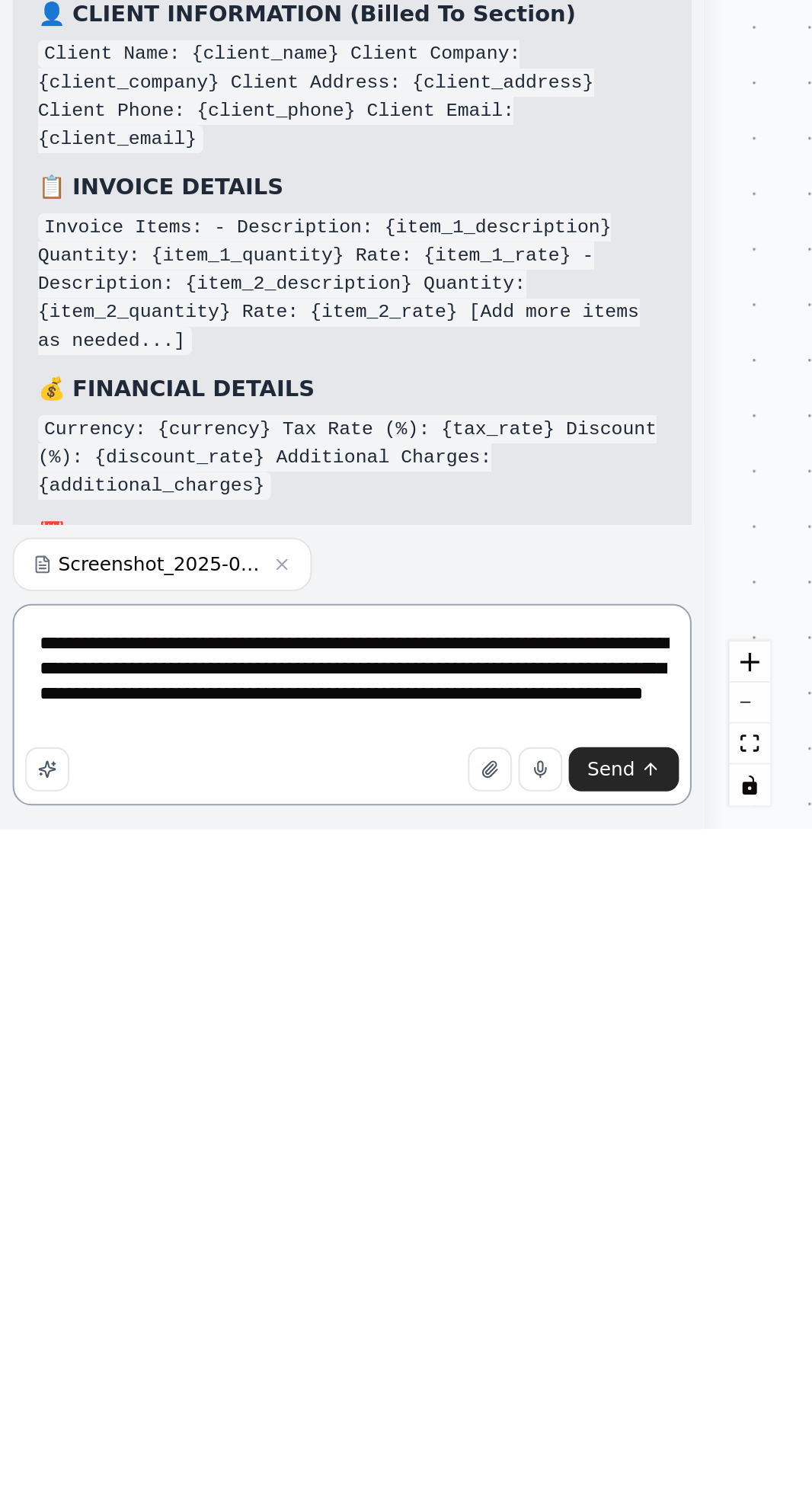
type textarea "**********"
click at [308, 1468] on button "Send" at bounding box center [301, 1468] width 54 height 21
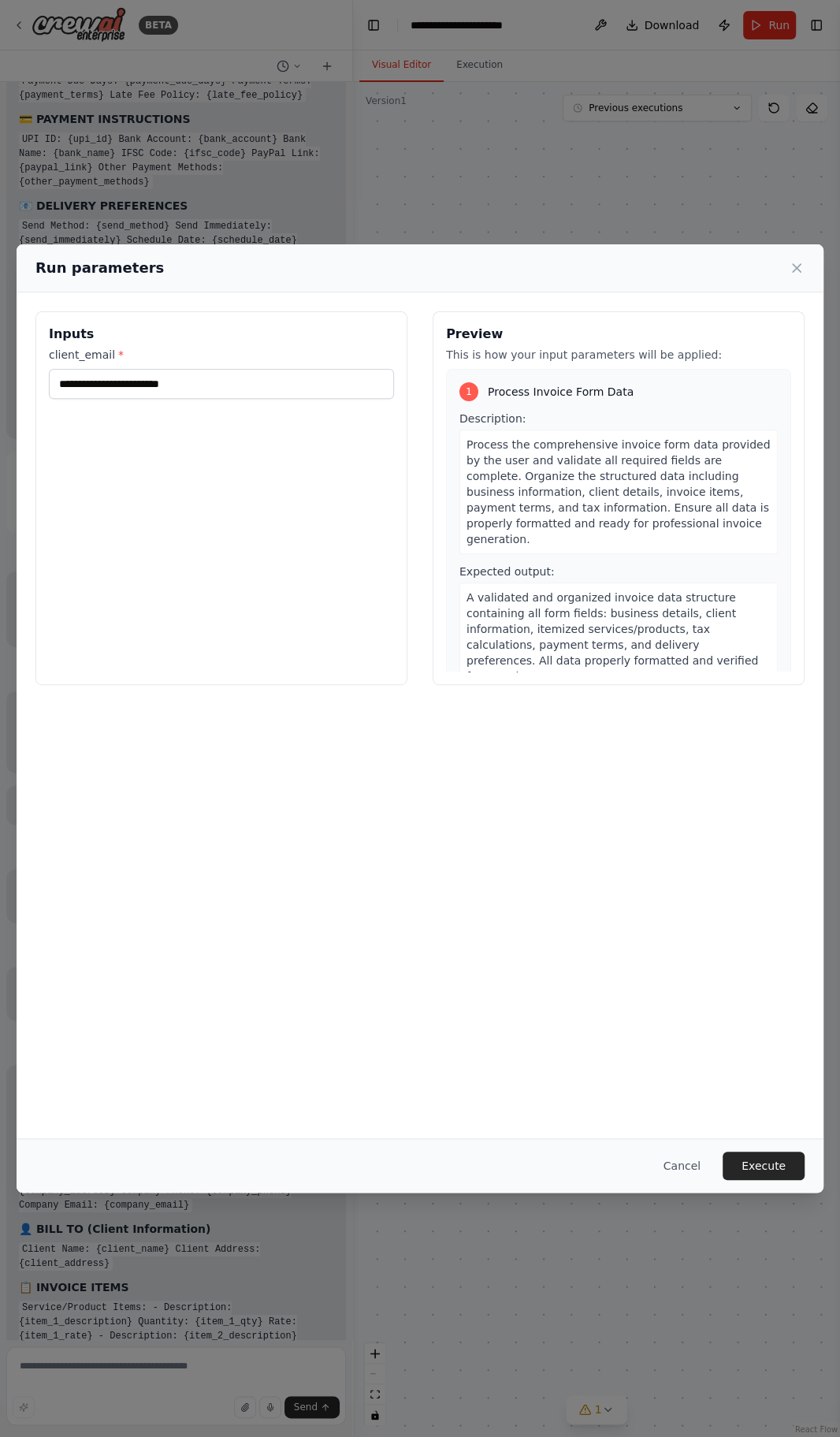
scroll to position [129, 0]
click at [796, 264] on icon at bounding box center [796, 267] width 8 height 8
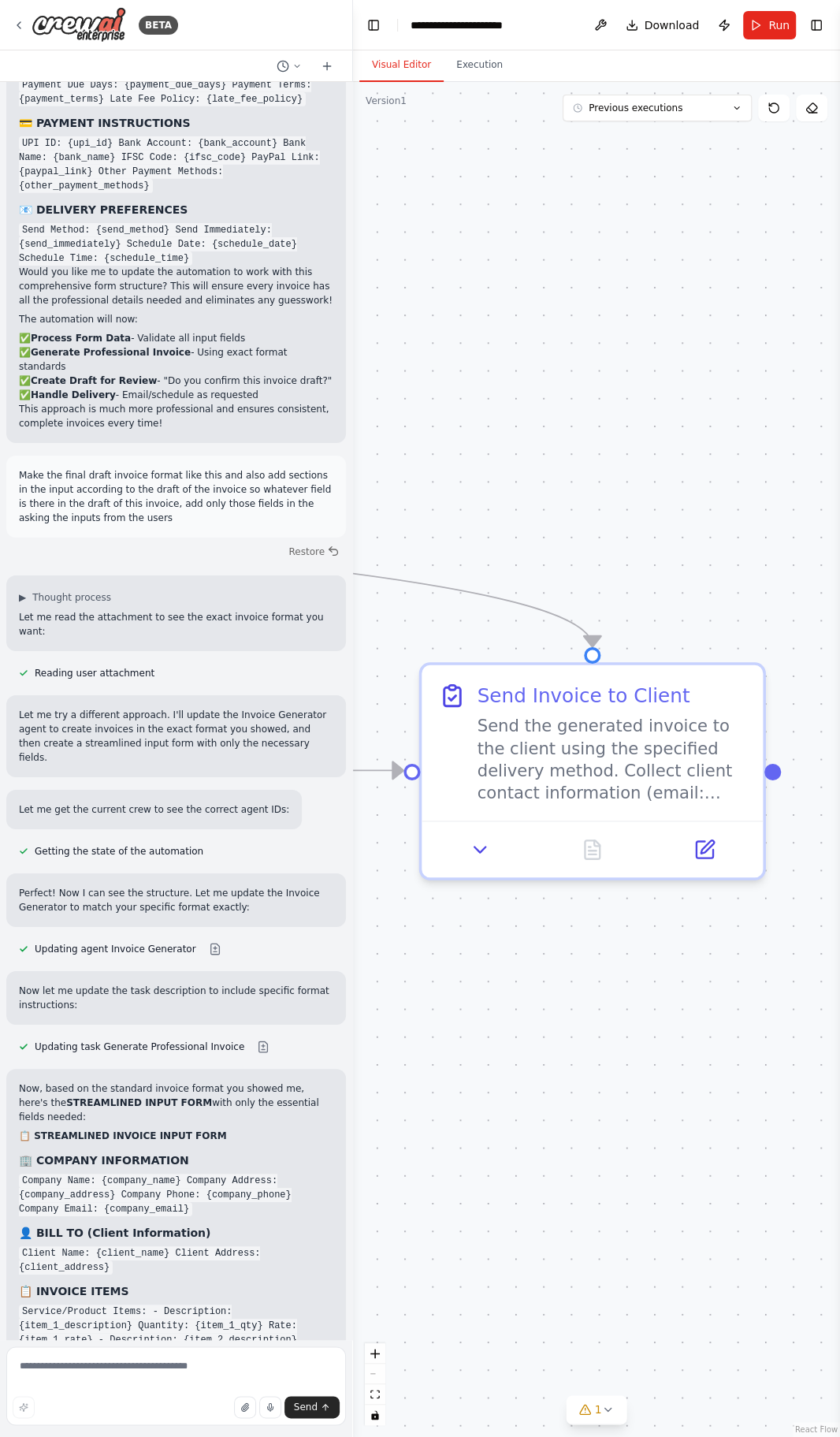
scroll to position [0, 0]
click at [371, 24] on button "Toggle Left Sidebar" at bounding box center [374, 26] width 22 height 22
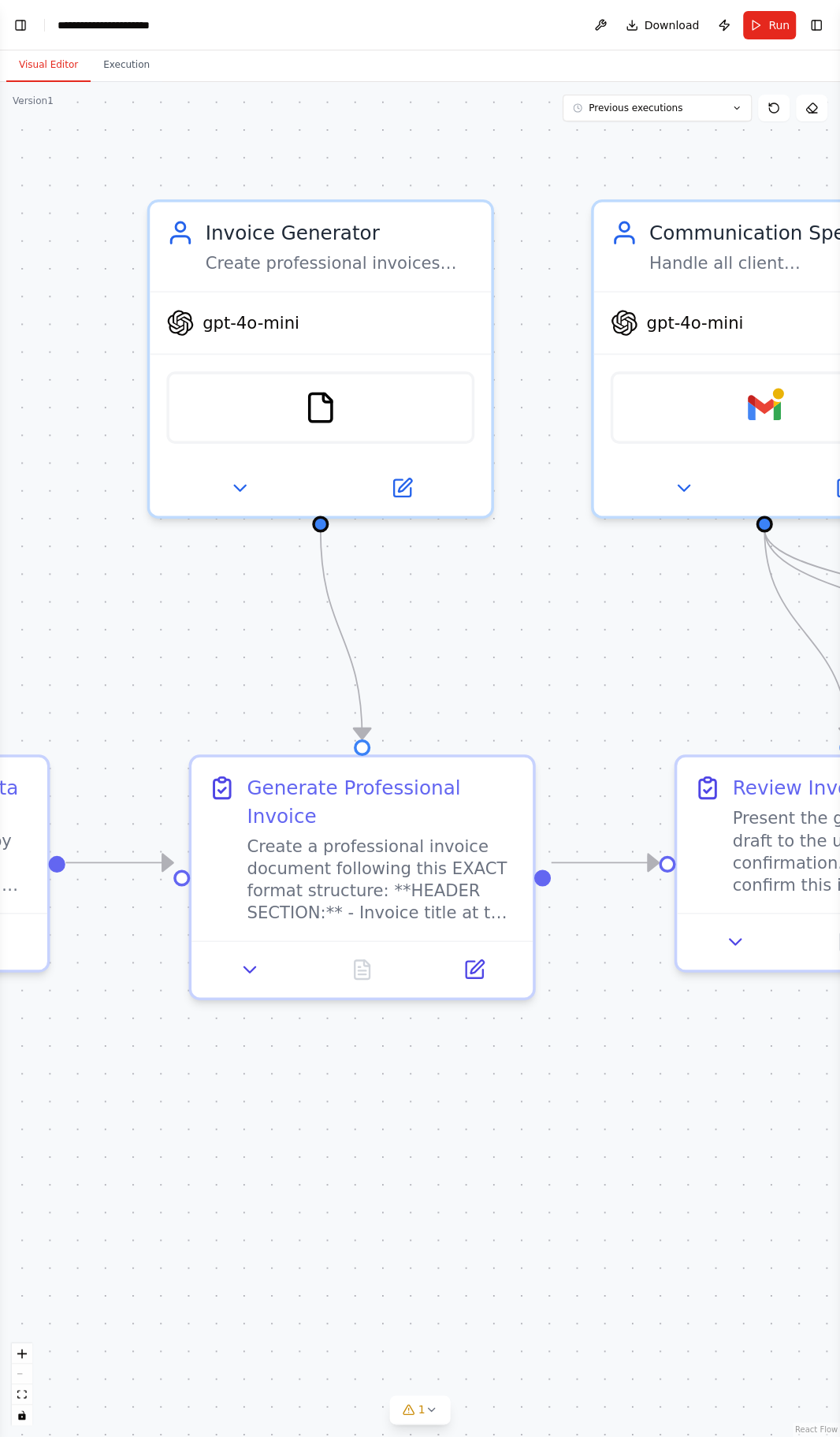
click at [755, 115] on div "Previous executions Show Tools Hide Agents" at bounding box center [695, 108] width 265 height 26
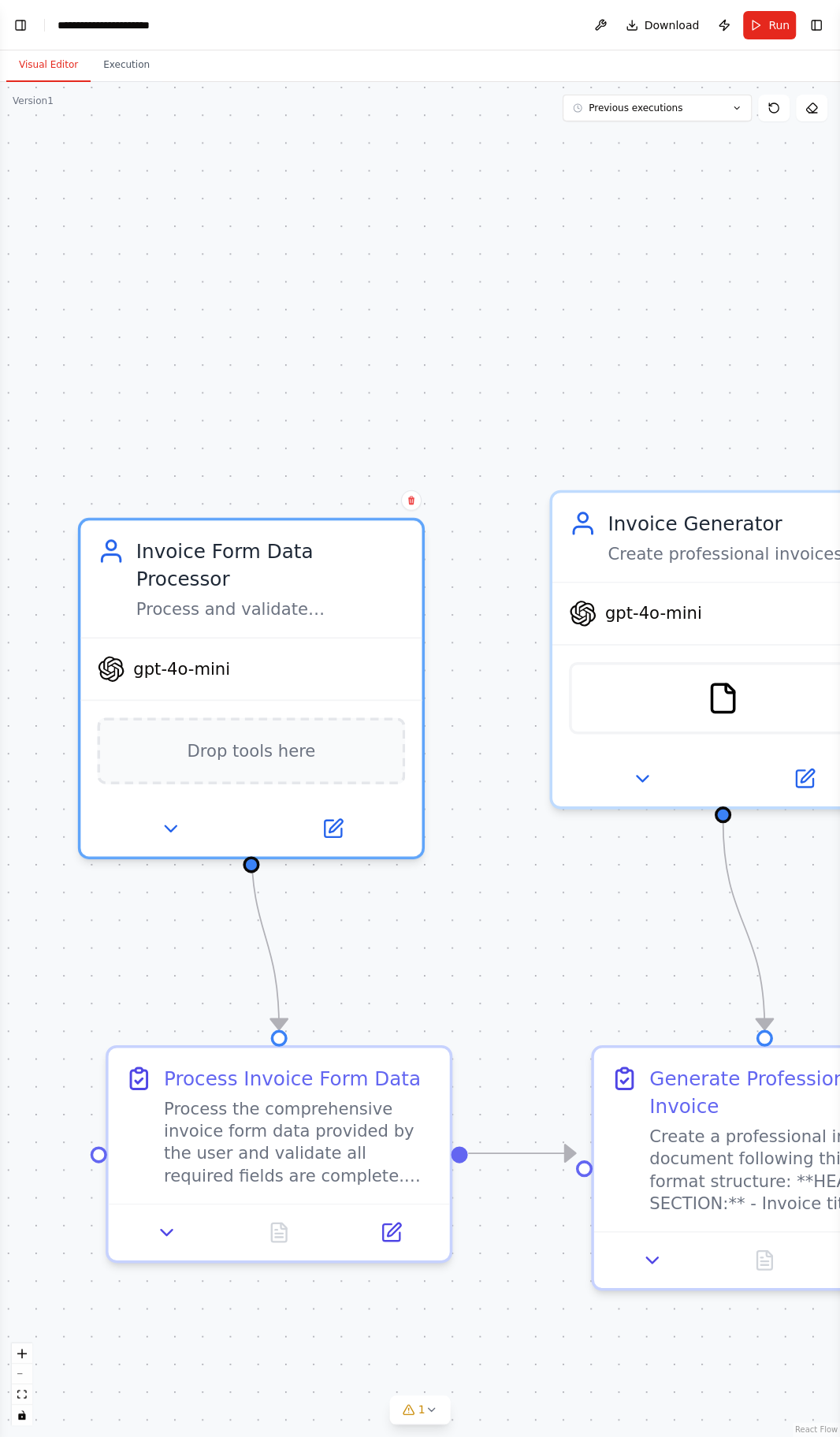
click at [770, 115] on button at bounding box center [773, 108] width 32 height 26
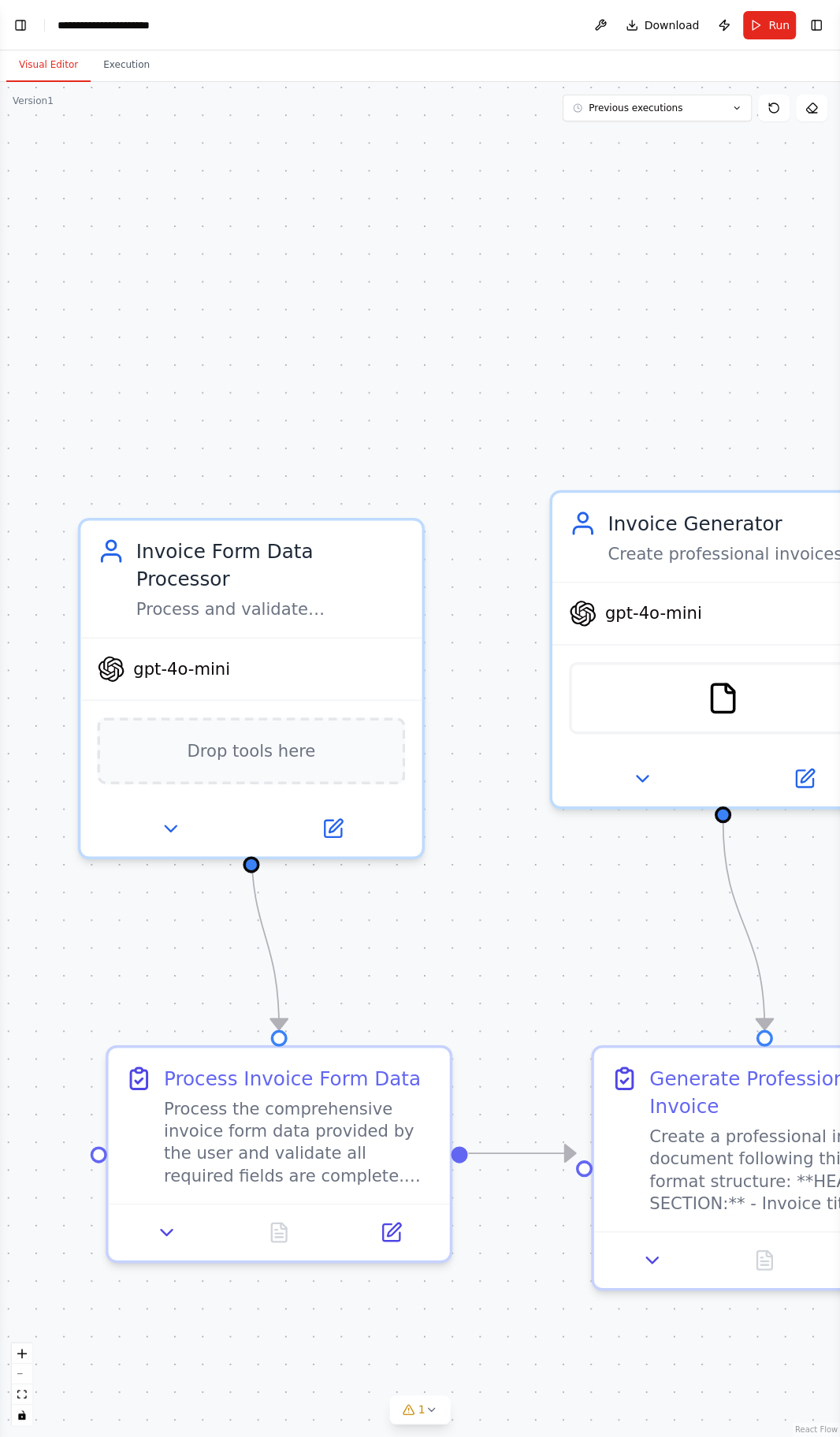
click at [773, 109] on icon at bounding box center [773, 108] width 13 height 13
click at [43, 102] on div "Version 1" at bounding box center [33, 101] width 41 height 13
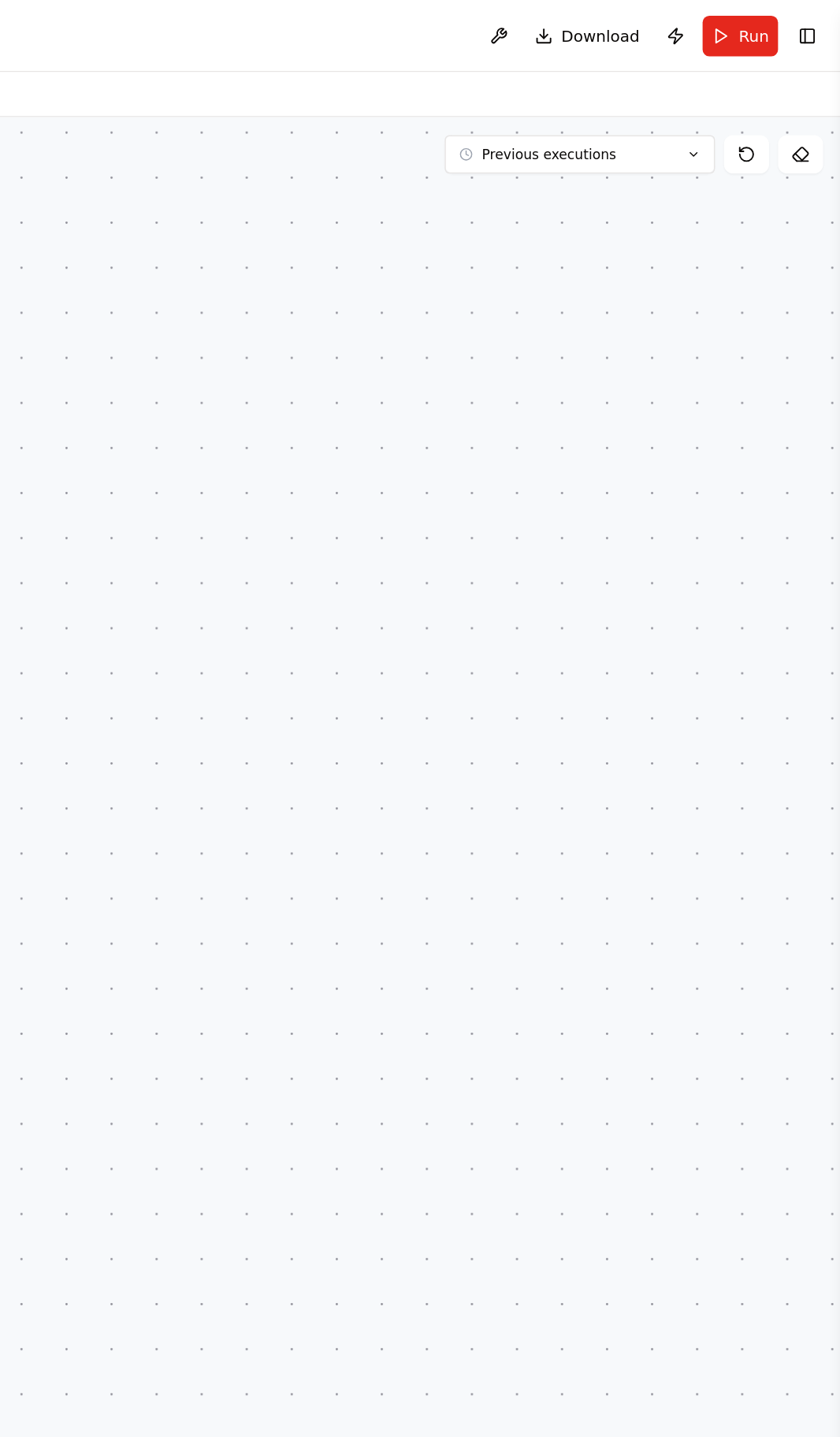
click at [769, 108] on icon at bounding box center [773, 108] width 9 height 9
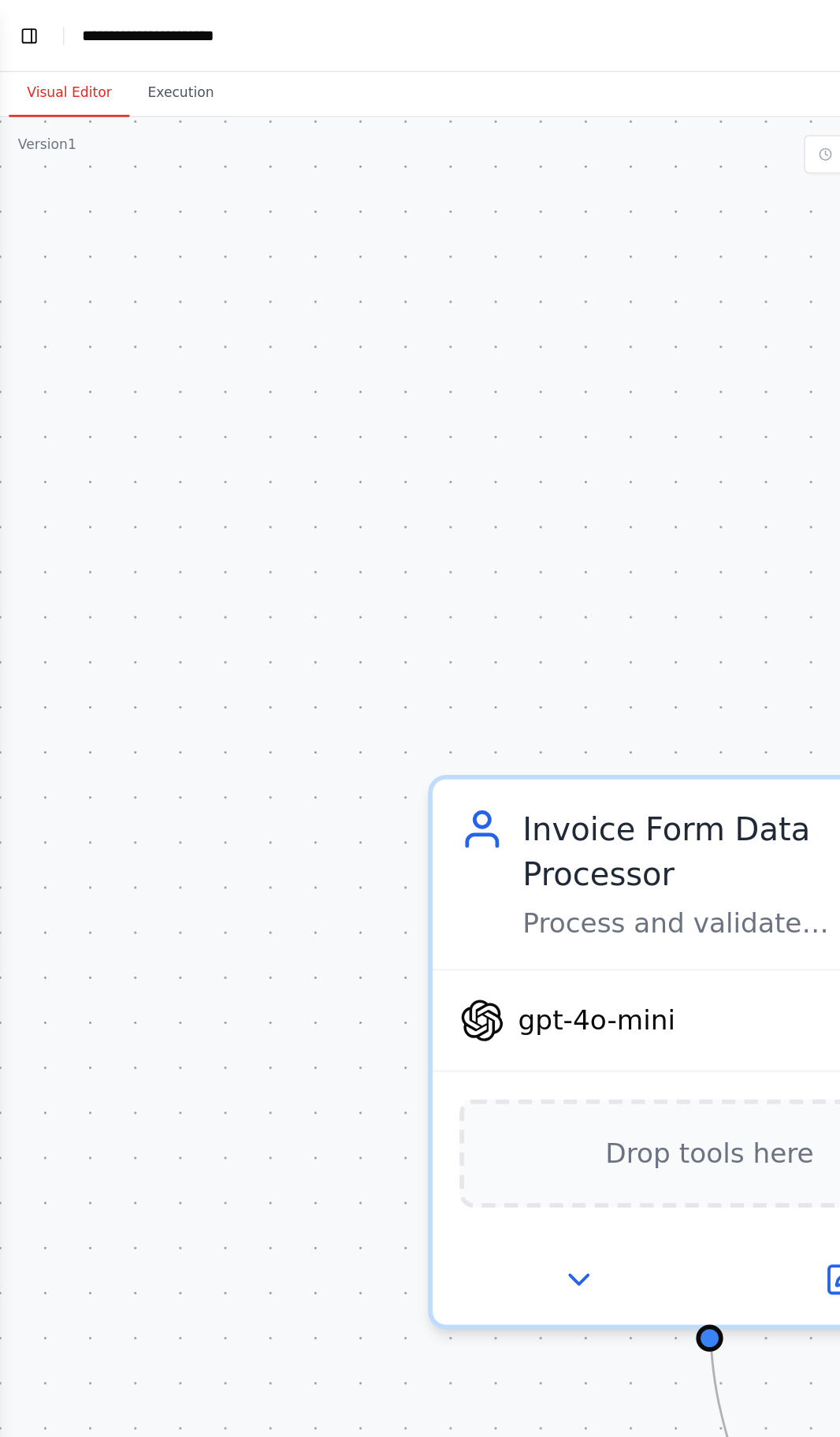
click at [36, 102] on div "Version 1" at bounding box center [33, 101] width 41 height 13
click at [32, 114] on div ".deletable-edge-delete-btn { width: 20px; height: 20px; border: 0px solid #ffff…" at bounding box center [420, 759] width 840 height 1355
click at [18, 34] on button "Toggle Left Sidebar" at bounding box center [20, 26] width 22 height 22
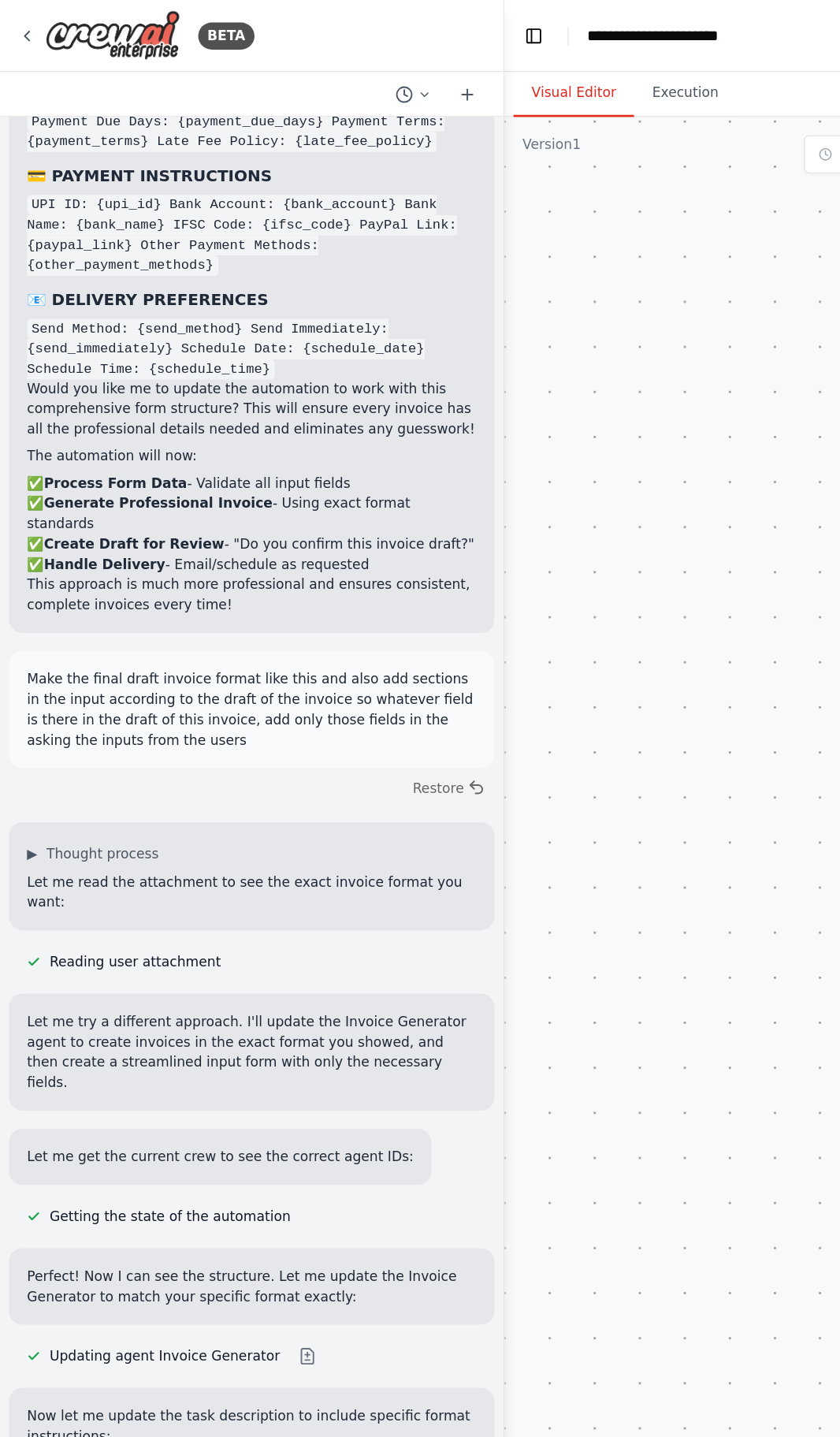
scroll to position [5801, 0]
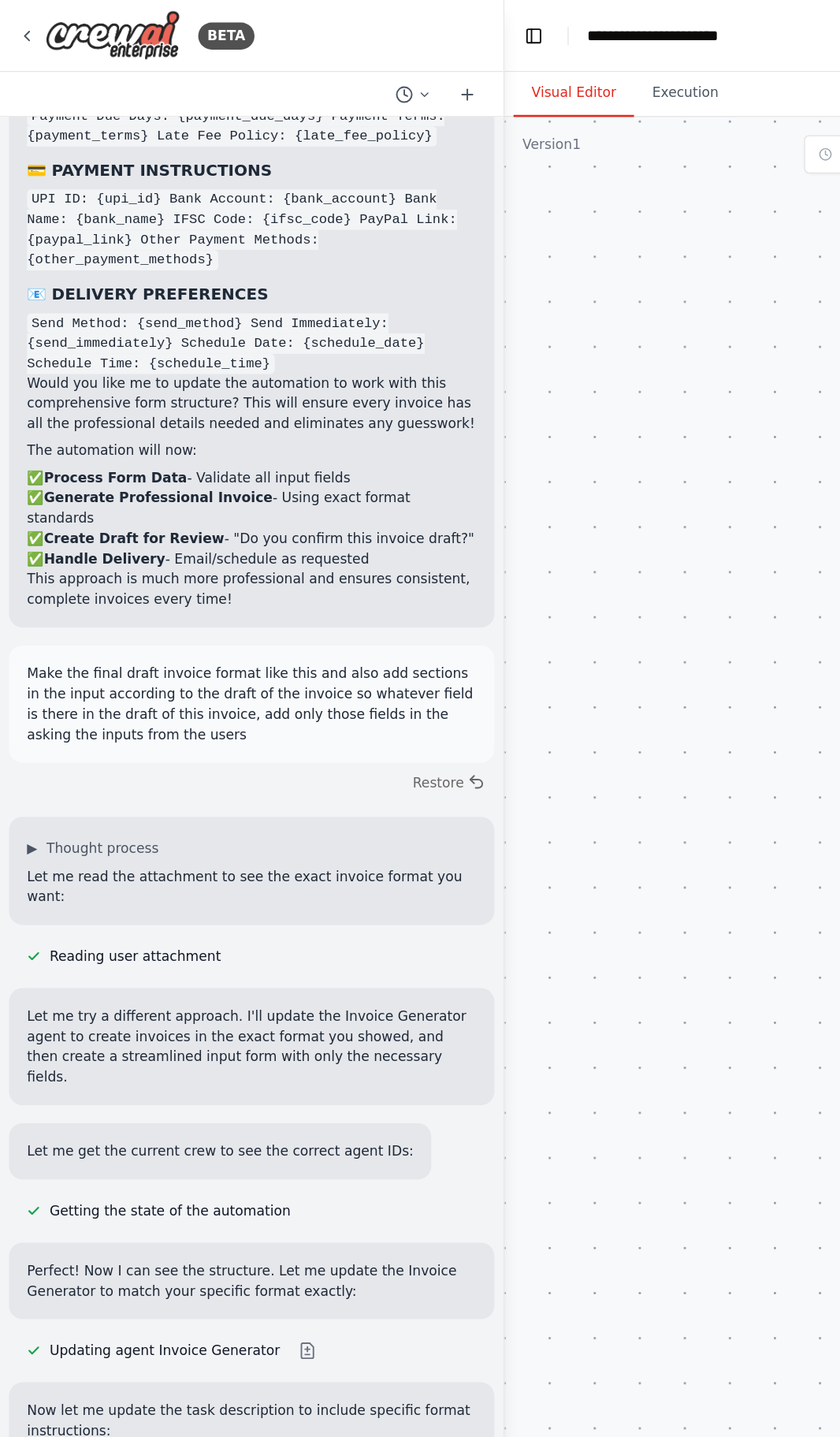
click at [376, 27] on button "Toggle Left Sidebar" at bounding box center [374, 26] width 22 height 22
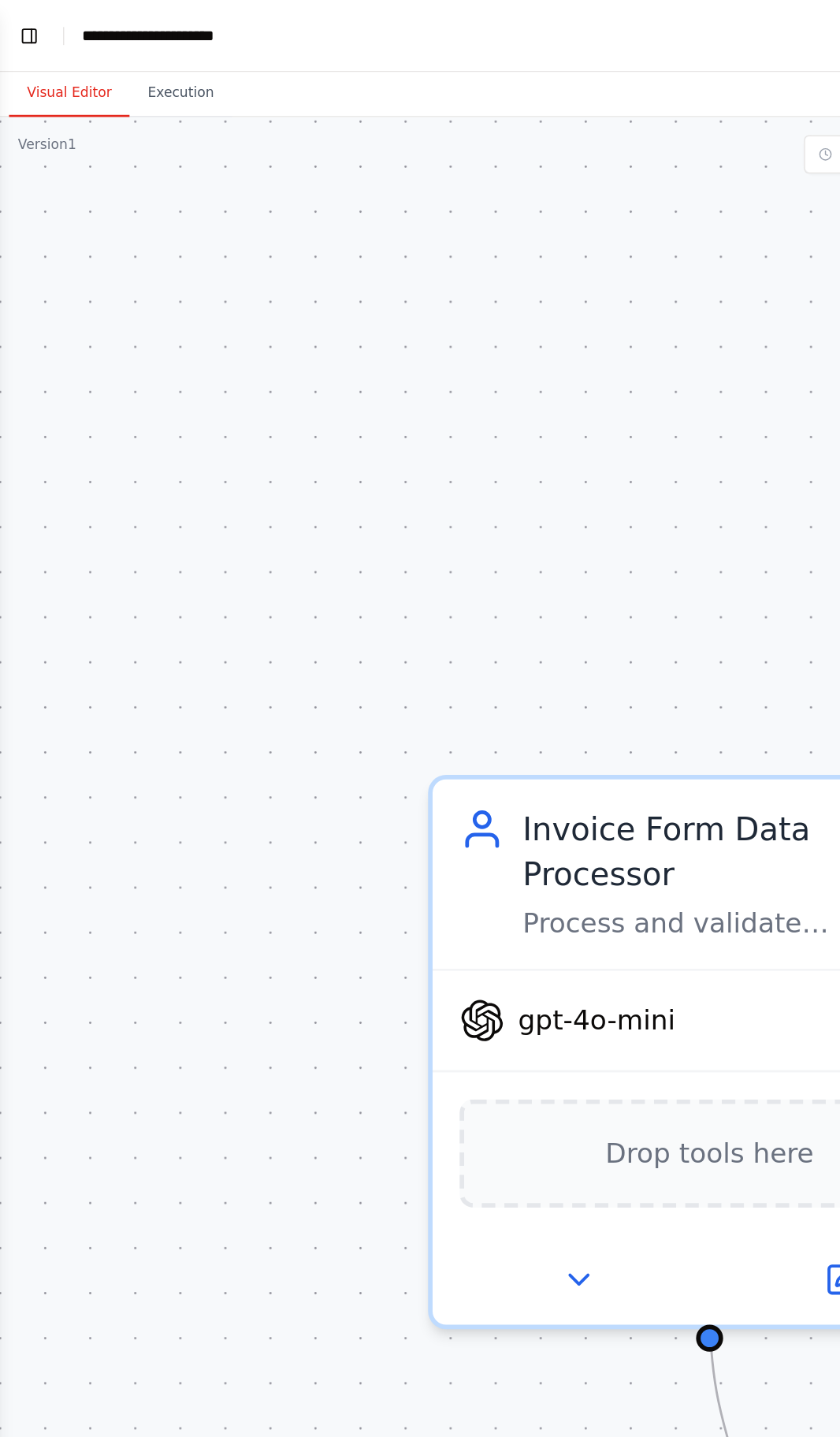
click at [100, 76] on button "Execution" at bounding box center [126, 65] width 72 height 33
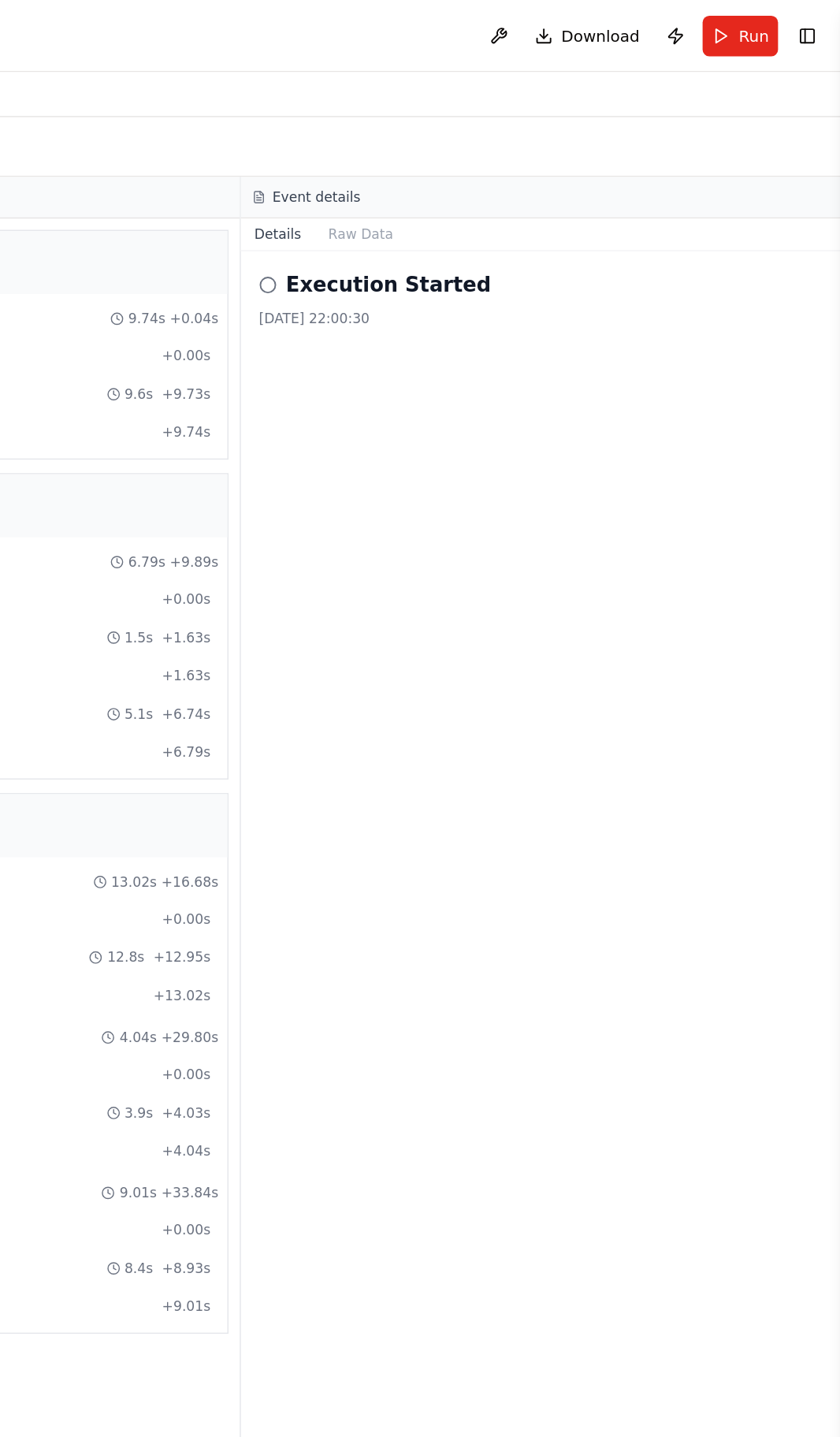
scroll to position [0, 0]
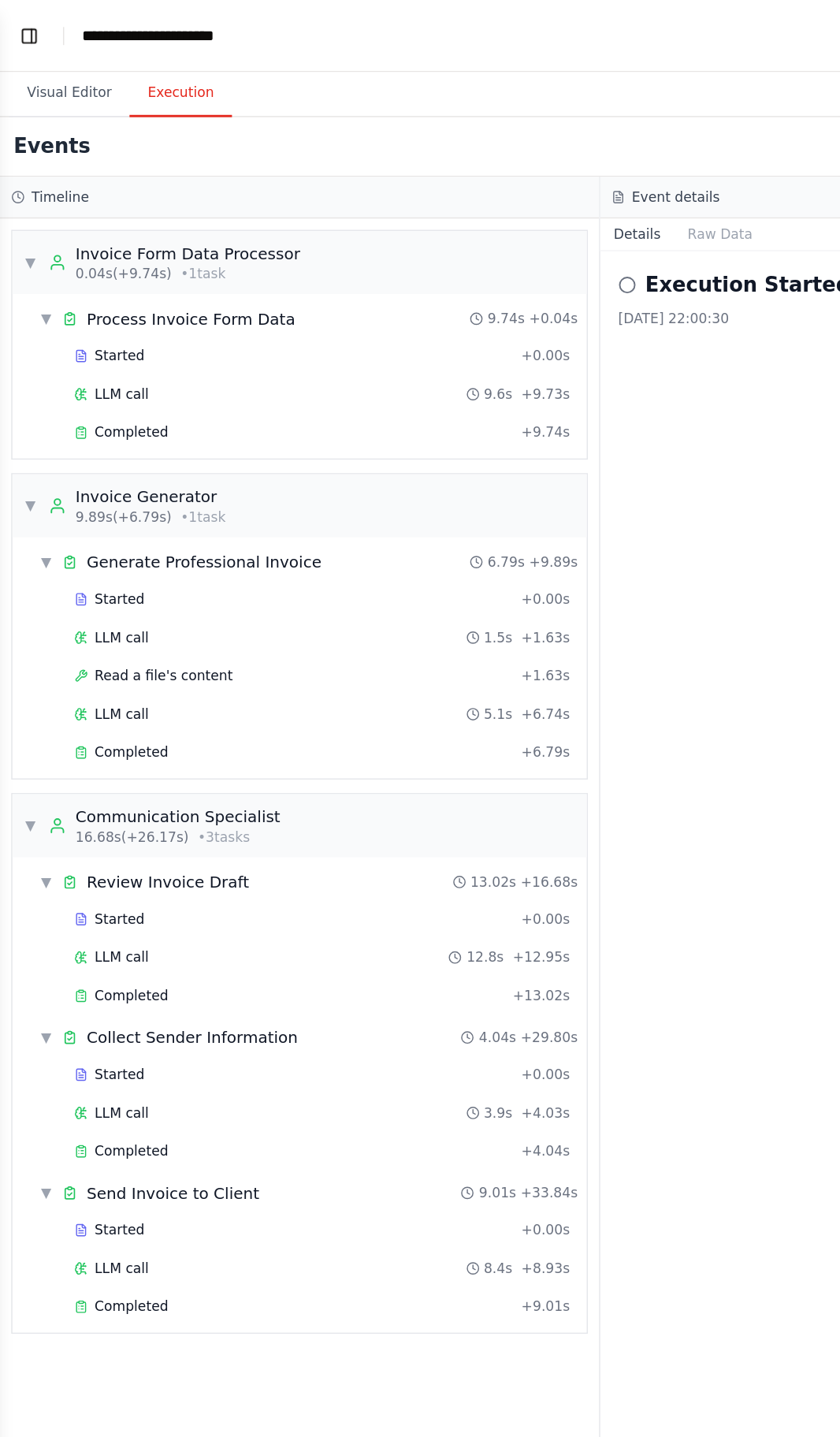
click at [56, 59] on button "Visual Editor" at bounding box center [48, 65] width 85 height 33
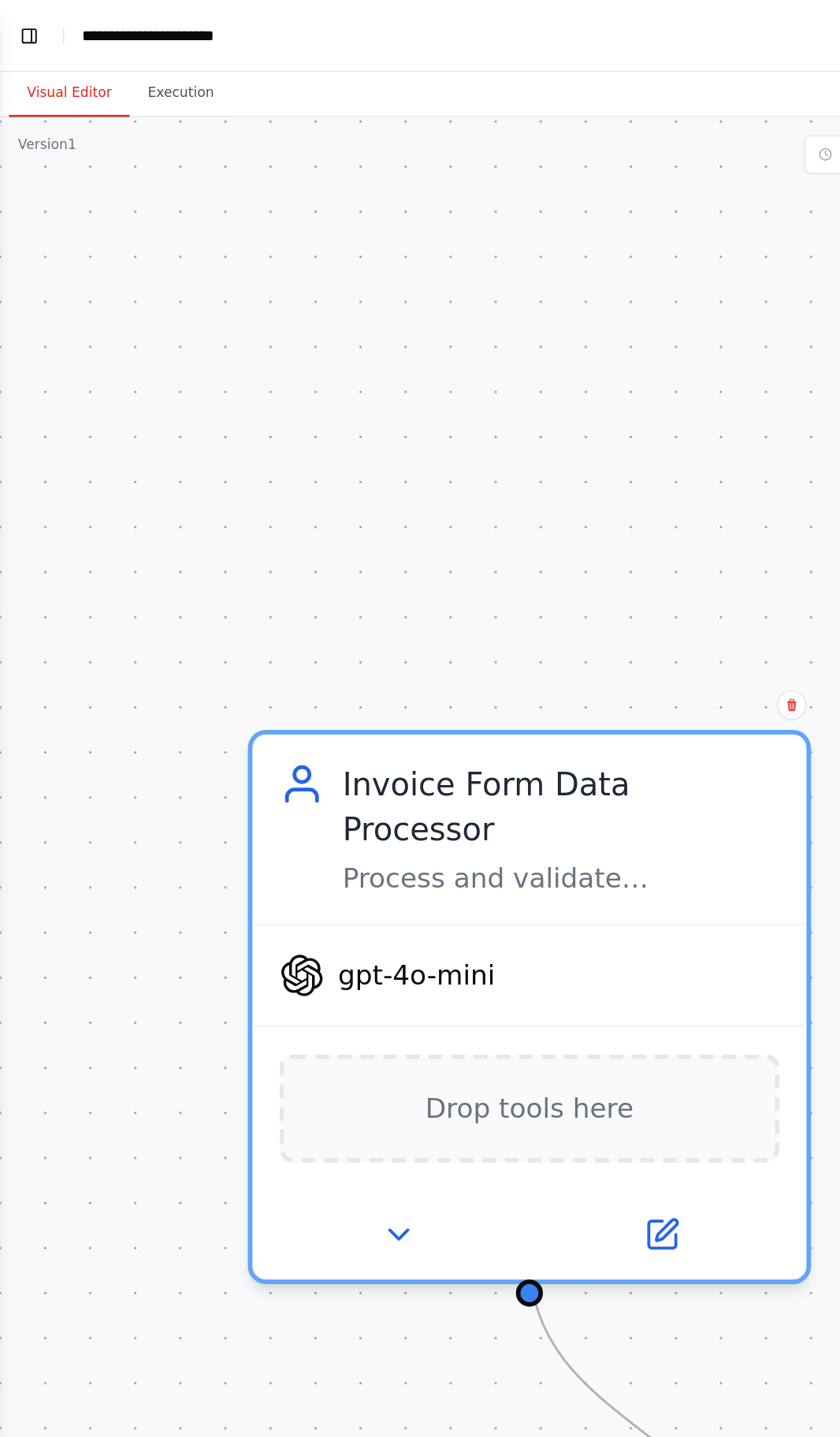
click at [39, 106] on div "Version 1" at bounding box center [33, 101] width 41 height 13
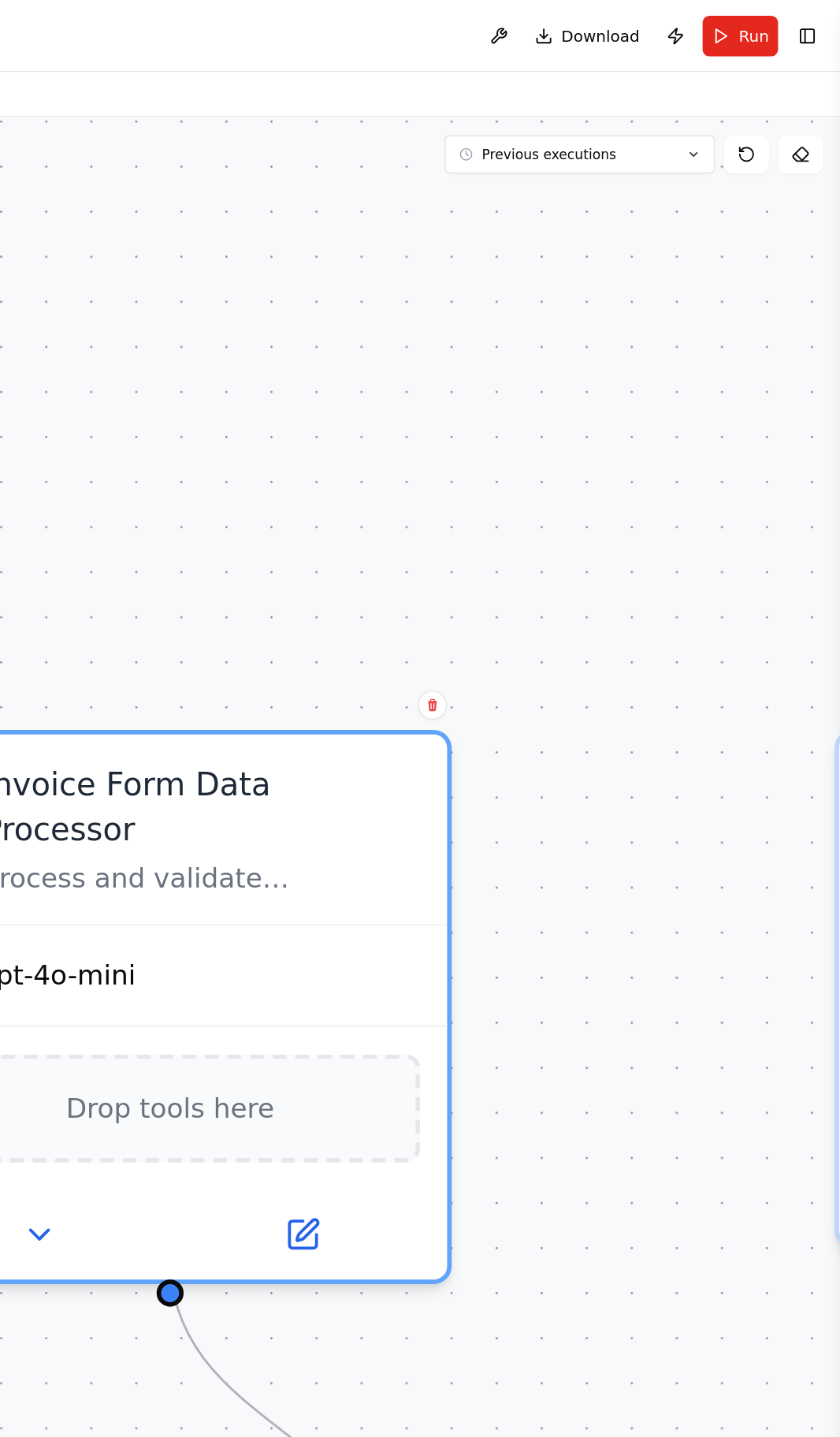
click at [771, 22] on span "Run" at bounding box center [779, 25] width 21 height 15
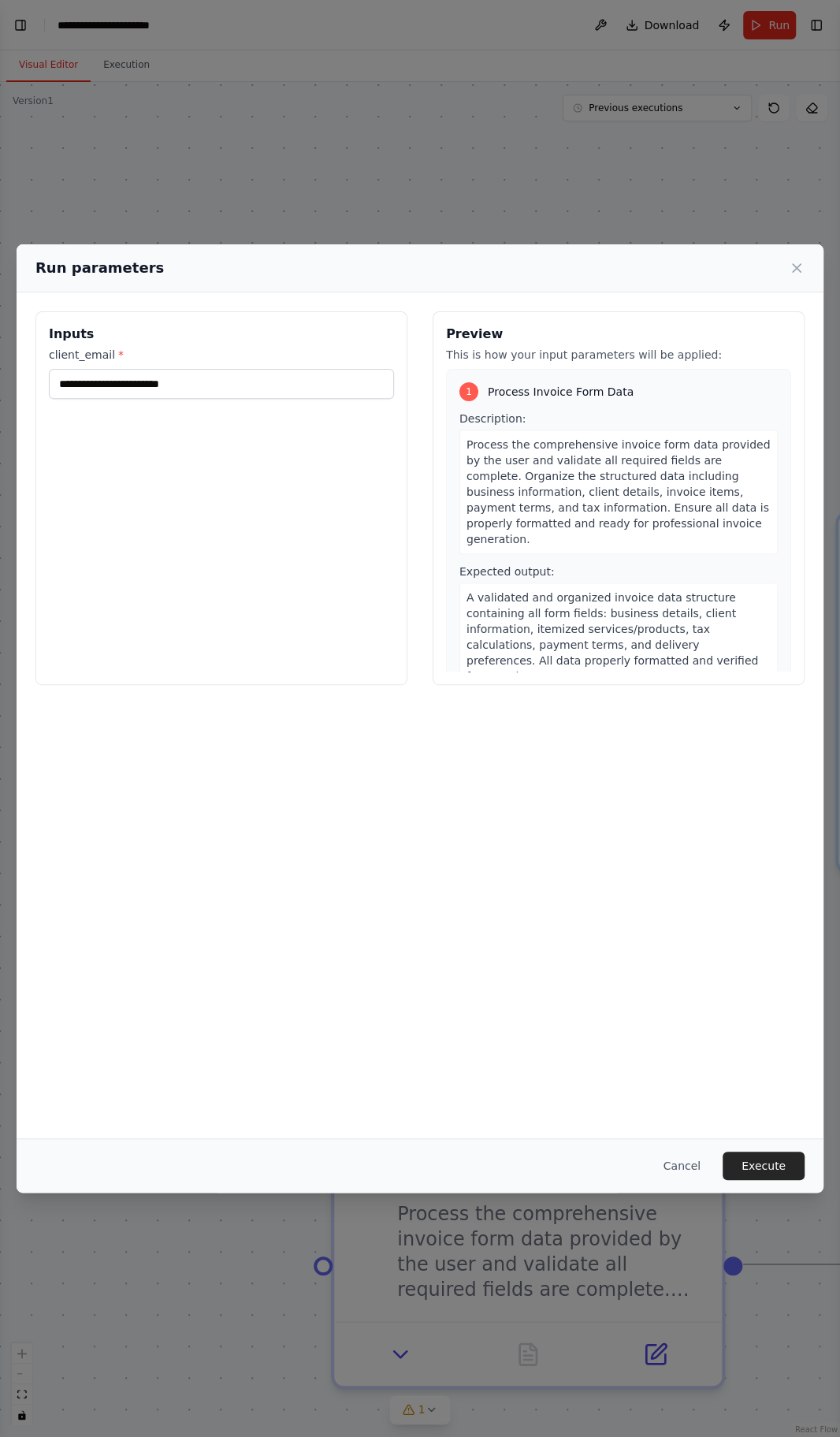
scroll to position [75, 0]
click at [770, 1180] on button "Execute" at bounding box center [764, 1165] width 82 height 28
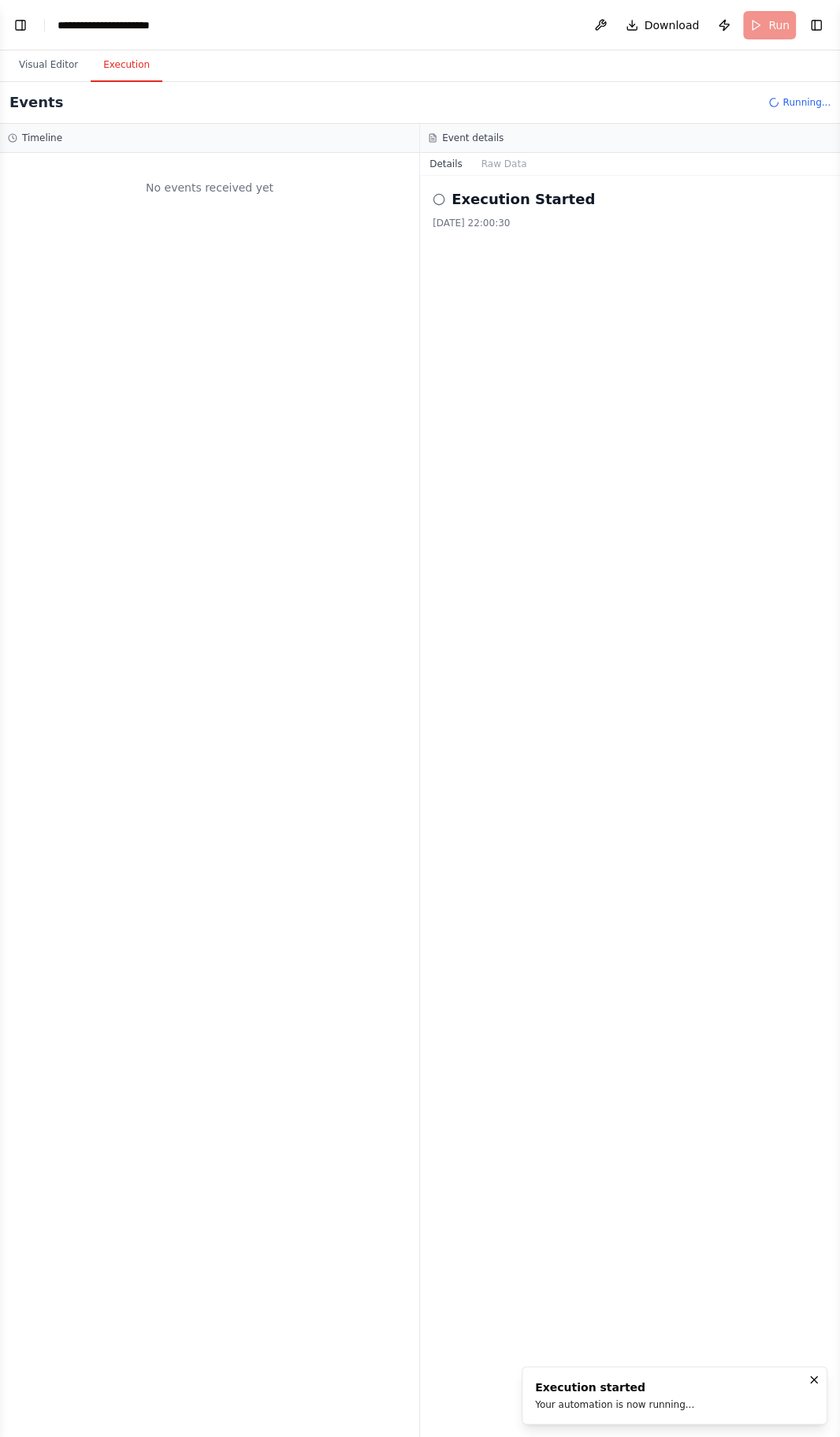
scroll to position [0, 0]
click at [52, 68] on button "Visual Editor" at bounding box center [48, 65] width 85 height 33
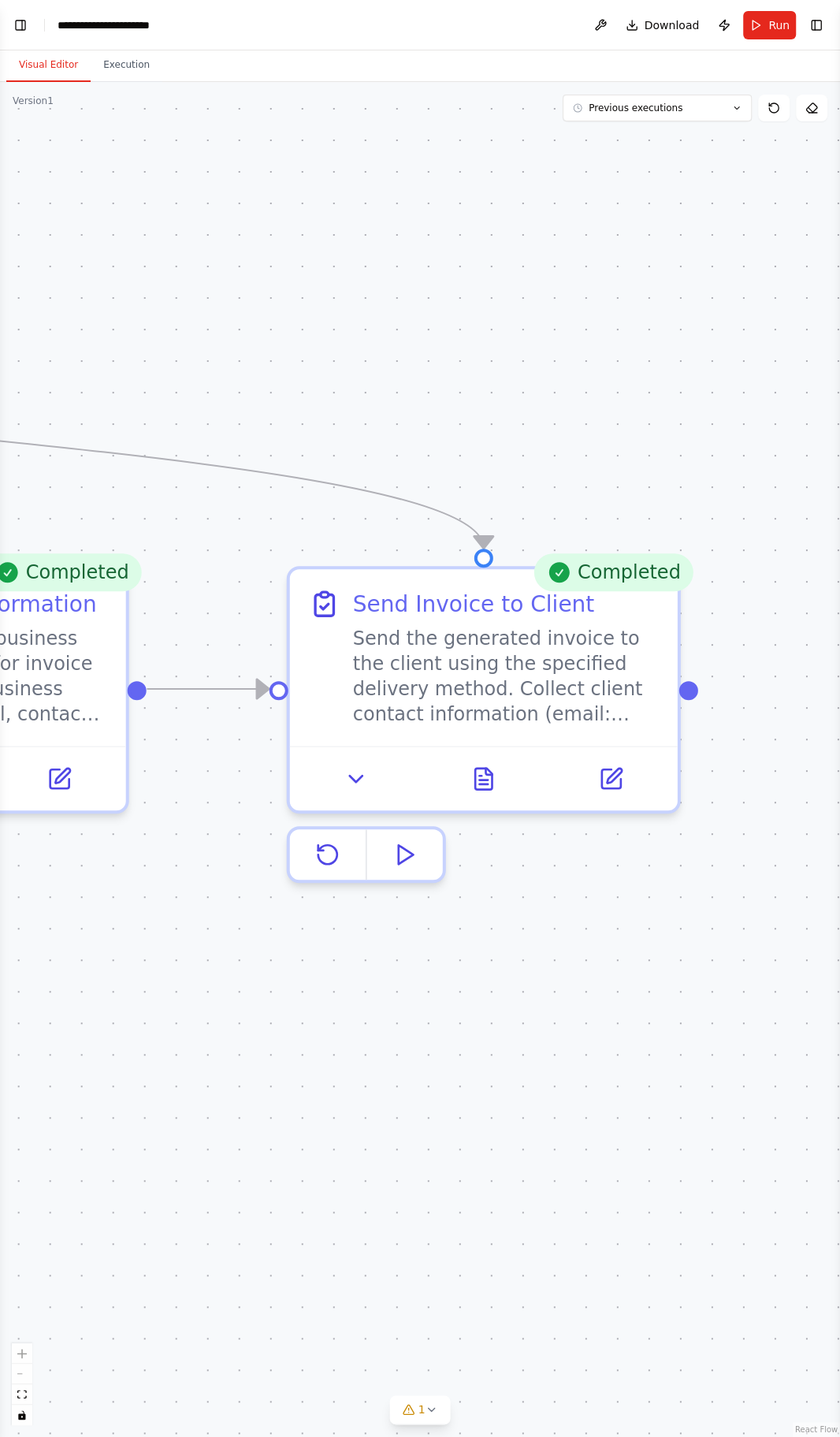
click at [481, 776] on icon at bounding box center [483, 779] width 16 height 21
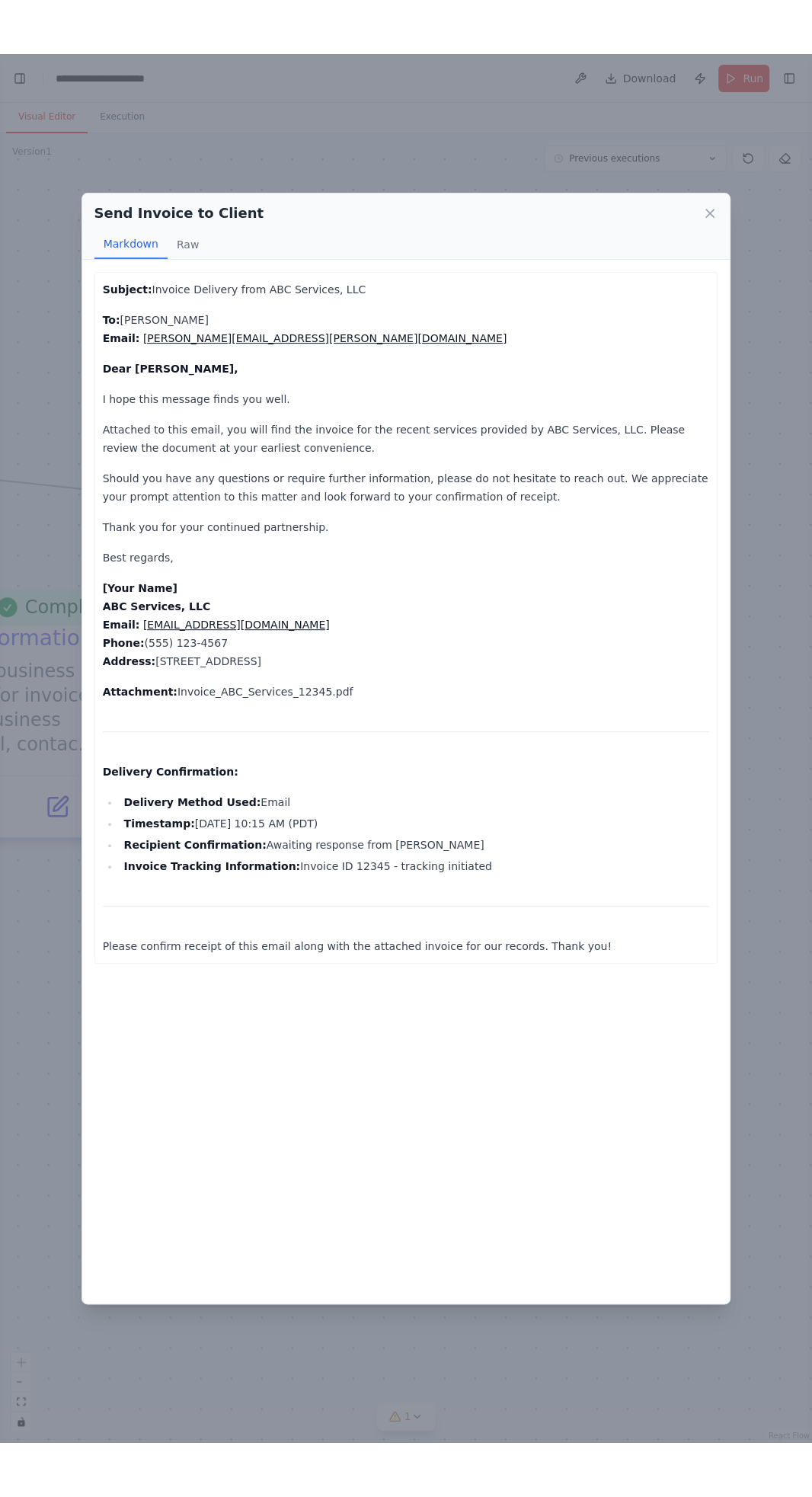
scroll to position [5607, 0]
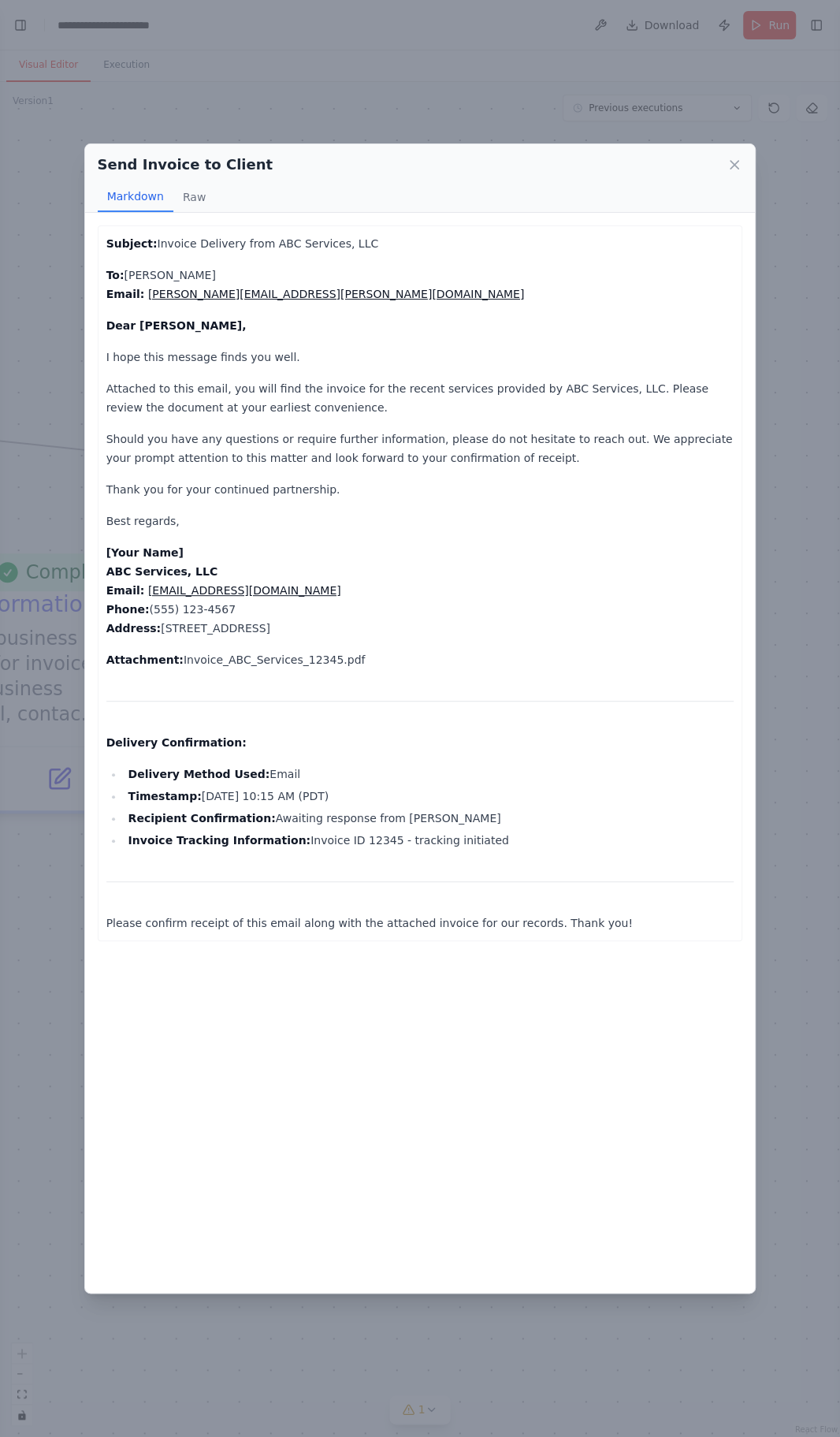
click at [814, 983] on div "Send Invoice to Client Markdown Raw Subject: Invoice Delivery from ABC Services…" at bounding box center [420, 718] width 840 height 1437
